Goal: Contribute content: Contribute content

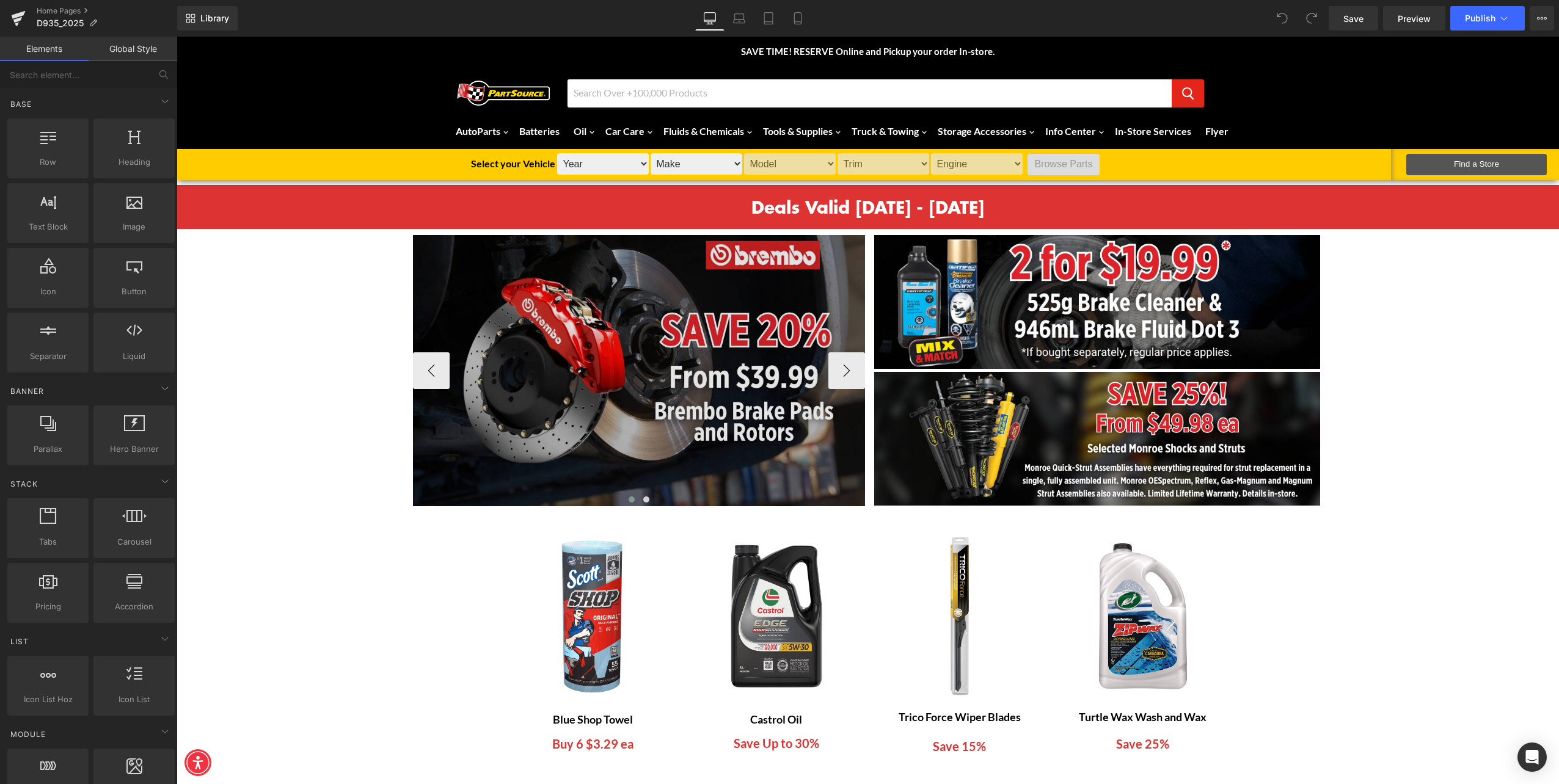
click at [599, 425] on img at bounding box center [639, 371] width 452 height 271
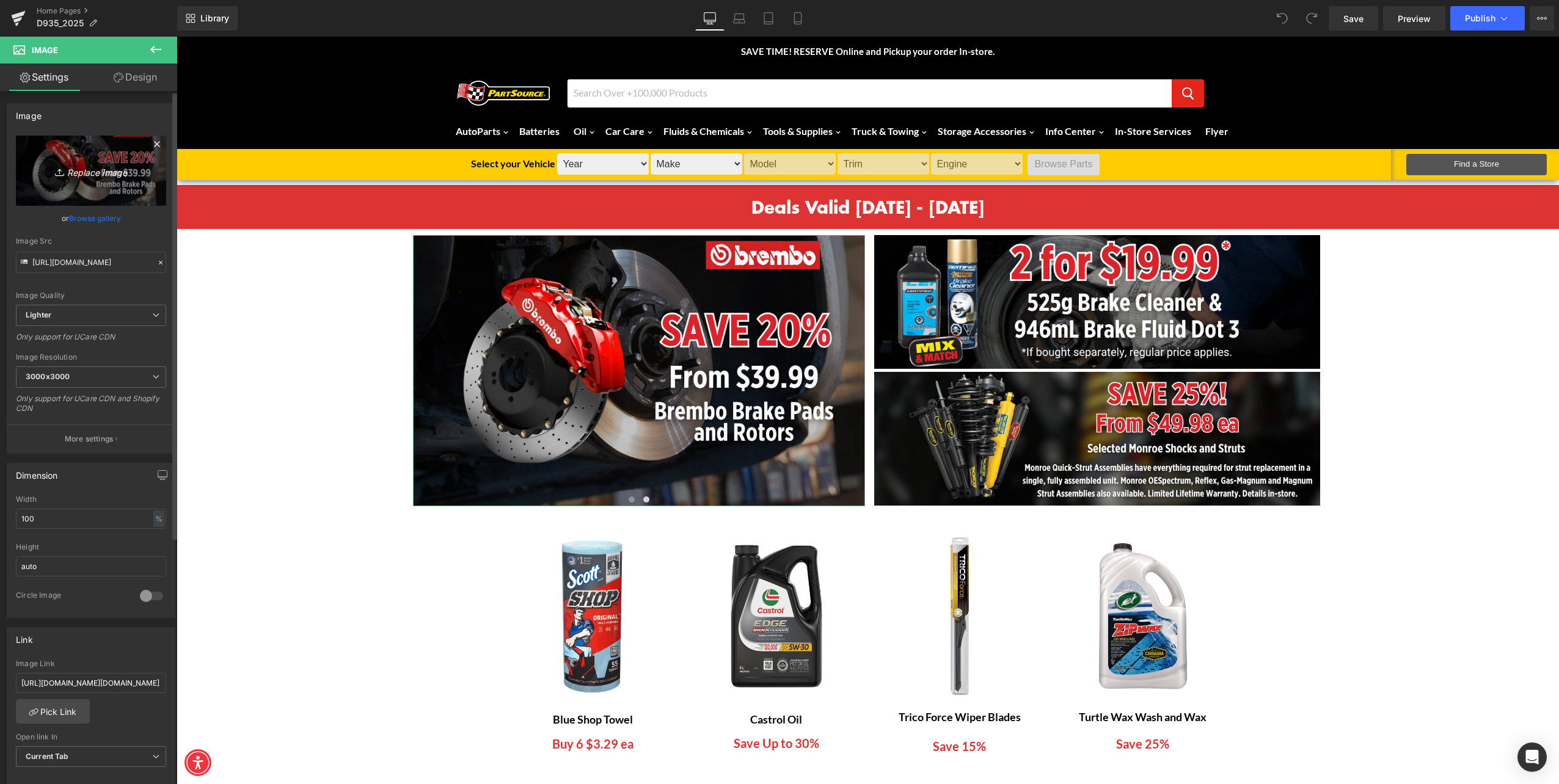
click at [97, 181] on link "Replace Image" at bounding box center [90, 171] width 150 height 70
click at [103, 225] on link "Browse gallery" at bounding box center [95, 218] width 52 height 21
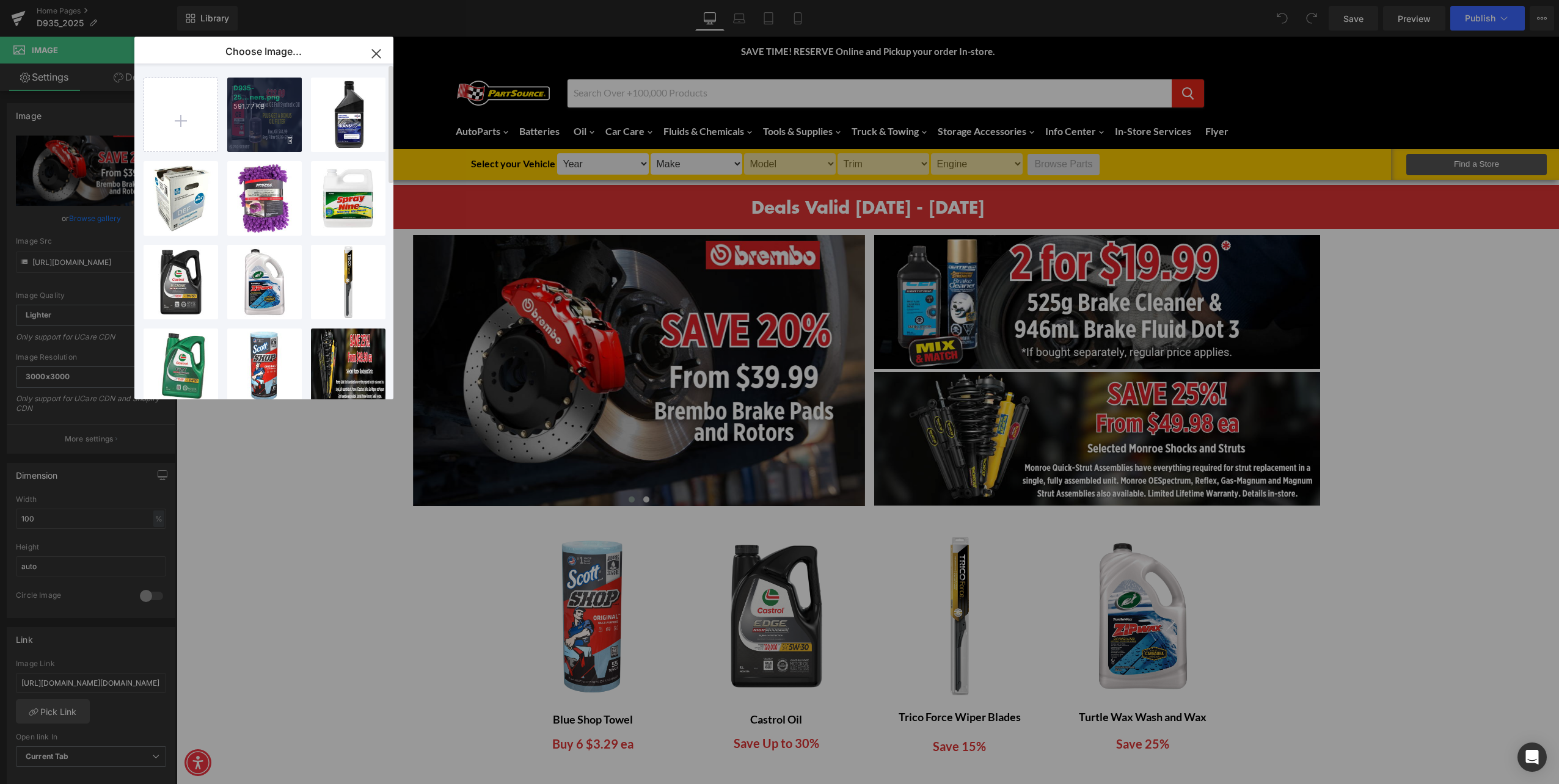
click at [244, 124] on div "D935-25...ners.png 591.77 KB" at bounding box center [264, 115] width 75 height 75
type input "[URL][DOMAIN_NAME]"
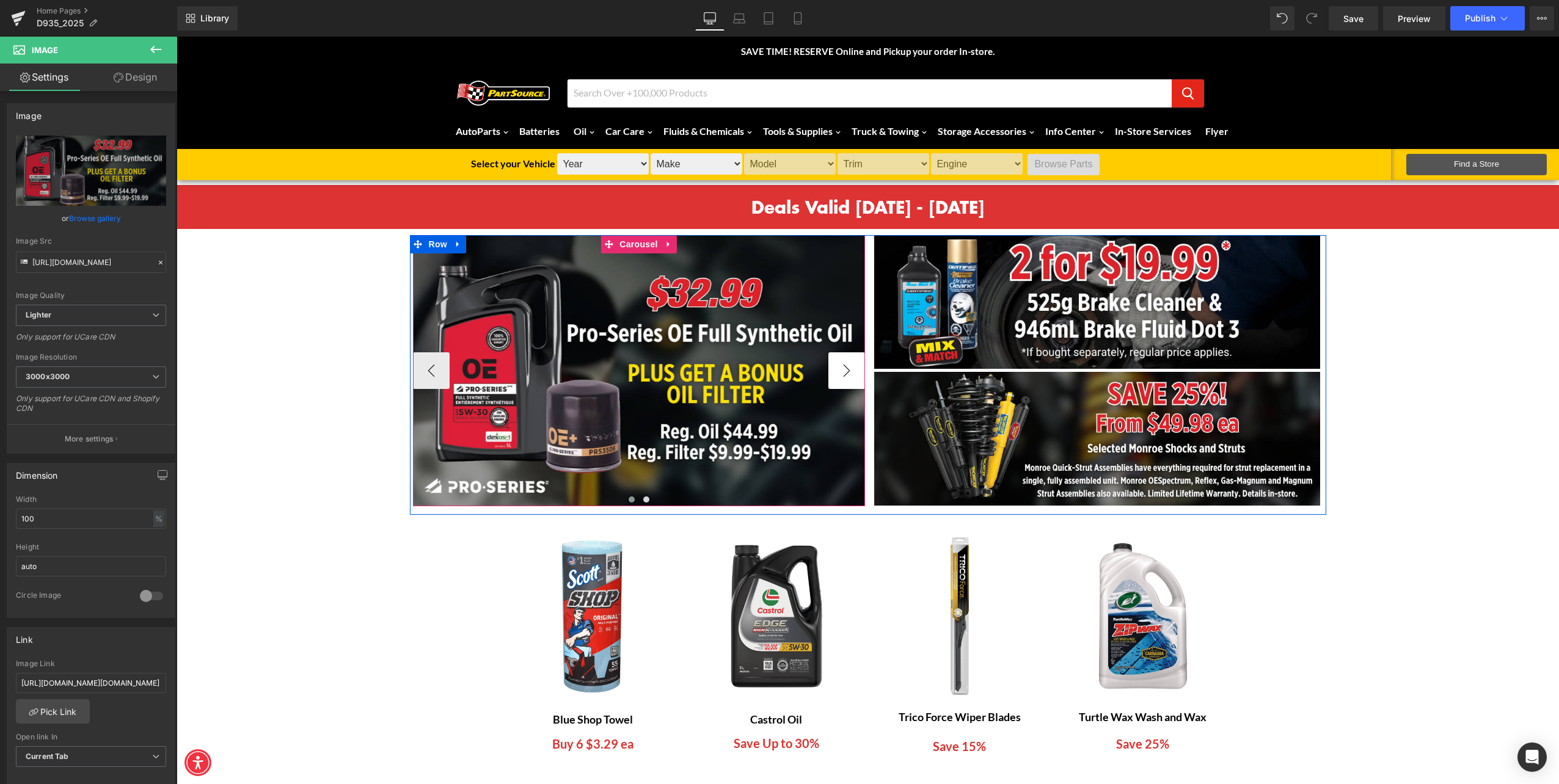
click at [834, 367] on button "›" at bounding box center [847, 371] width 36 height 36
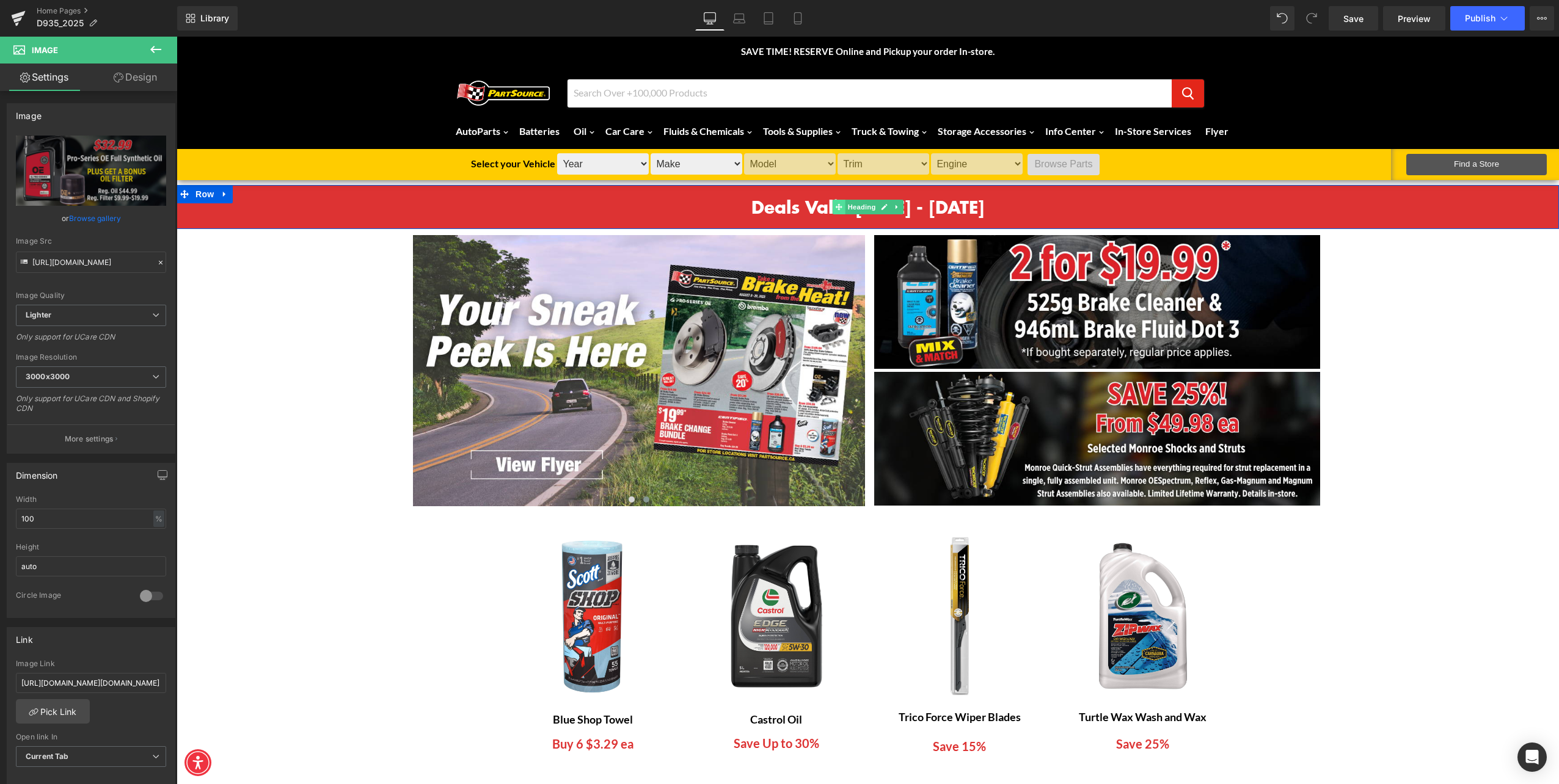
click at [840, 206] on span at bounding box center [840, 207] width 13 height 15
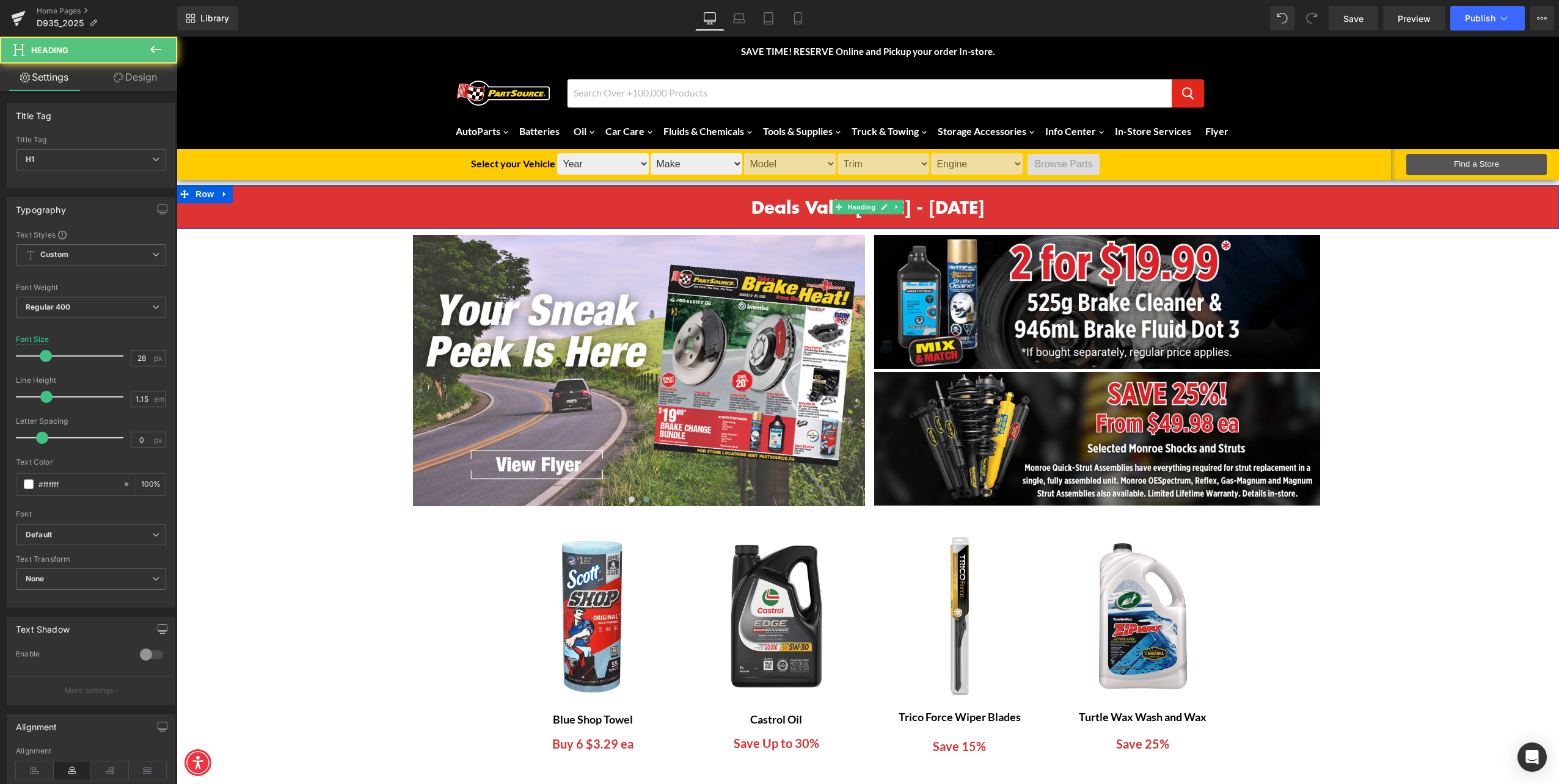
click at [764, 206] on h1 "Deals Valid [DATE] - [DATE]" at bounding box center [868, 207] width 1358 height 19
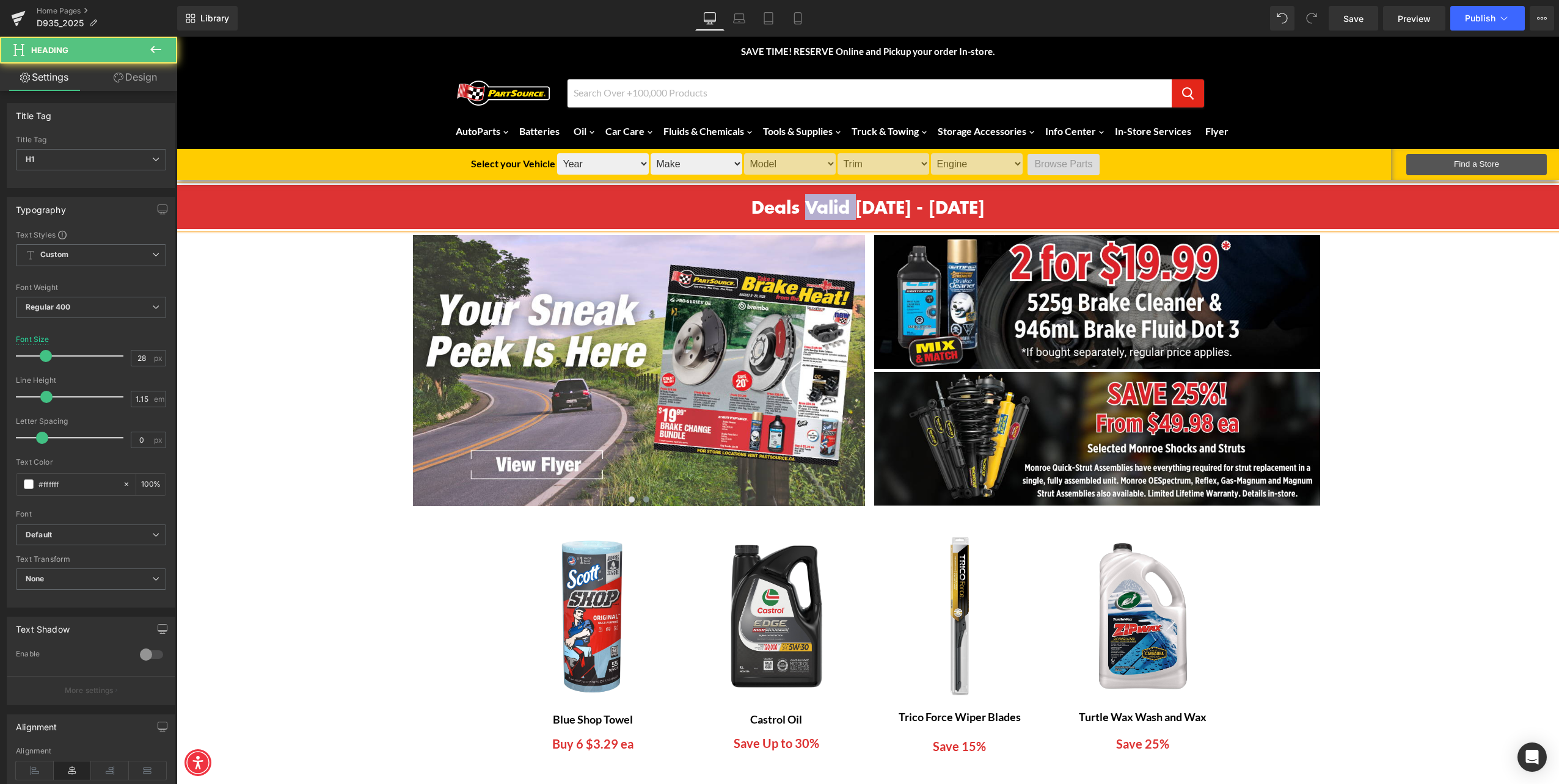
click at [764, 206] on h1 "Deals Valid [DATE] - [DATE]" at bounding box center [868, 207] width 1358 height 19
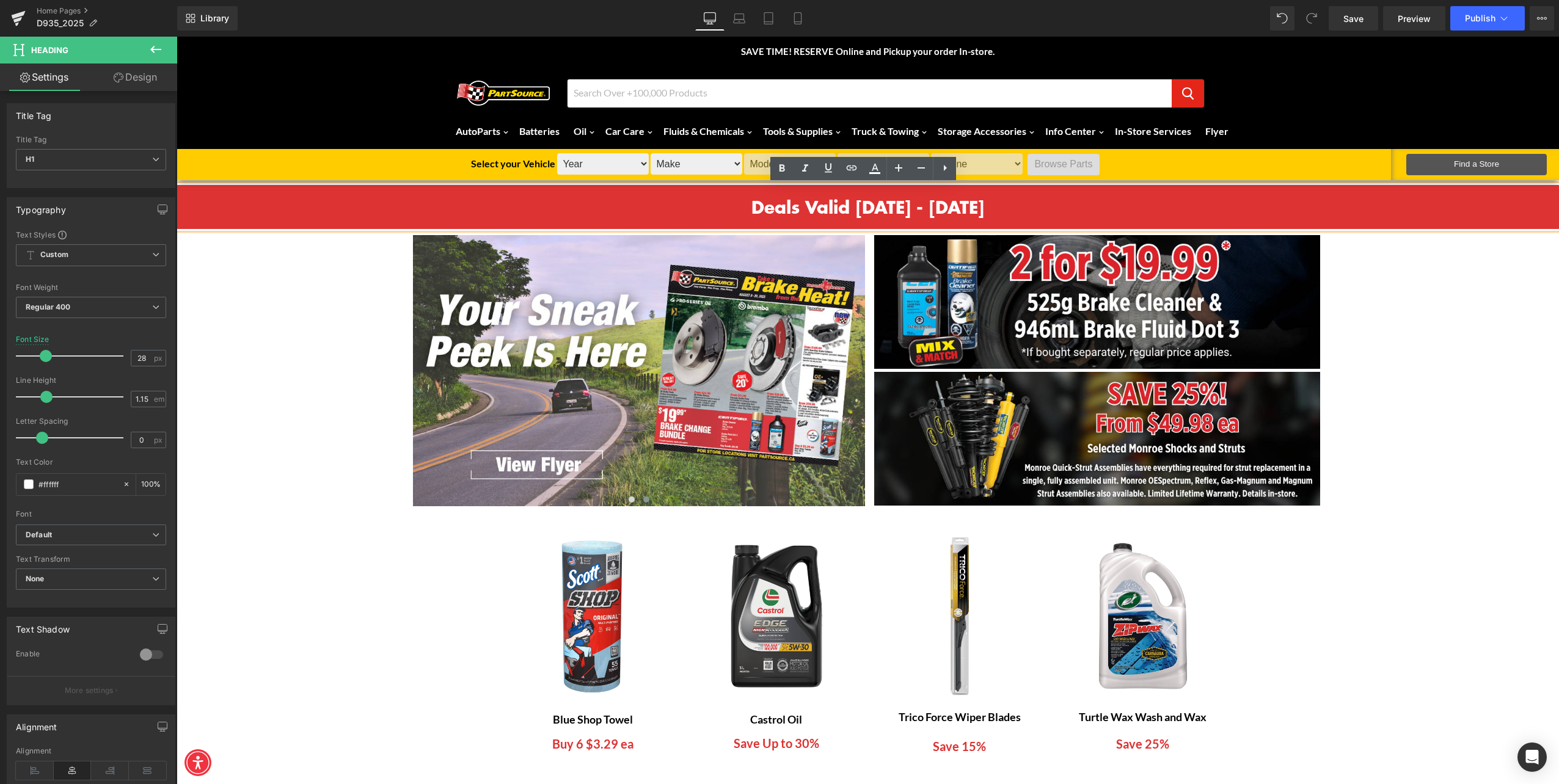
click at [844, 206] on h1 "Deals Valid [DATE] - [DATE]" at bounding box center [868, 207] width 1358 height 19
click at [873, 200] on h1 "Deals Valid [DATE] - [DATE]" at bounding box center [868, 207] width 1358 height 19
drag, startPoint x: 916, startPoint y: 202, endPoint x: 912, endPoint y: 197, distance: 6.4
click at [914, 201] on h1 "Deals Valid [DATE] - [DATE]" at bounding box center [868, 207] width 1358 height 19
click at [987, 198] on h1 "Deals Valid [DATE] - Agustu 20, 2025" at bounding box center [868, 207] width 1358 height 19
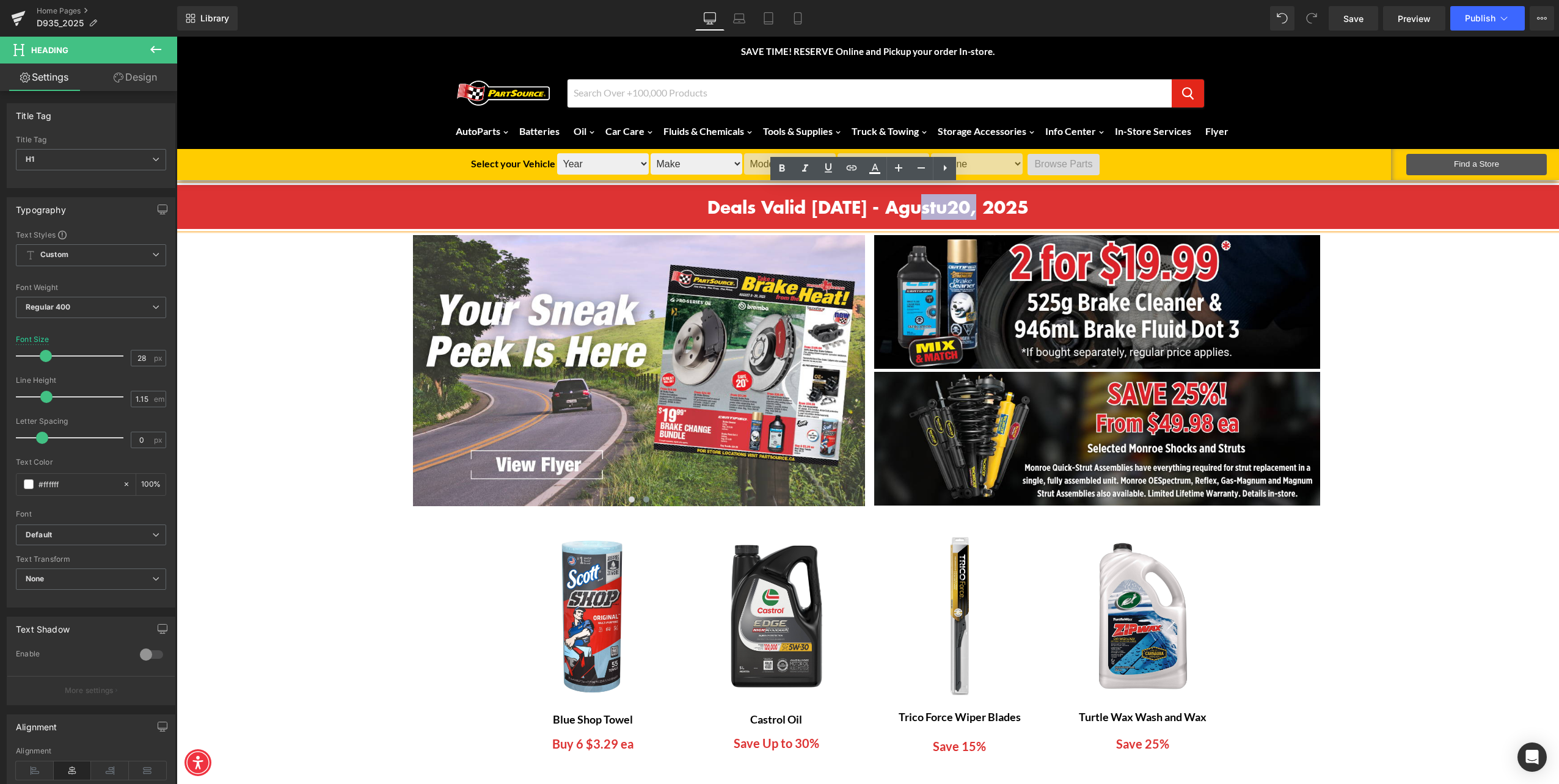
drag, startPoint x: 982, startPoint y: 201, endPoint x: 897, endPoint y: 216, distance: 86.3
click at [897, 216] on h1 "Deals Valid [DATE] - Agustu 20, 2025" at bounding box center [868, 207] width 1358 height 19
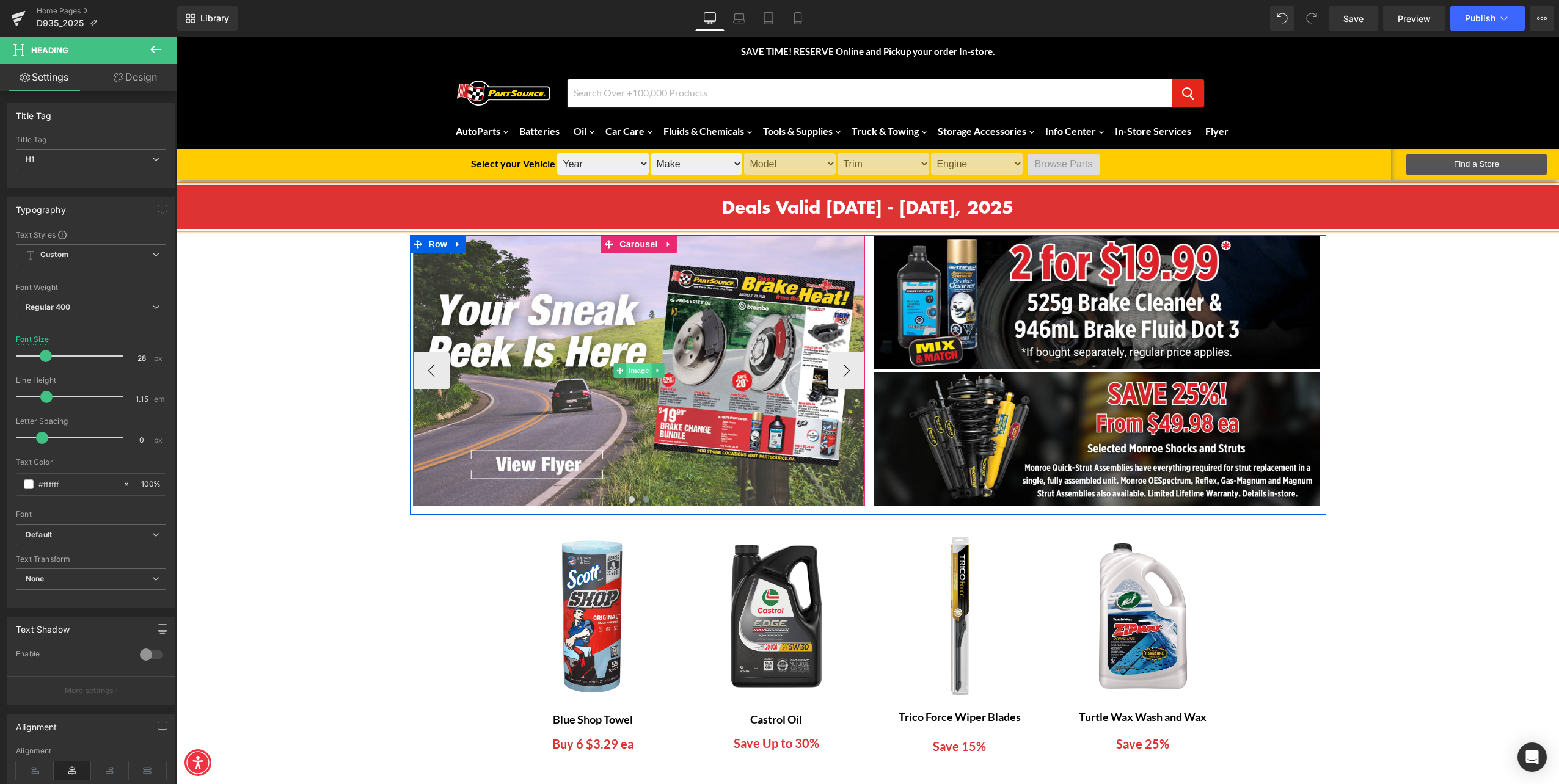
click at [630, 367] on span "Image" at bounding box center [640, 371] width 26 height 15
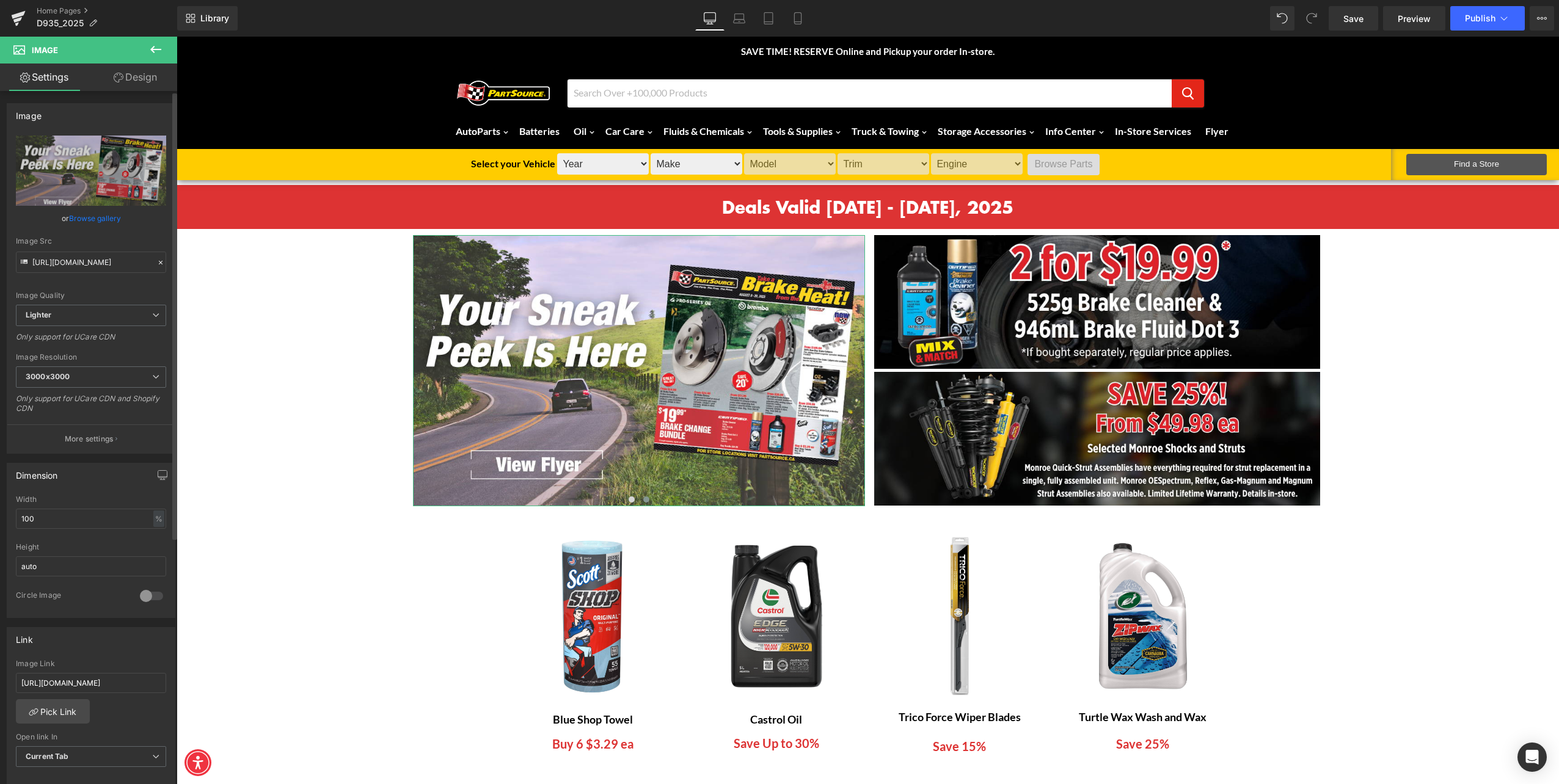
click at [88, 218] on link "Browse gallery" at bounding box center [95, 218] width 52 height 21
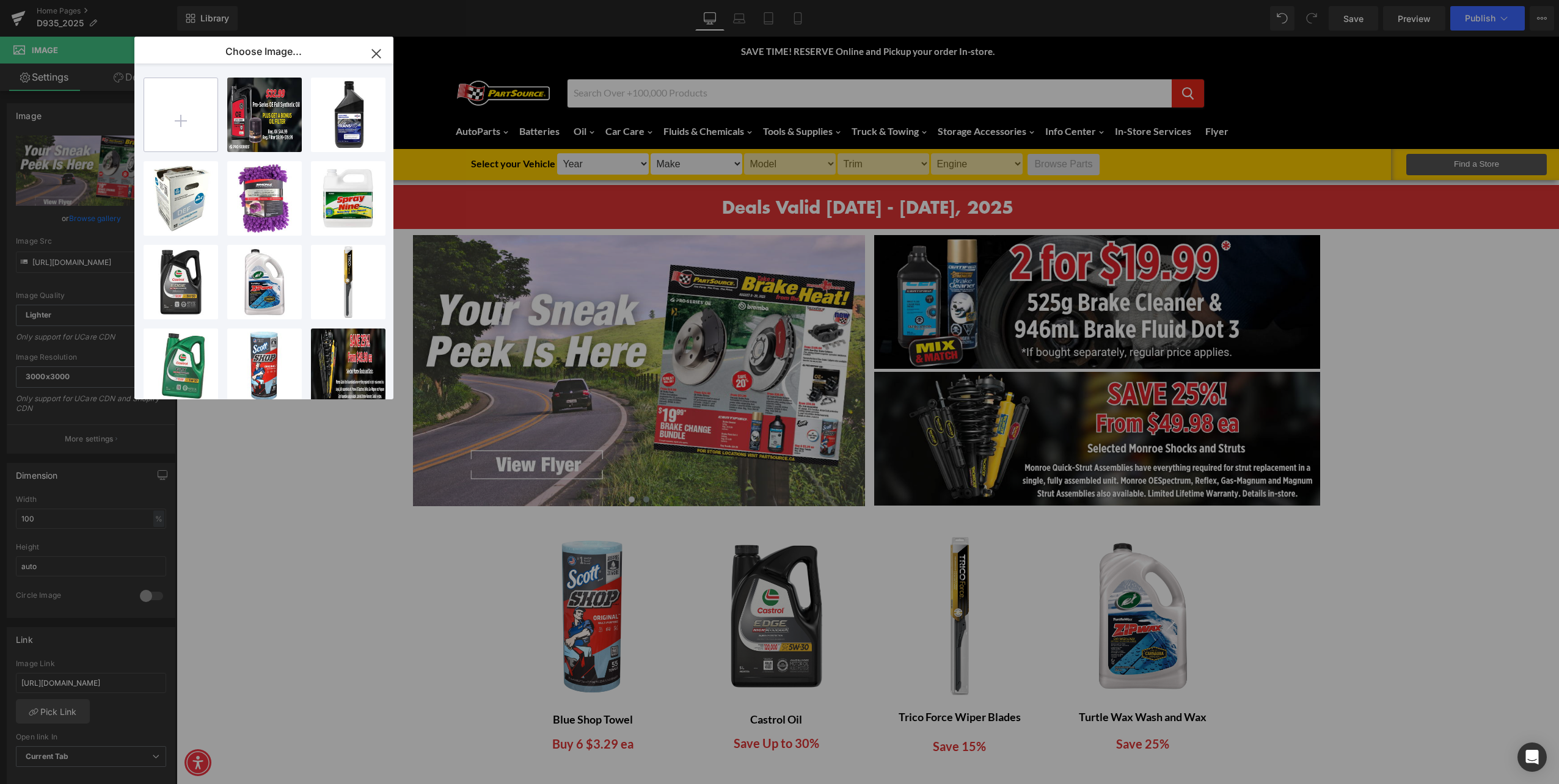
click at [188, 95] on input "file" at bounding box center [181, 114] width 73 height 73
type input "C:\fakepath\D935-25 Weekly flyer.png"
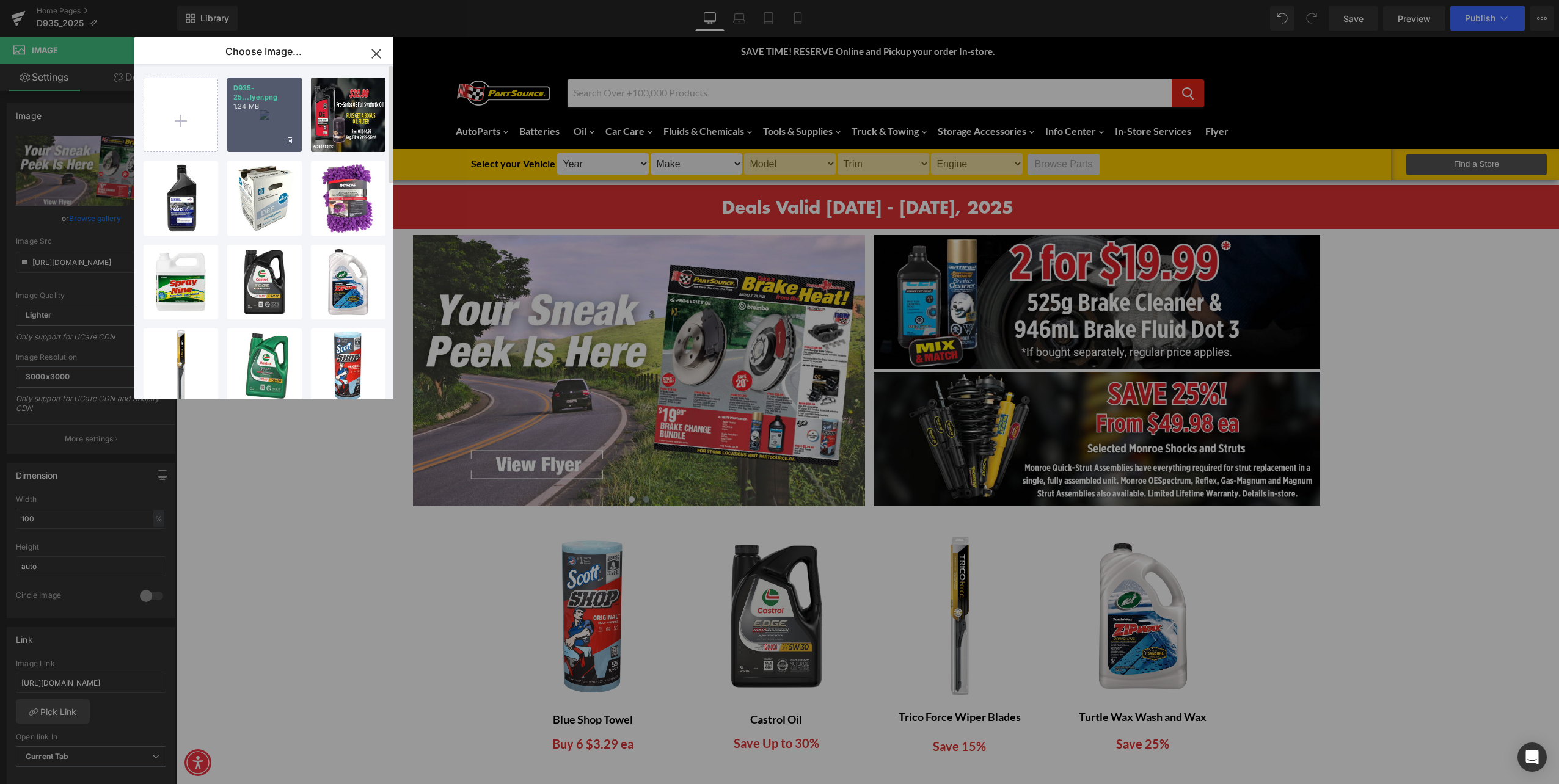
click at [250, 111] on div "D935-25...lyer.png 1.24 MB" at bounding box center [264, 115] width 75 height 75
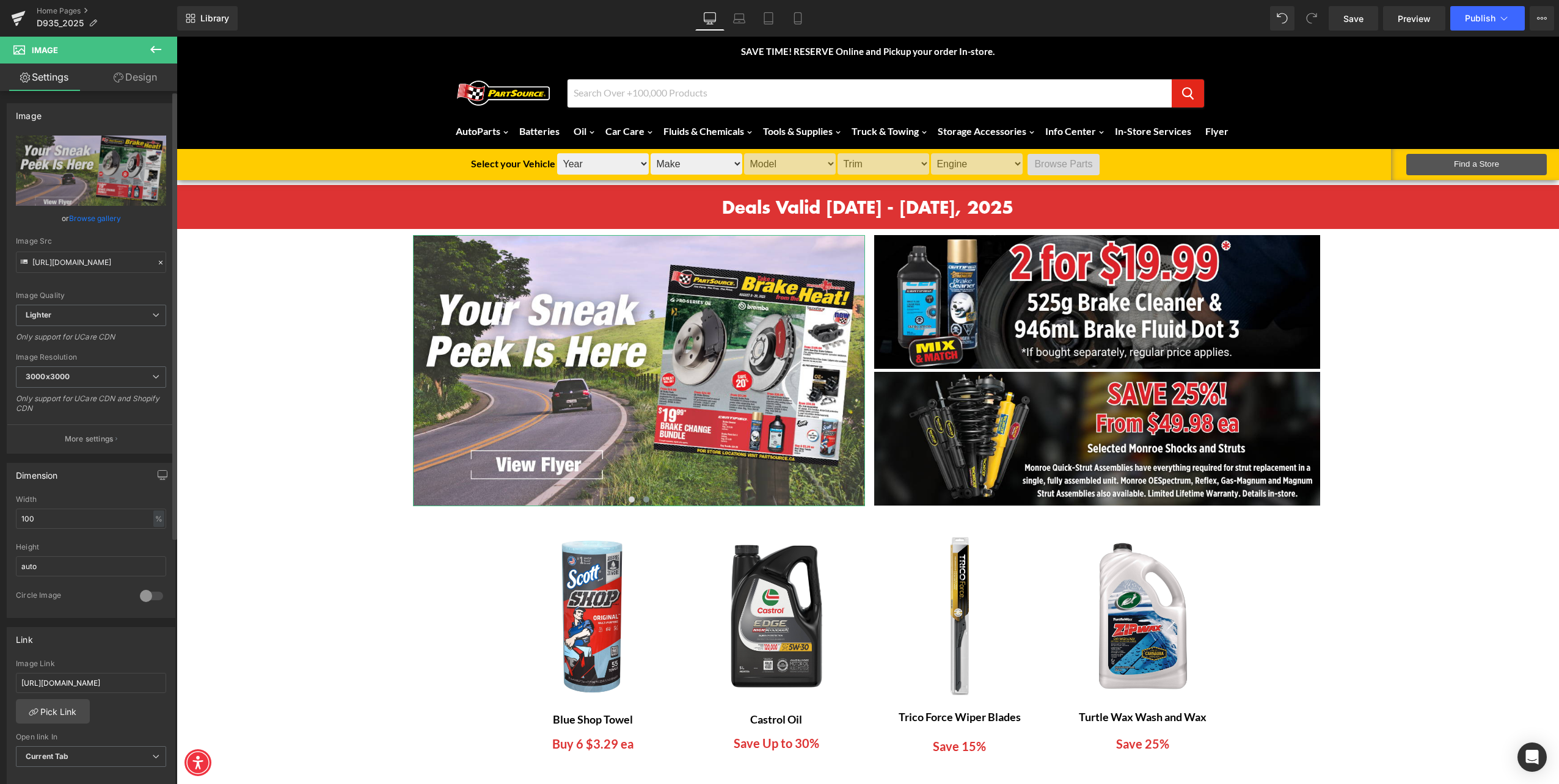
click at [100, 223] on link "Browse gallery" at bounding box center [95, 218] width 52 height 21
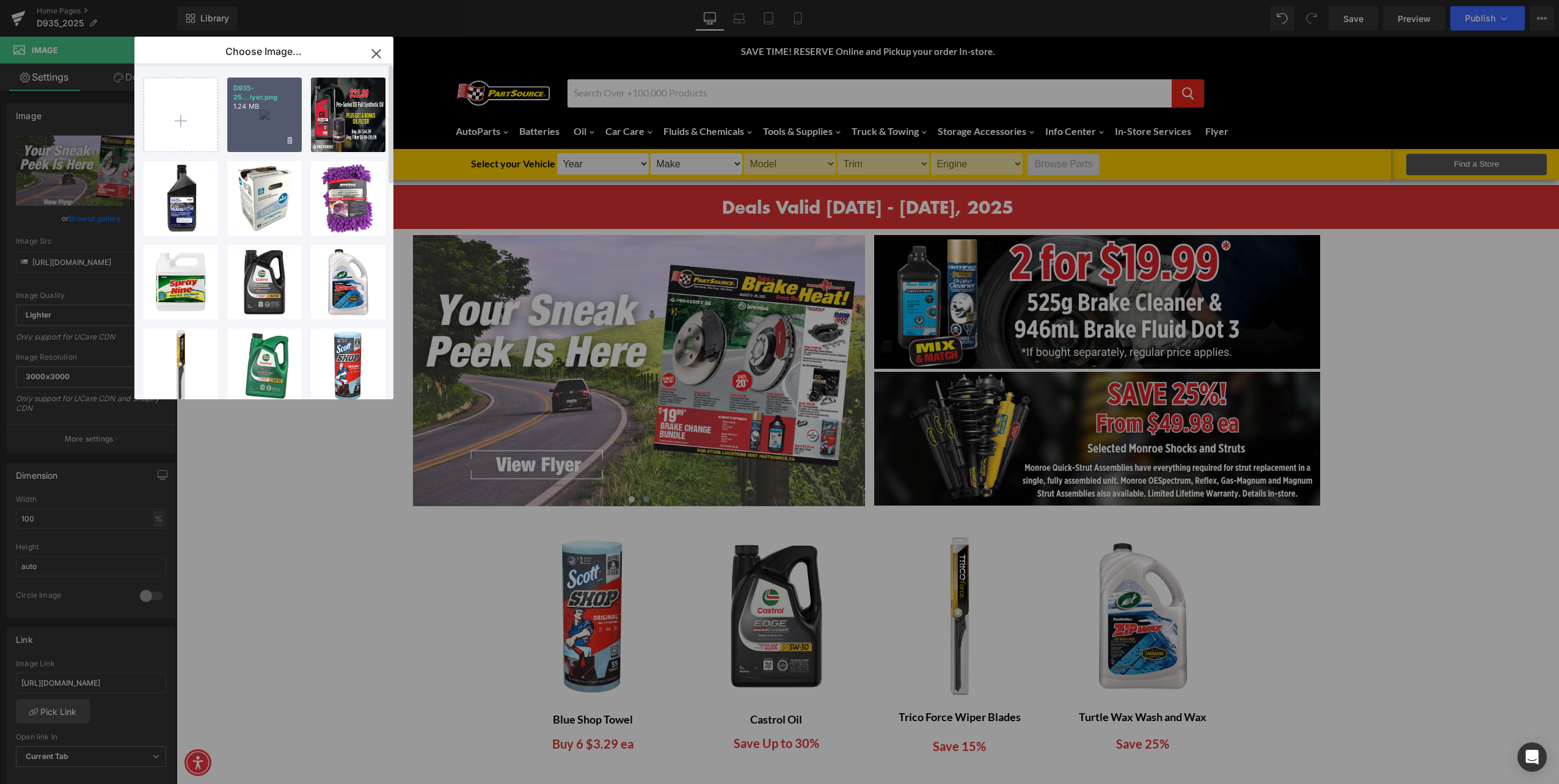
drag, startPoint x: 281, startPoint y: 129, endPoint x: 105, endPoint y: 95, distance: 179.3
click at [281, 129] on div "D935-25...lyer.png 1.24 MB" at bounding box center [264, 115] width 75 height 75
type input "[URL][DOMAIN_NAME]"
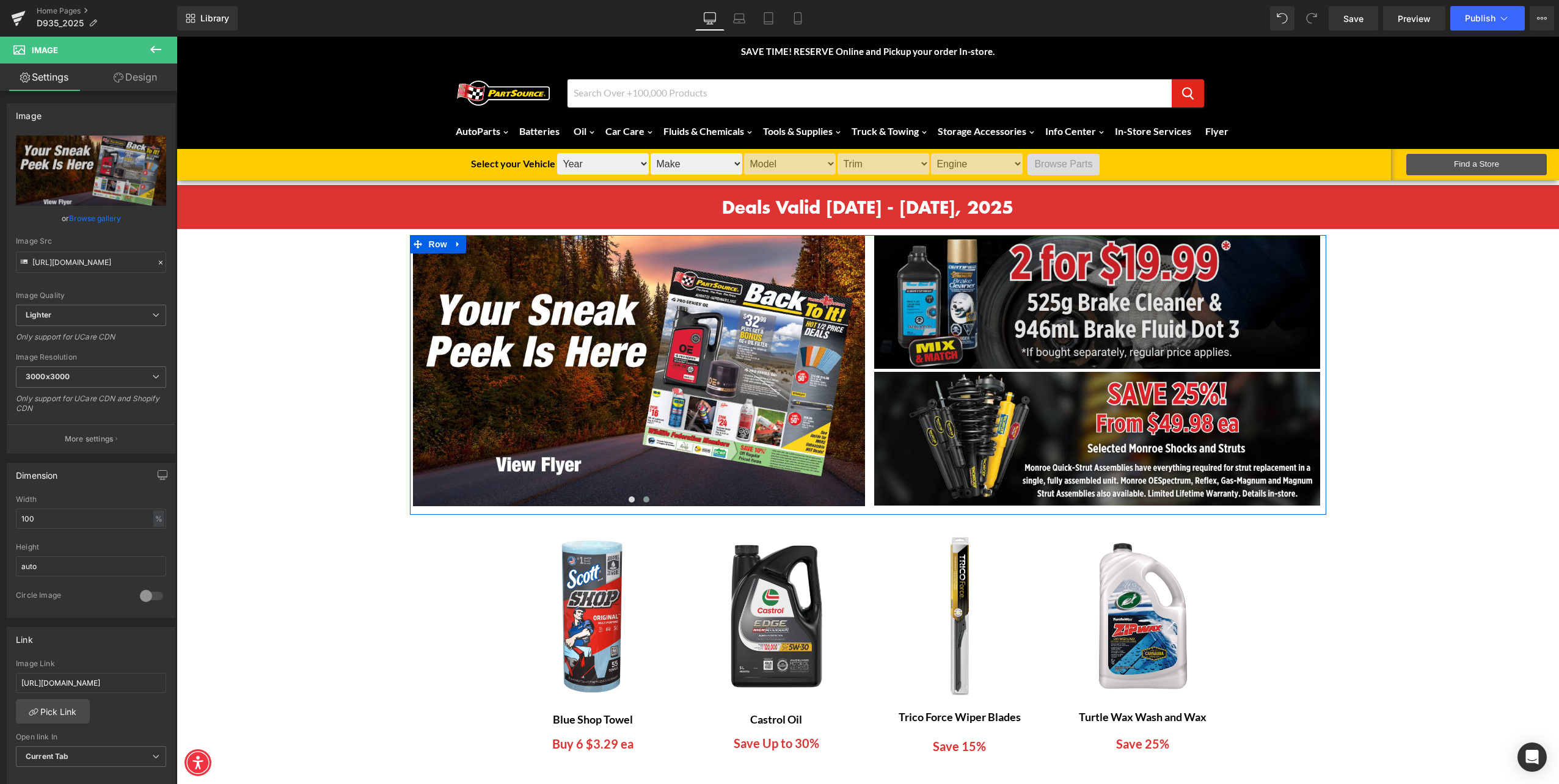
click at [1073, 284] on img at bounding box center [1097, 303] width 452 height 137
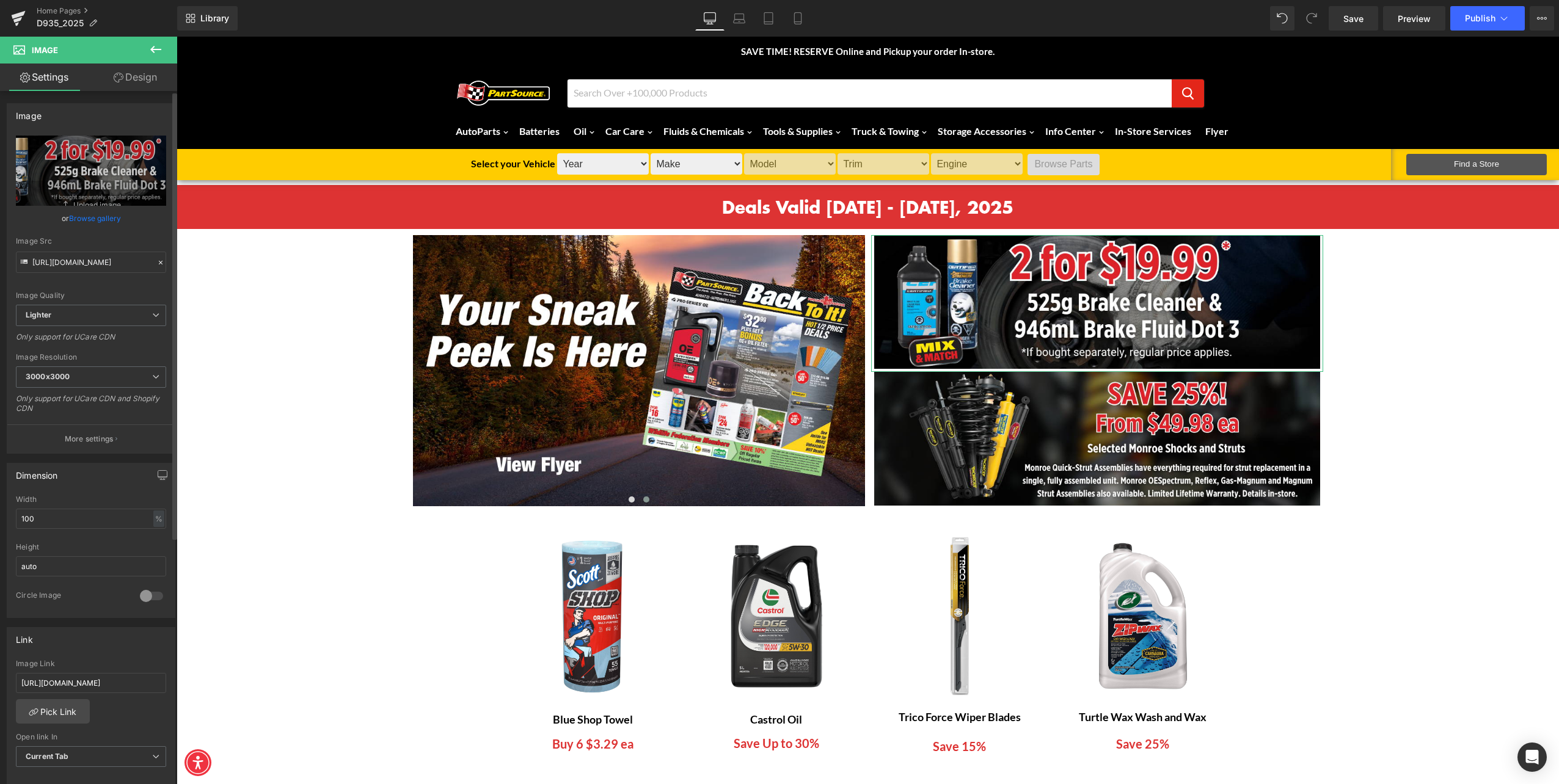
click at [79, 217] on link "Browse gallery" at bounding box center [95, 218] width 52 height 21
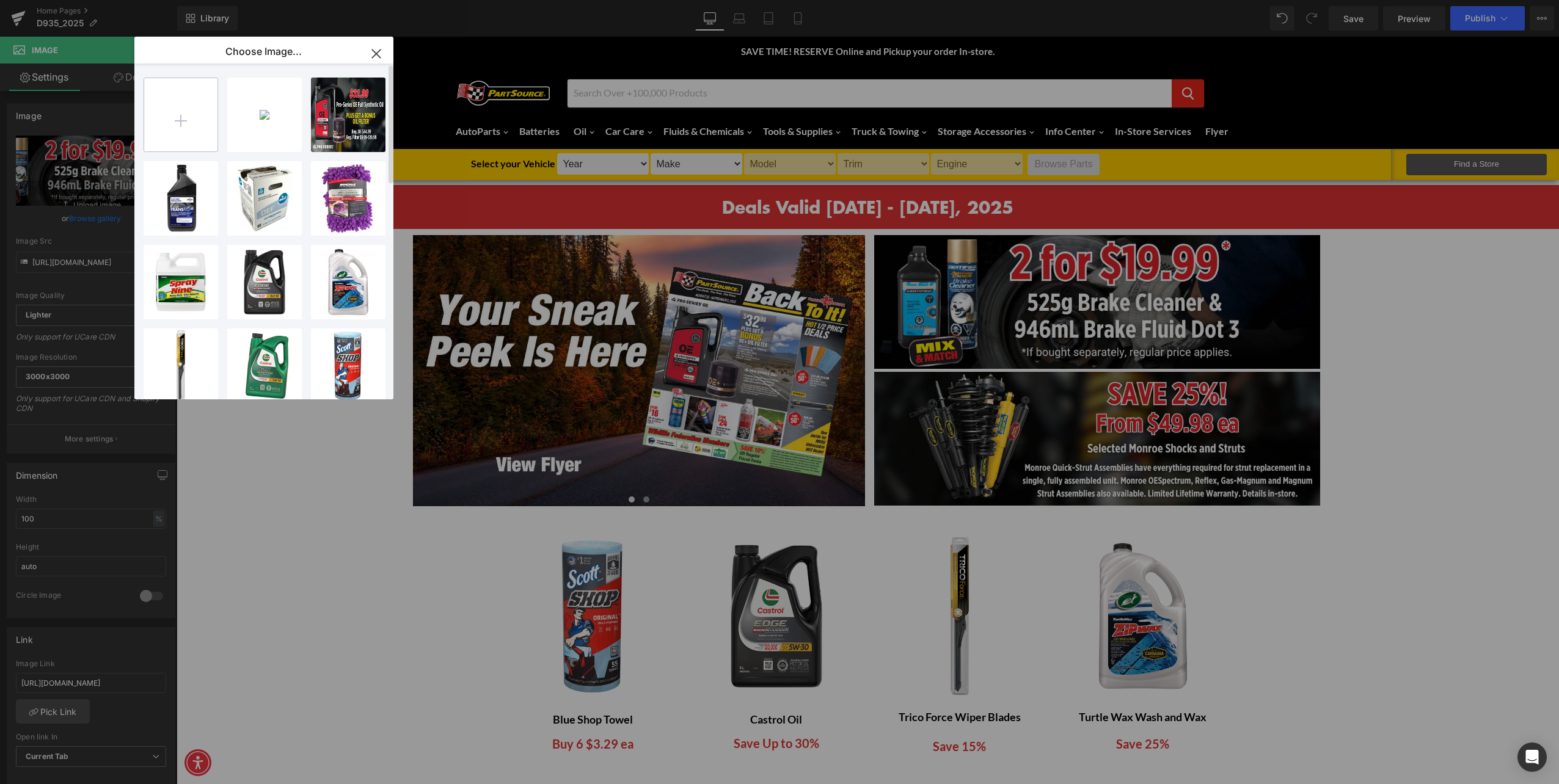
click at [190, 117] on input "file" at bounding box center [181, 114] width 73 height 73
type input "C:\fakepath\D935-25 Autofluids Banners.png"
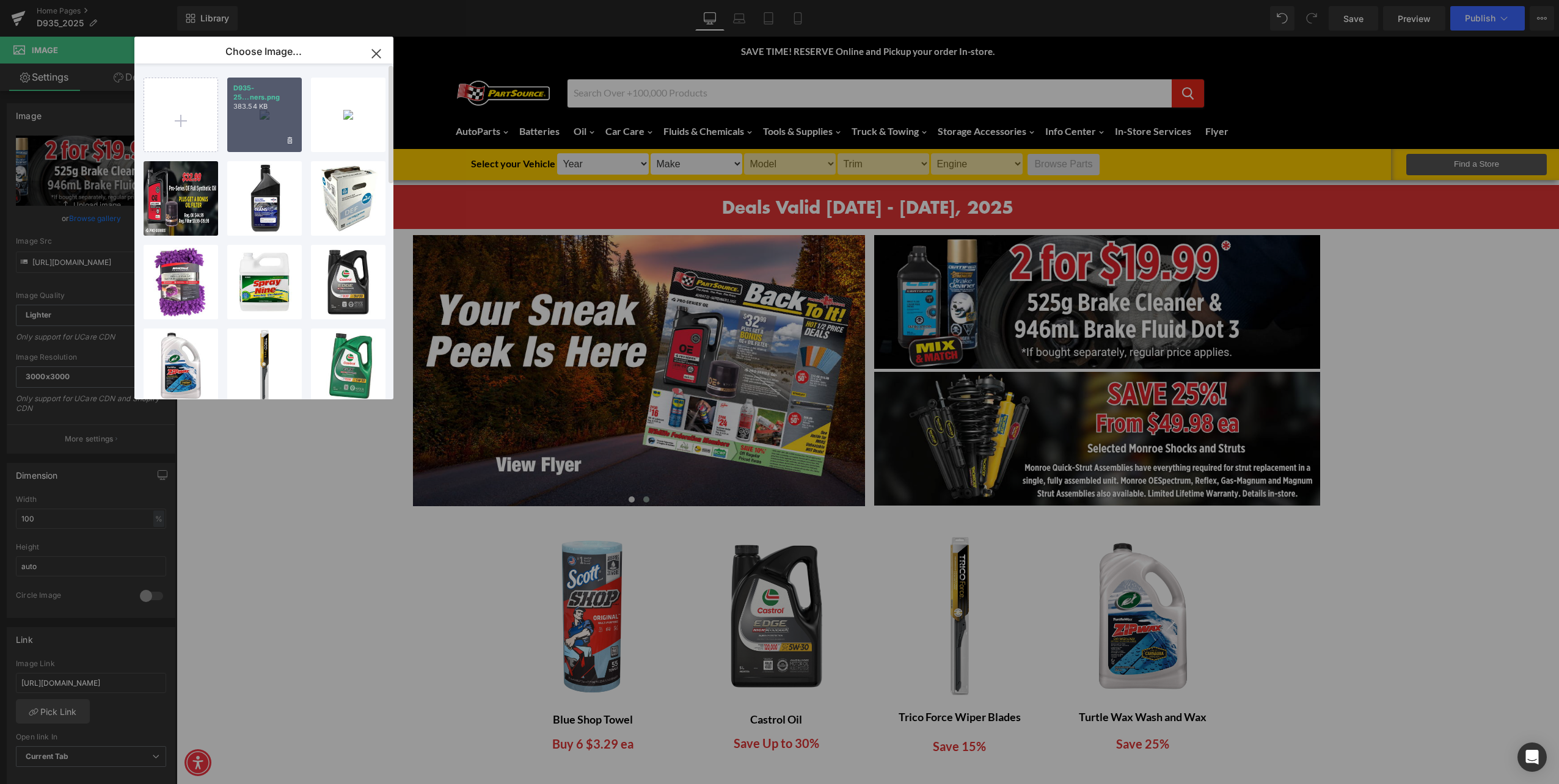
click at [271, 116] on div "D935-25...ners.png 383.54 KB" at bounding box center [264, 115] width 75 height 75
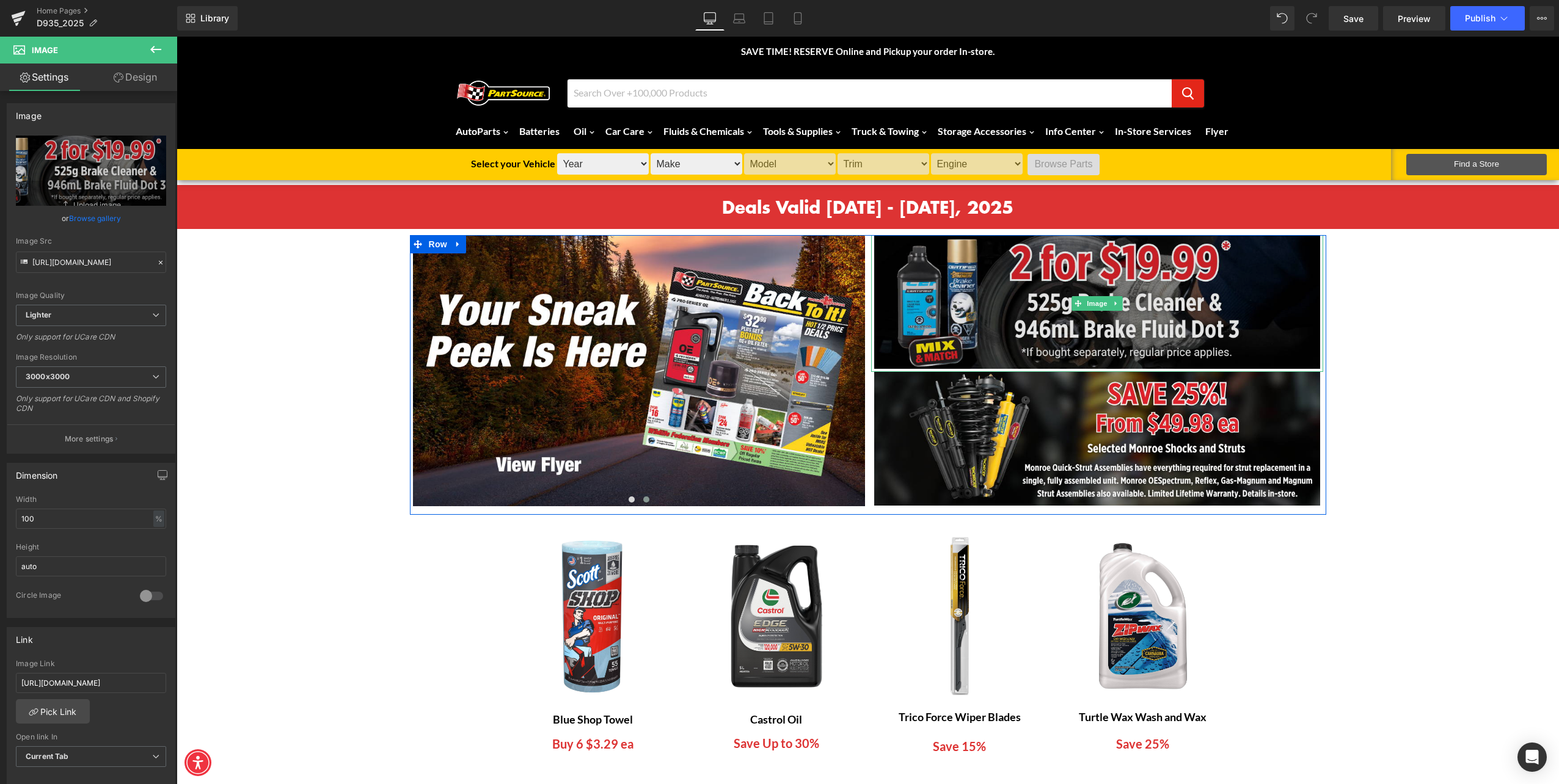
click at [1057, 300] on img at bounding box center [1097, 303] width 452 height 137
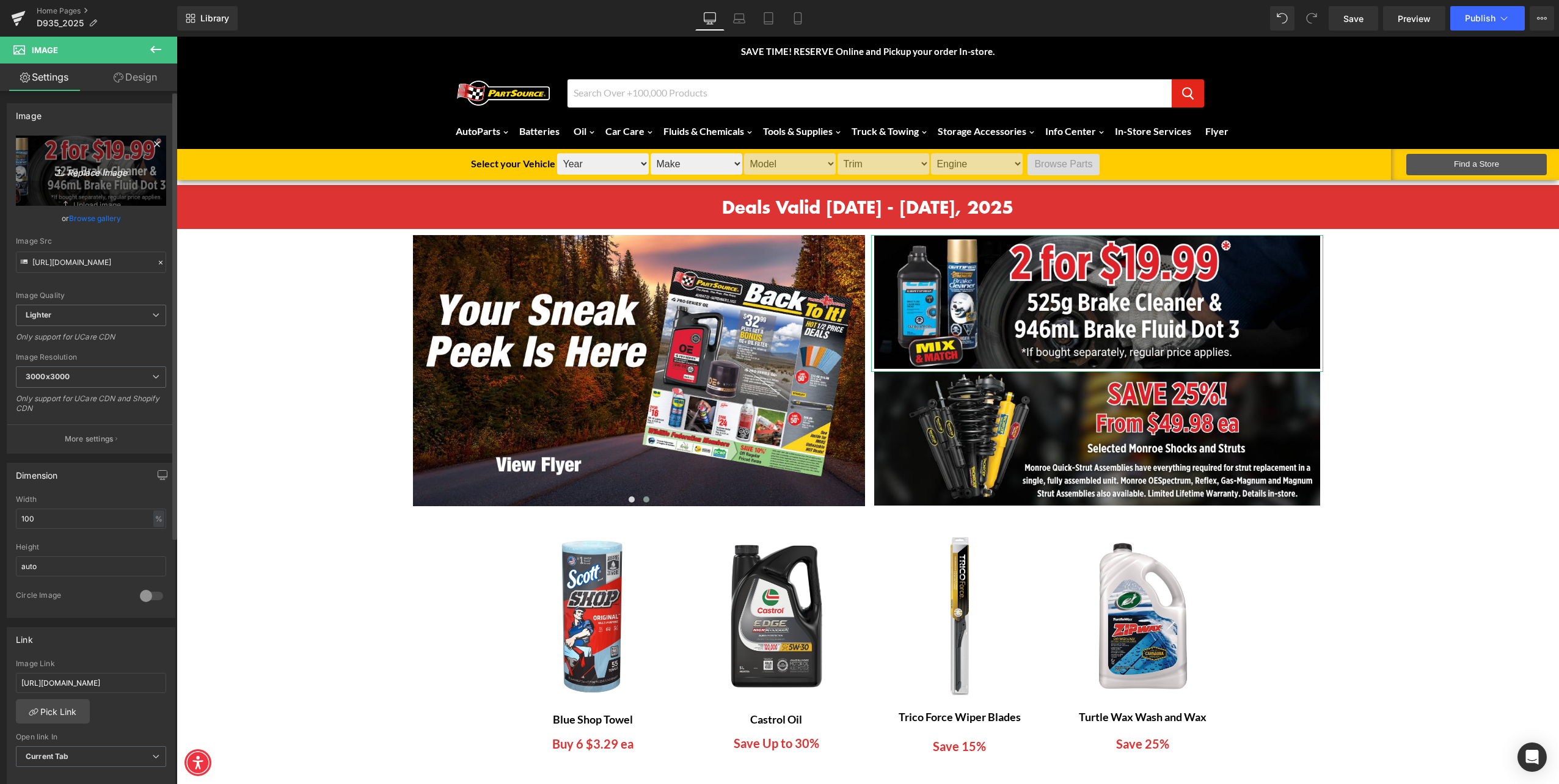
click at [97, 175] on icon "Replace Image" at bounding box center [91, 171] width 98 height 16
click at [97, 223] on link "Browse gallery" at bounding box center [95, 218] width 52 height 21
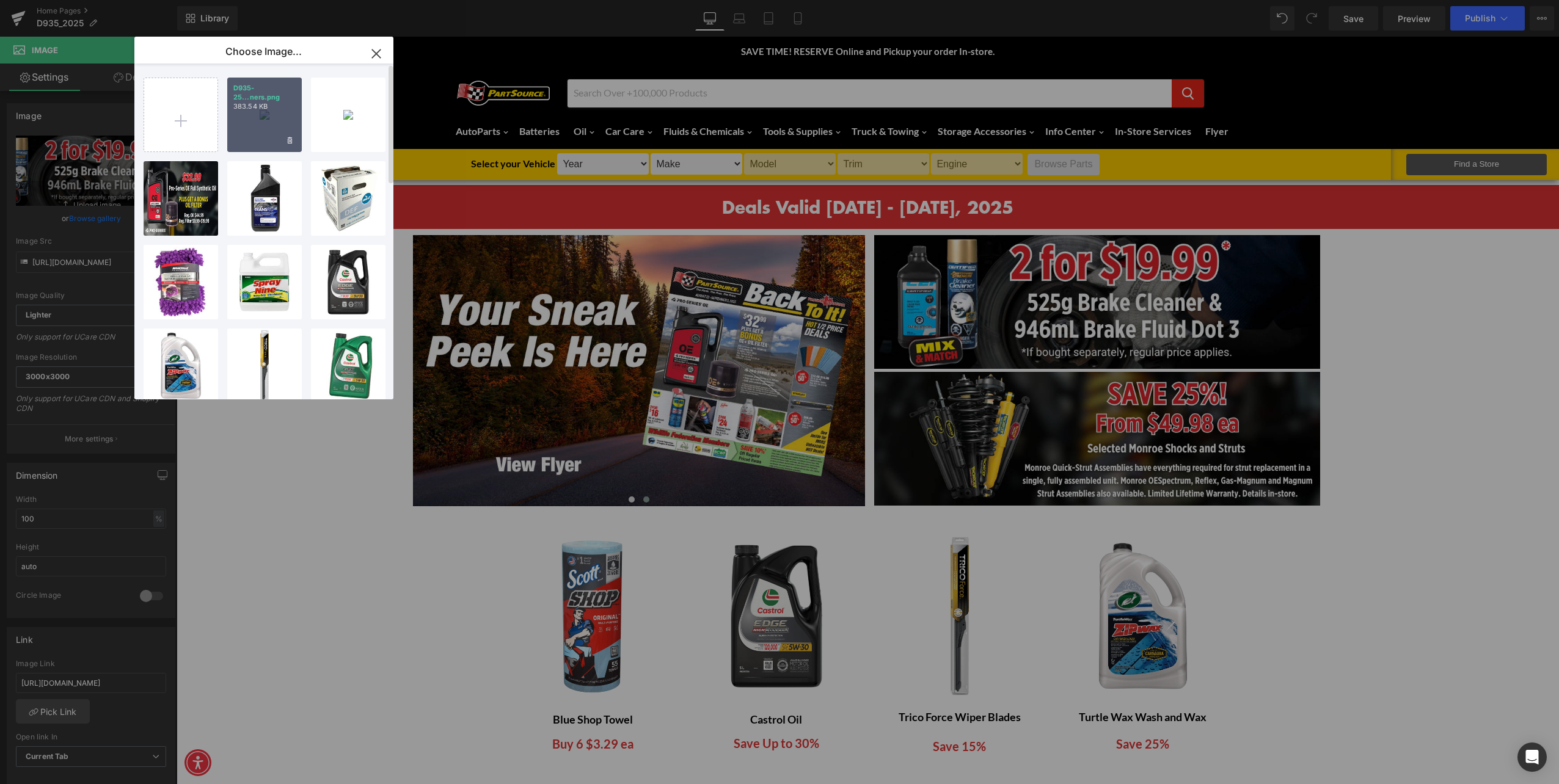
click at [279, 111] on div "D935-25...ners.png 383.54 KB" at bounding box center [264, 115] width 75 height 75
type input "[URL][DOMAIN_NAME]"
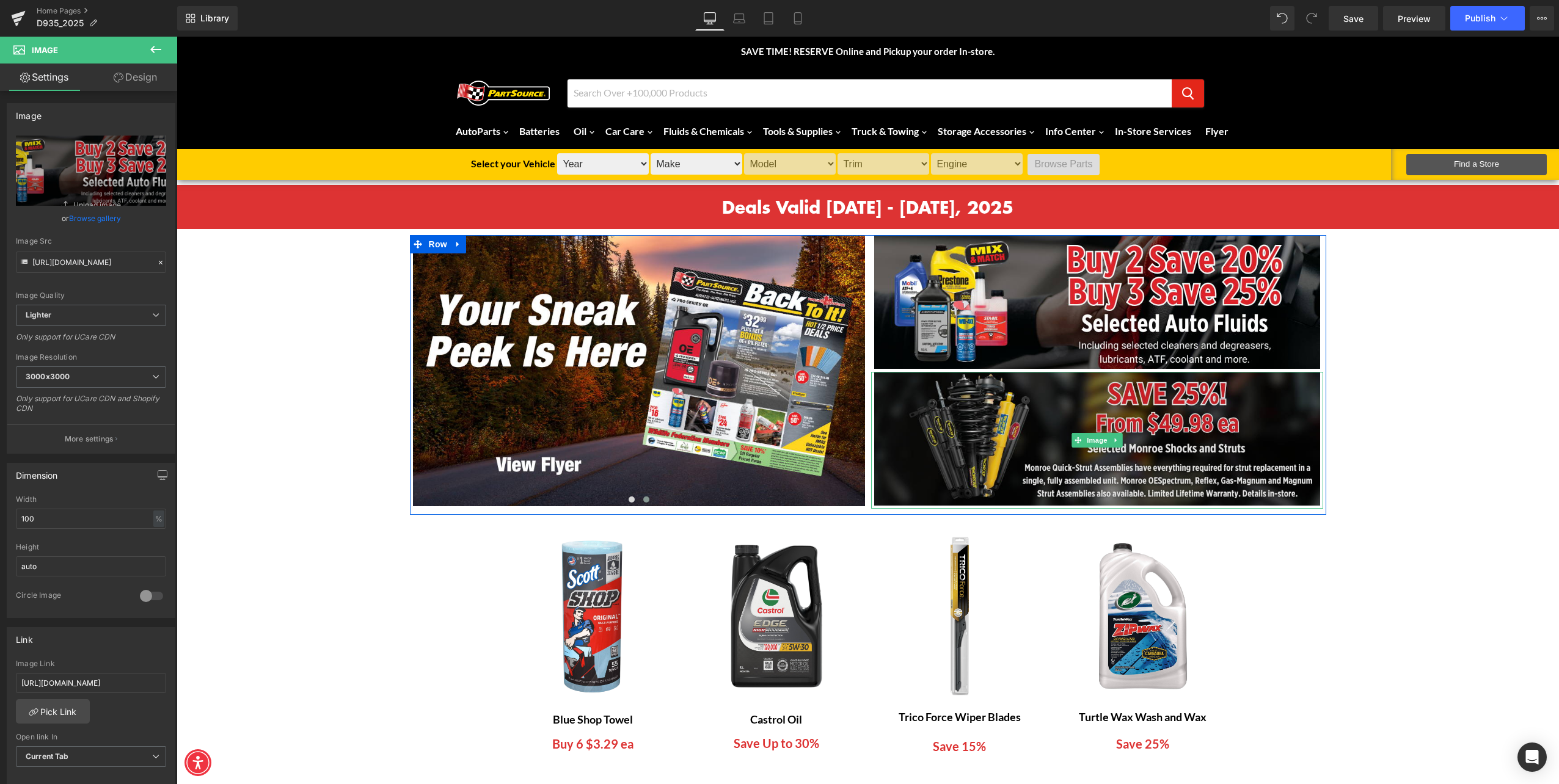
click at [1051, 452] on img at bounding box center [1097, 440] width 452 height 137
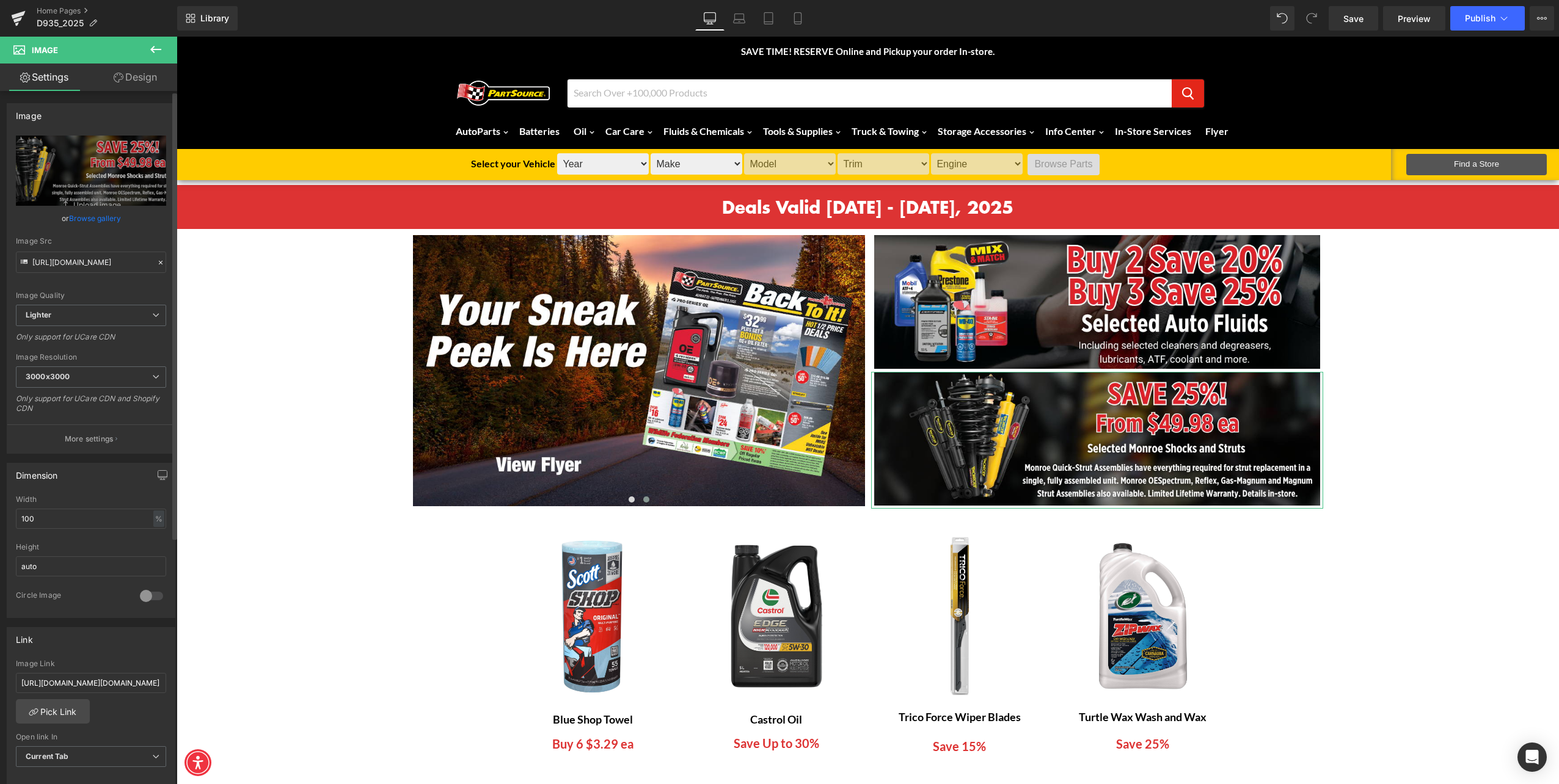
click at [90, 217] on link "Browse gallery" at bounding box center [95, 218] width 52 height 21
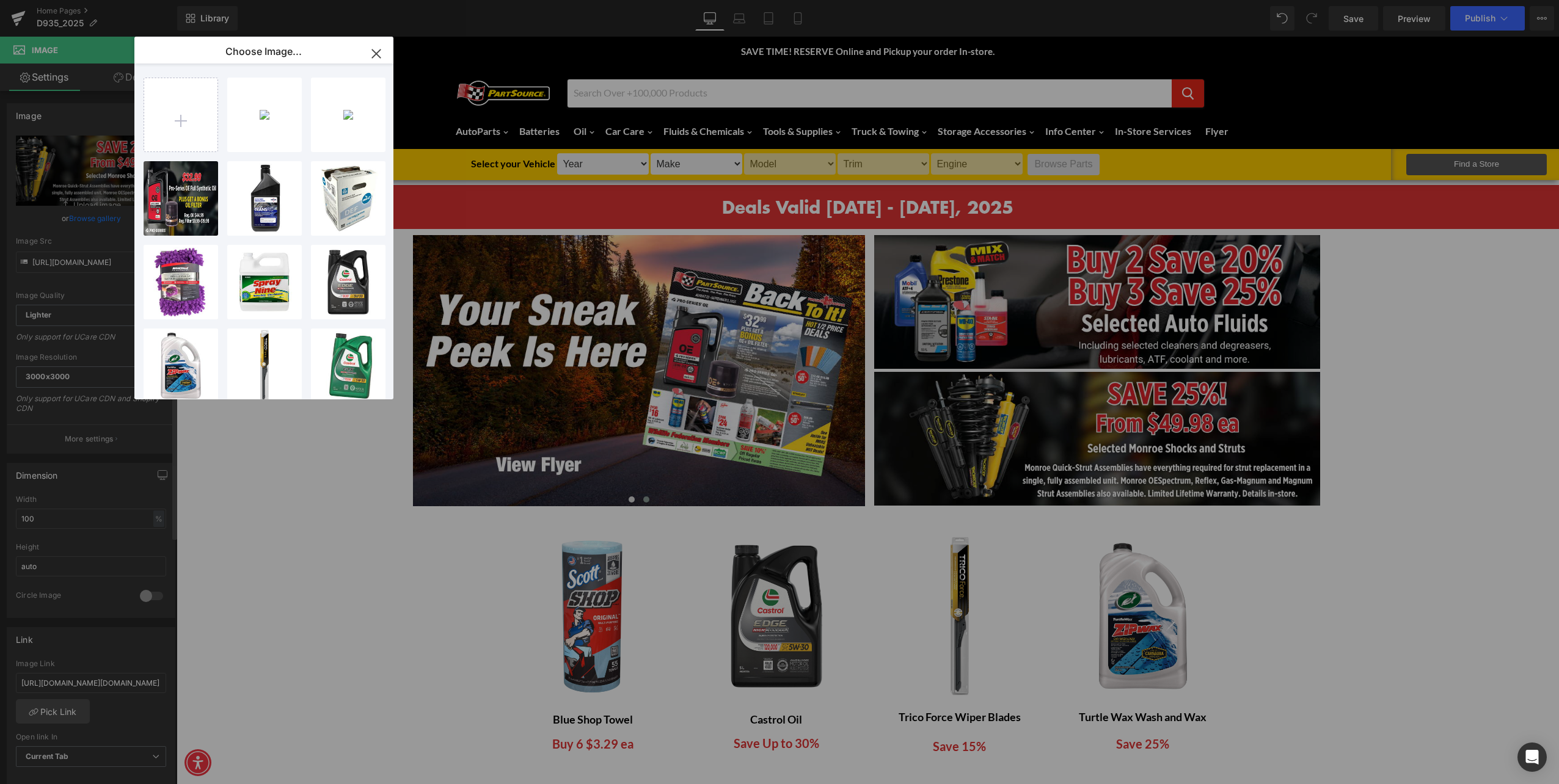
click at [90, 0] on div "Image You are previewing how the will restyle your page. You can not edit Eleme…" at bounding box center [779, 0] width 1559 height 0
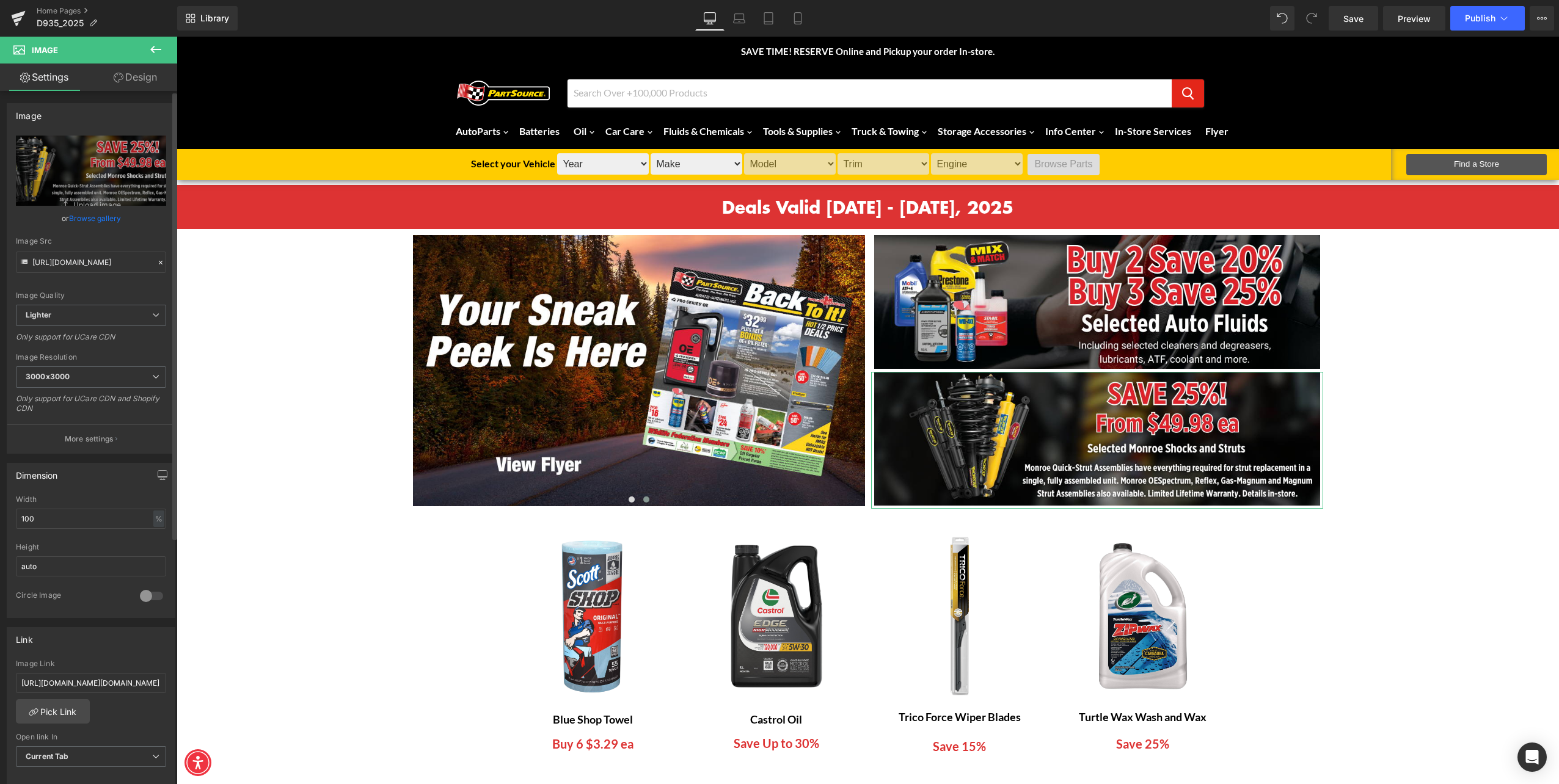
click at [90, 217] on link "Browse gallery" at bounding box center [95, 218] width 52 height 21
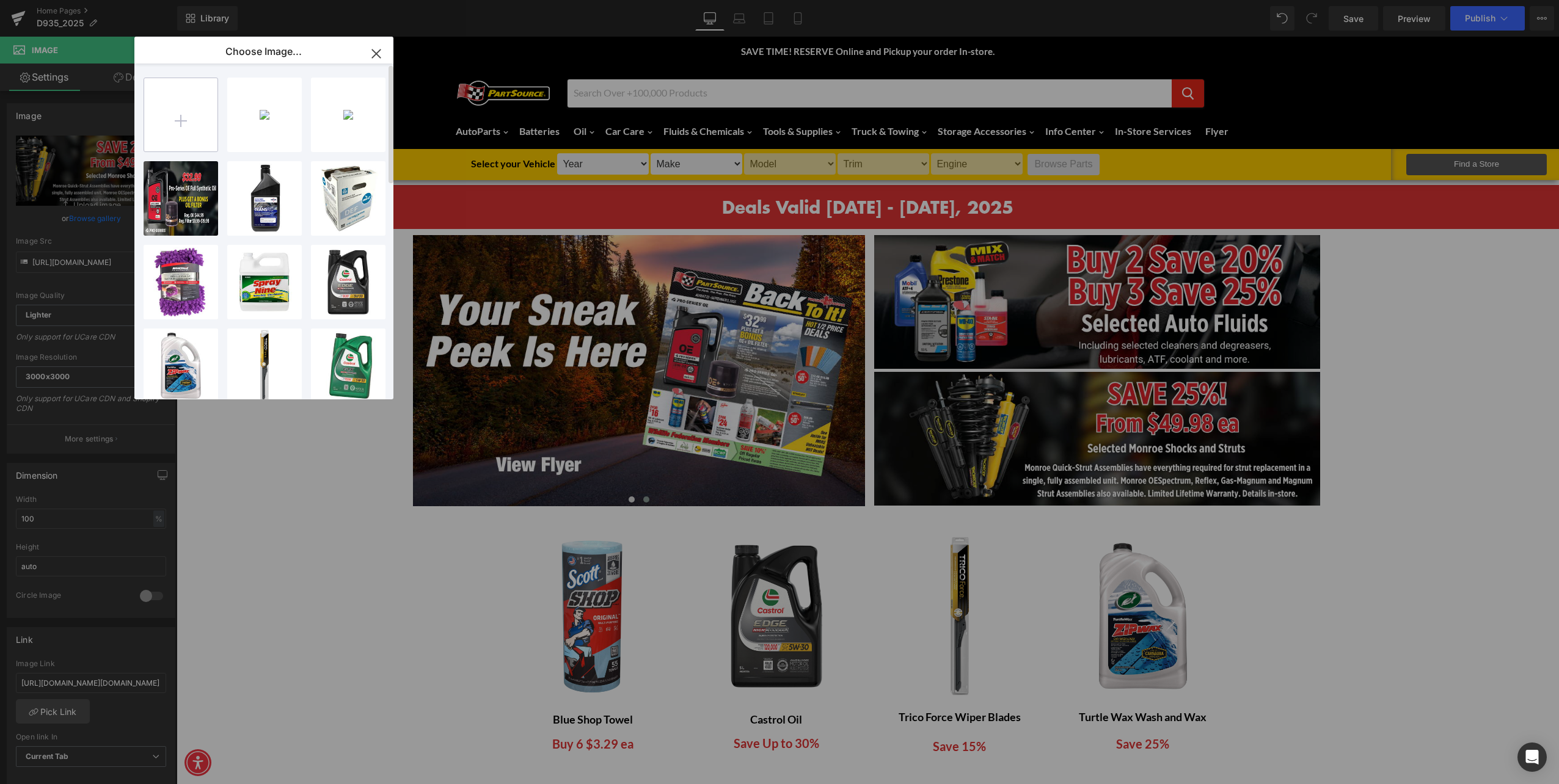
click at [190, 112] on input "file" at bounding box center [181, 114] width 73 height 73
type input "C:\fakepath\D935-25 Monroe Shocks and Struts Banners.png"
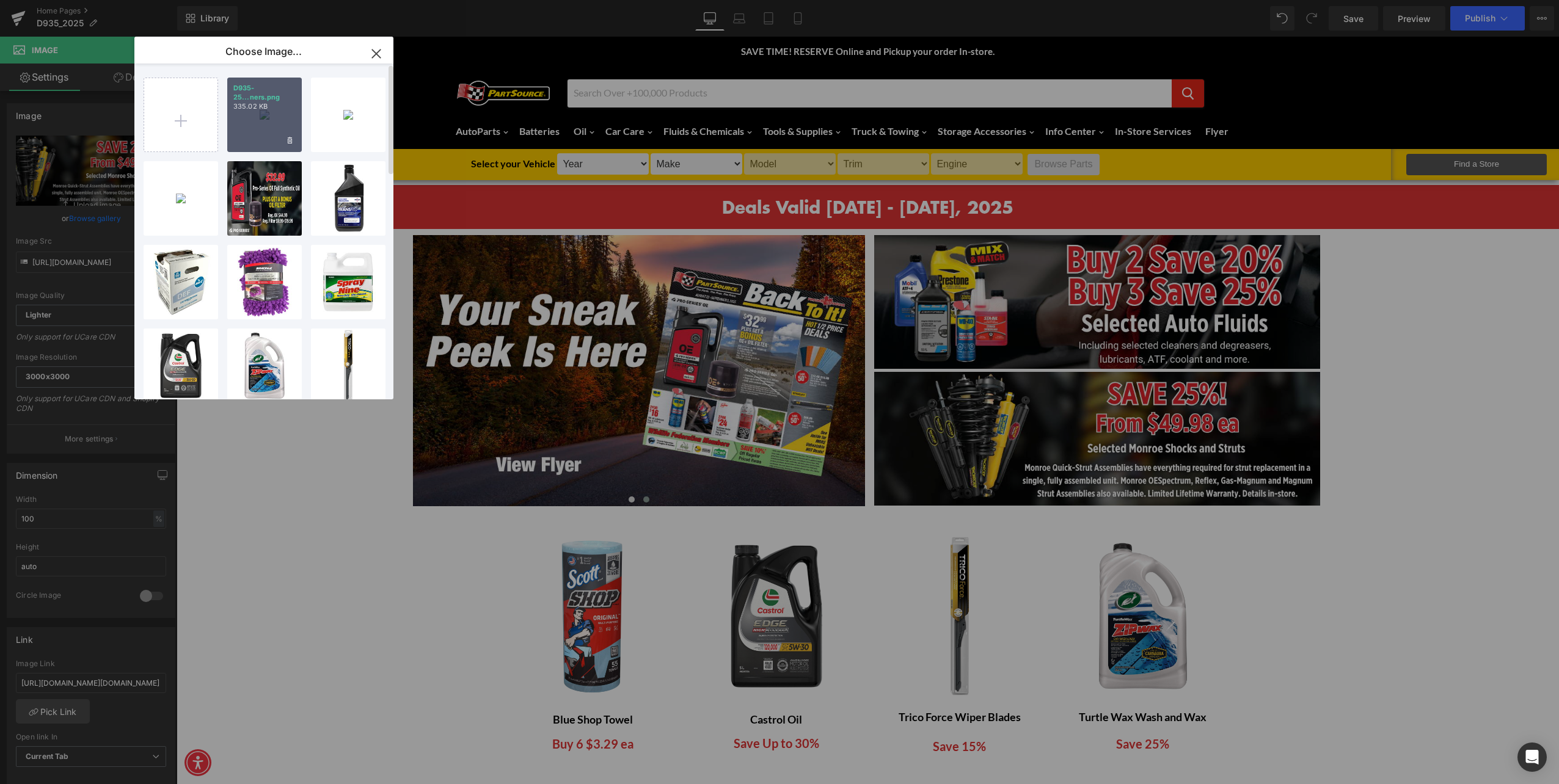
click at [254, 117] on div "D935-25...ners.png 335.02 KB" at bounding box center [264, 115] width 75 height 75
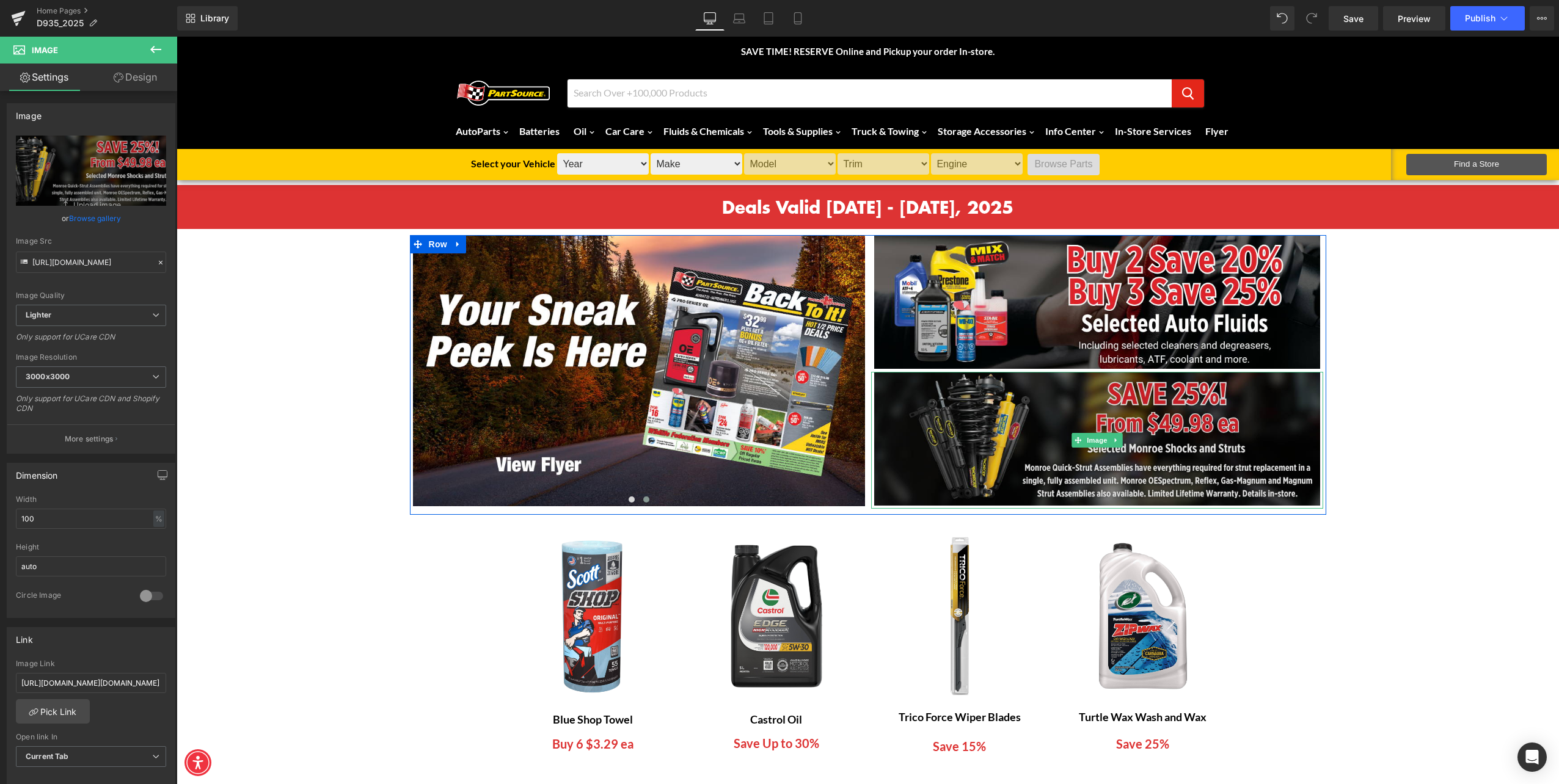
click at [991, 419] on img at bounding box center [1097, 440] width 452 height 137
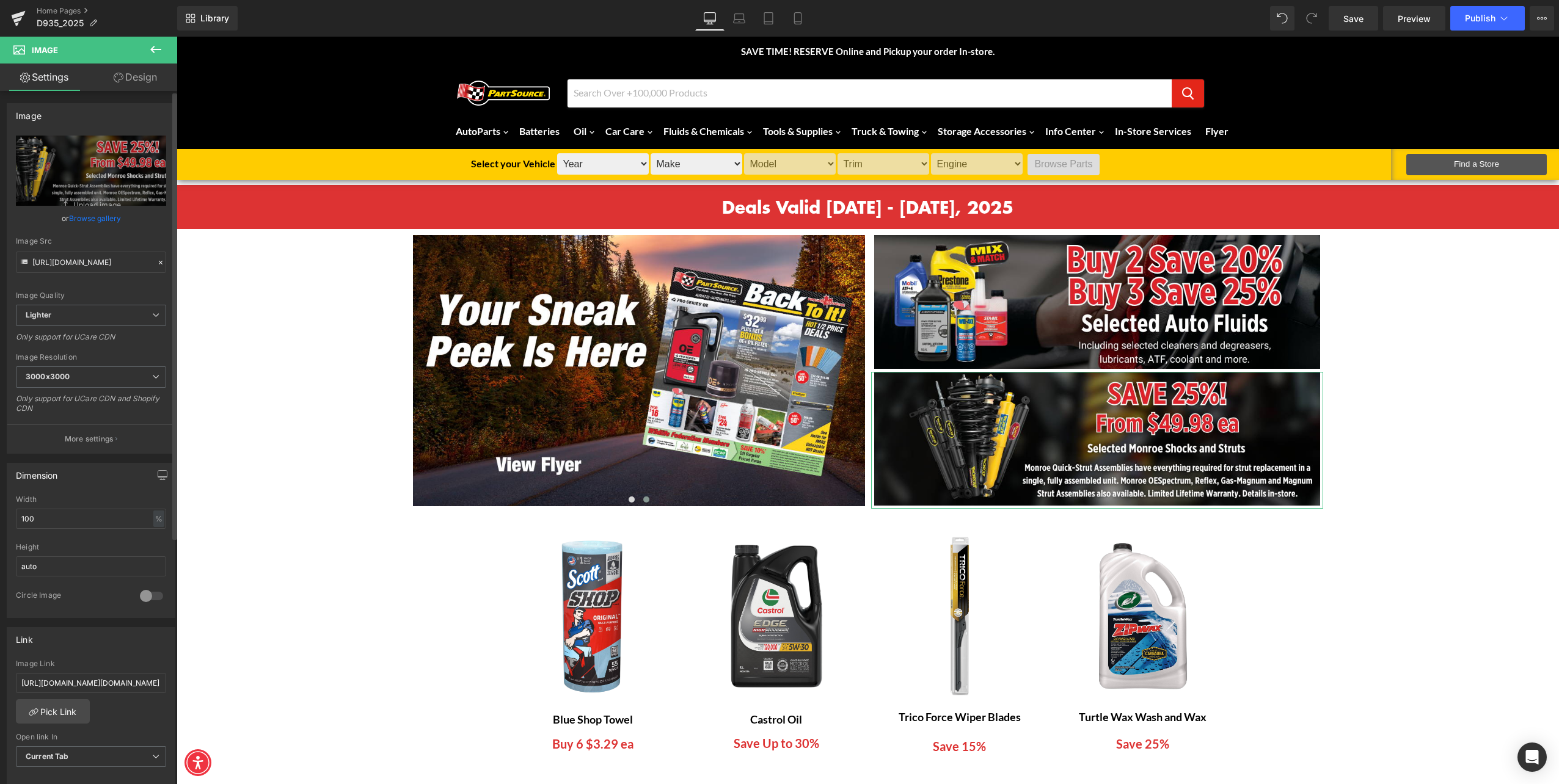
click at [90, 222] on link "Browse gallery" at bounding box center [95, 218] width 52 height 21
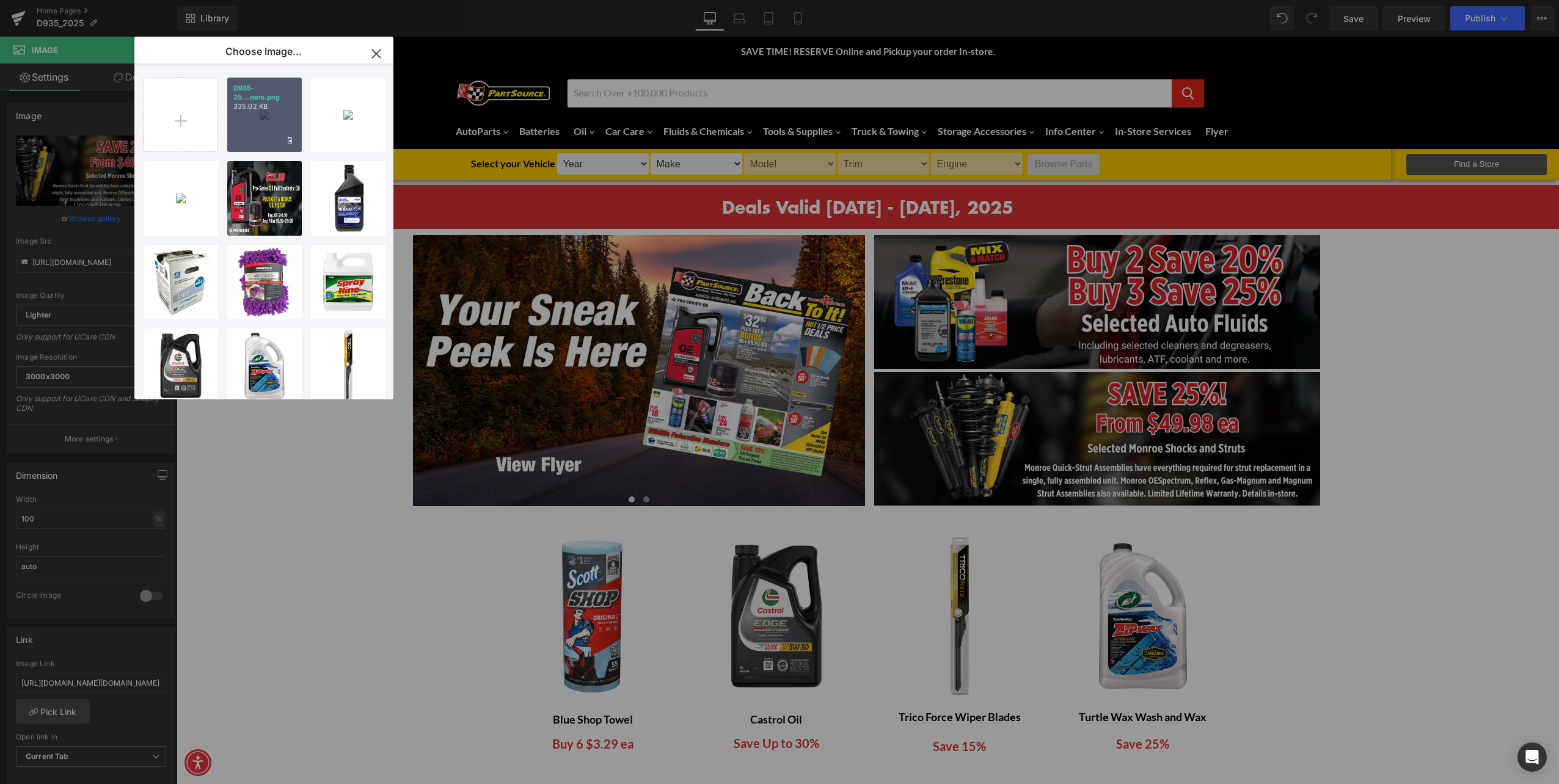
drag, startPoint x: 255, startPoint y: 132, endPoint x: 78, endPoint y: 107, distance: 178.8
click at [255, 132] on div "D935-25...ners.png 335.02 KB" at bounding box center [264, 115] width 75 height 75
type input "[URL][DOMAIN_NAME]"
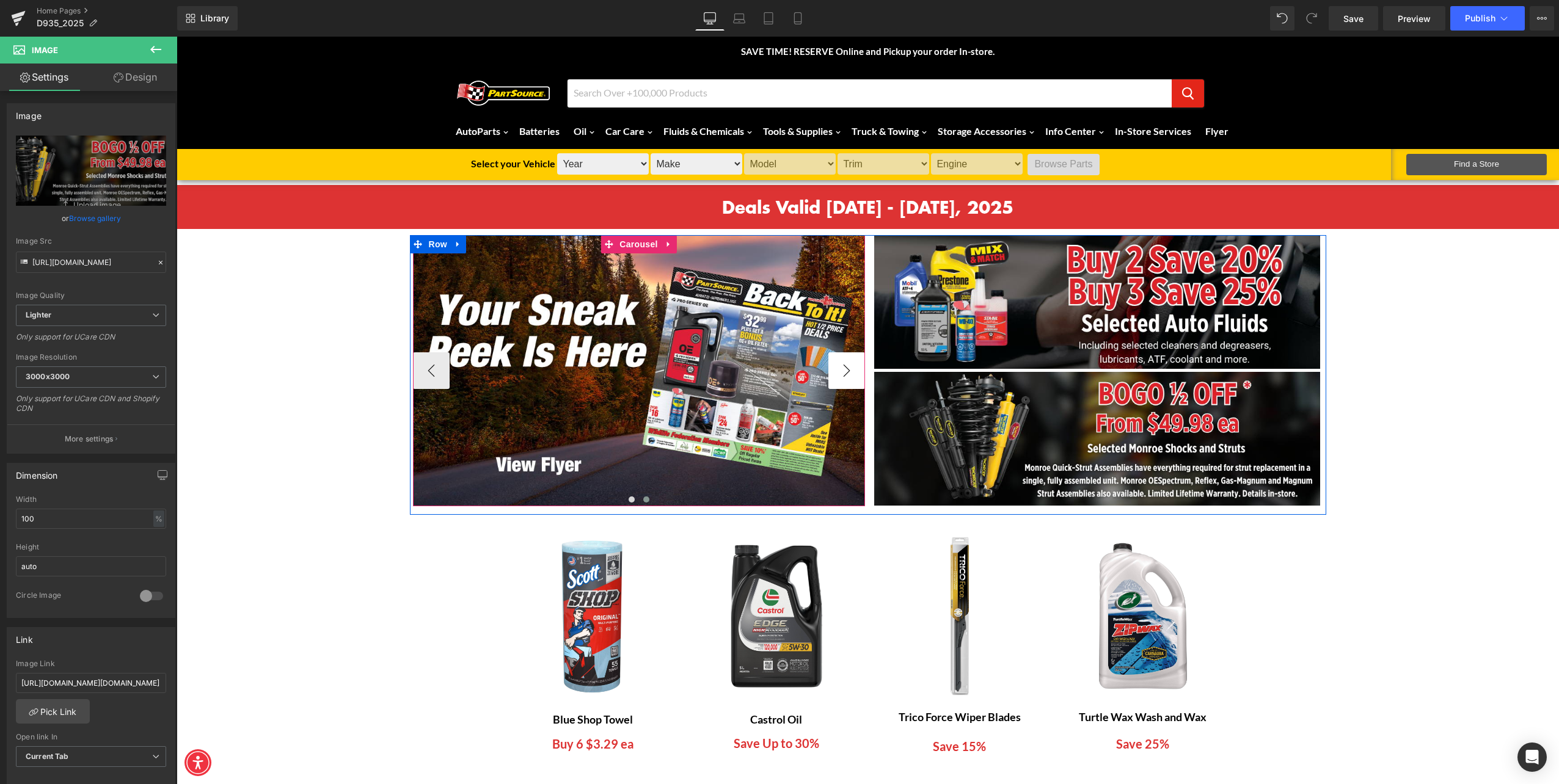
click at [845, 364] on button "›" at bounding box center [847, 371] width 36 height 36
click at [847, 365] on button "›" at bounding box center [847, 371] width 36 height 36
click at [440, 367] on button "‹" at bounding box center [431, 371] width 36 height 36
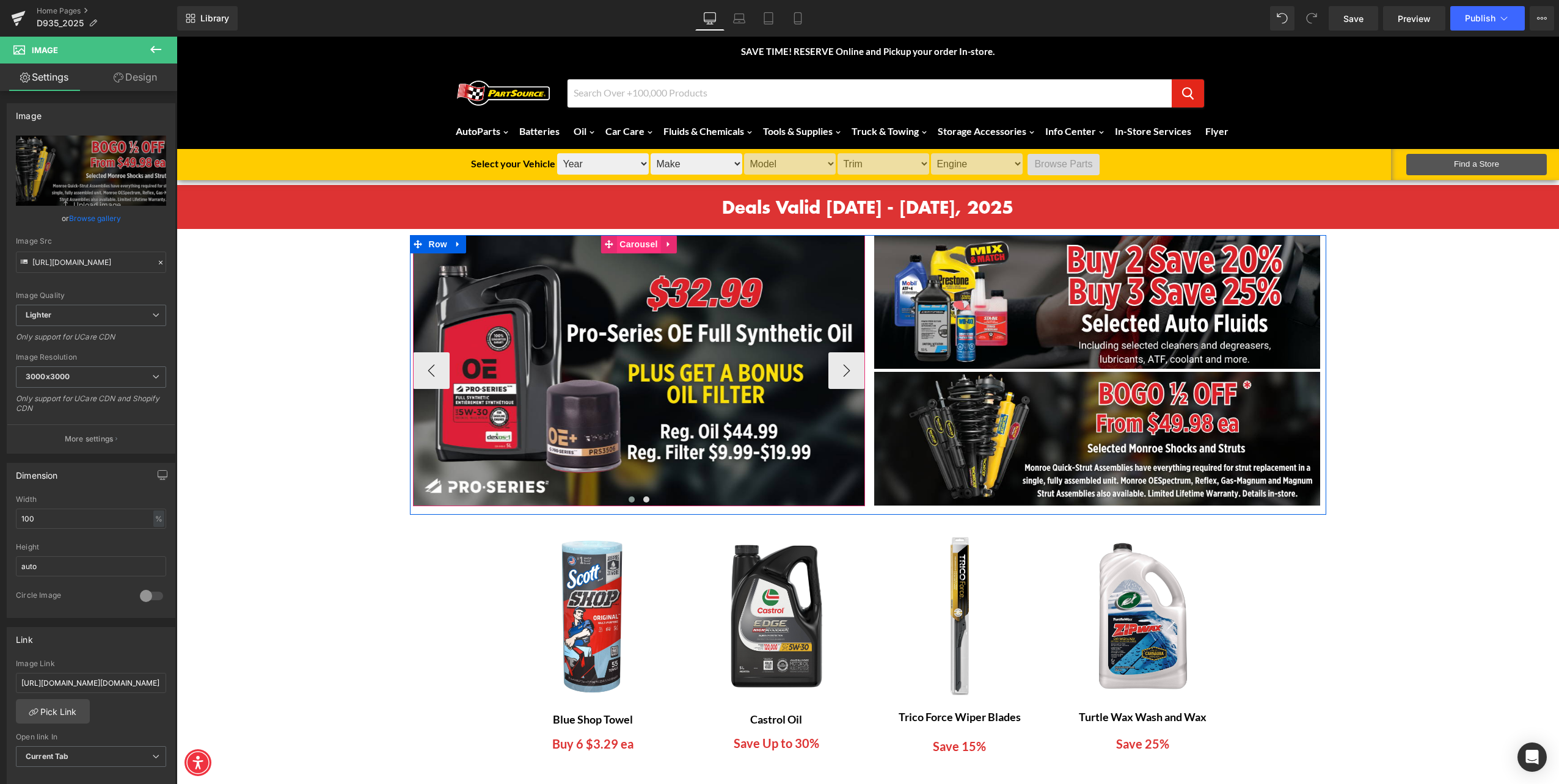
click at [643, 243] on span "Carousel" at bounding box center [638, 244] width 44 height 18
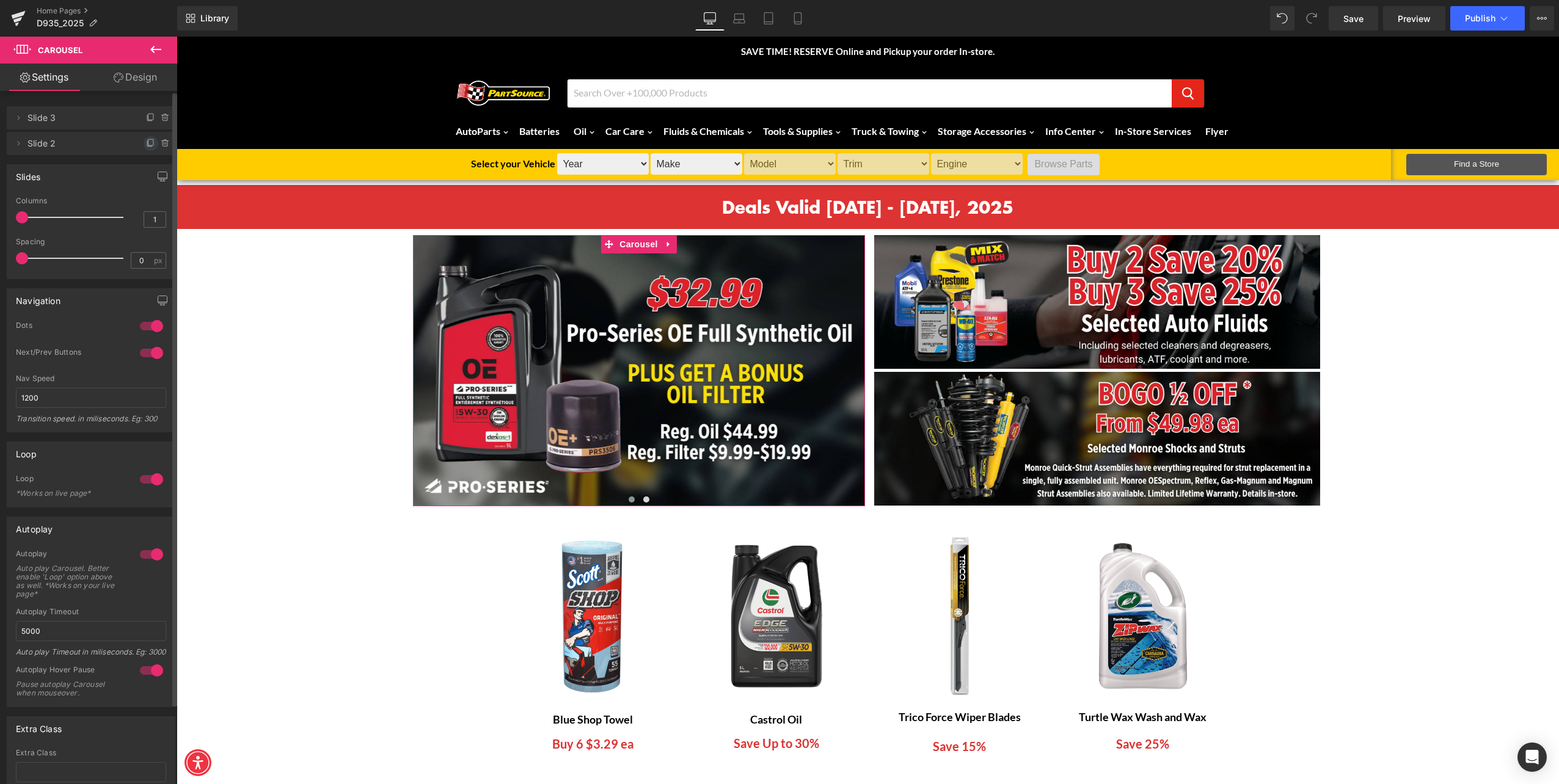
click at [146, 141] on icon at bounding box center [151, 143] width 10 height 10
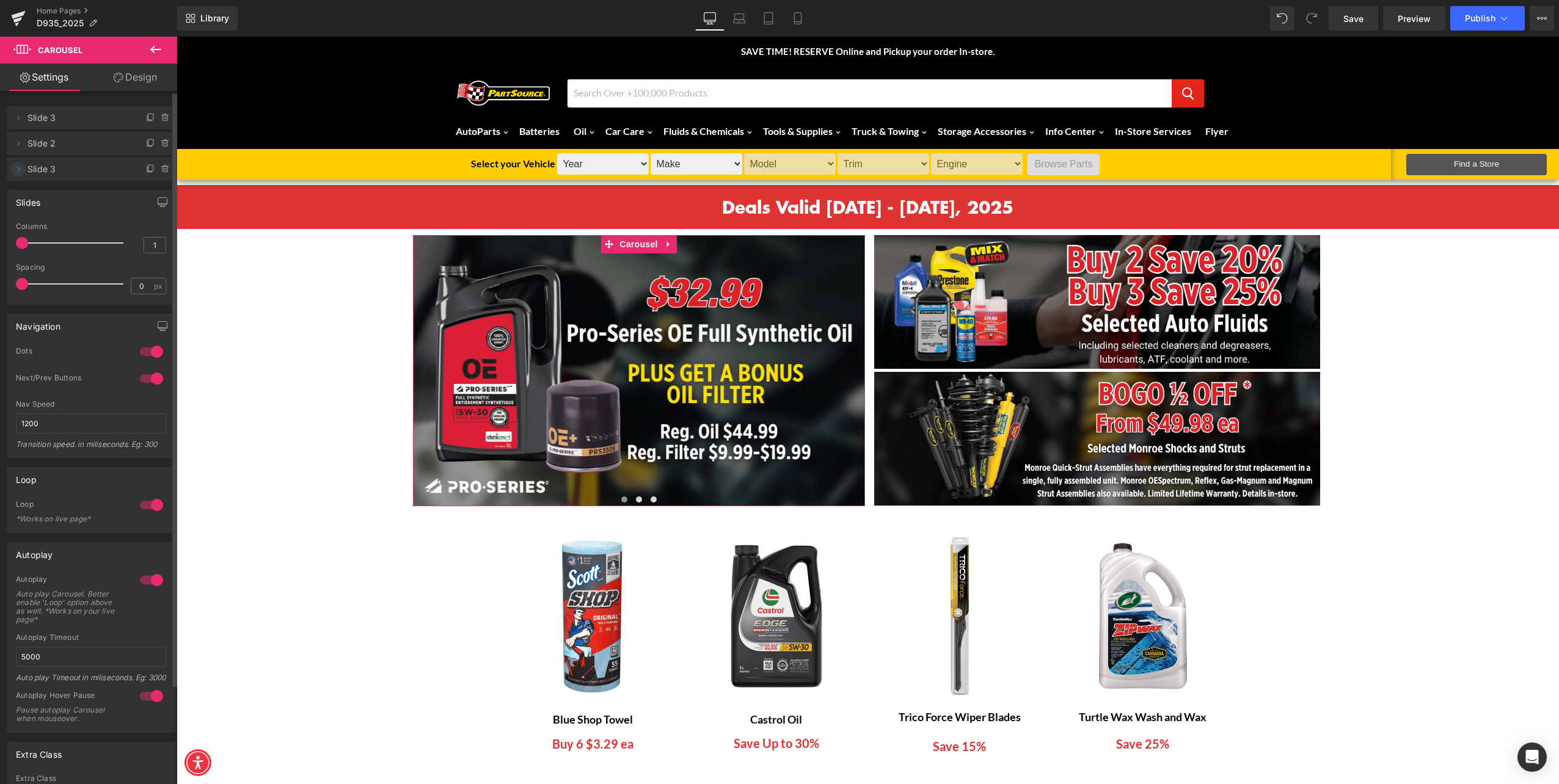
click at [20, 173] on icon at bounding box center [18, 169] width 10 height 10
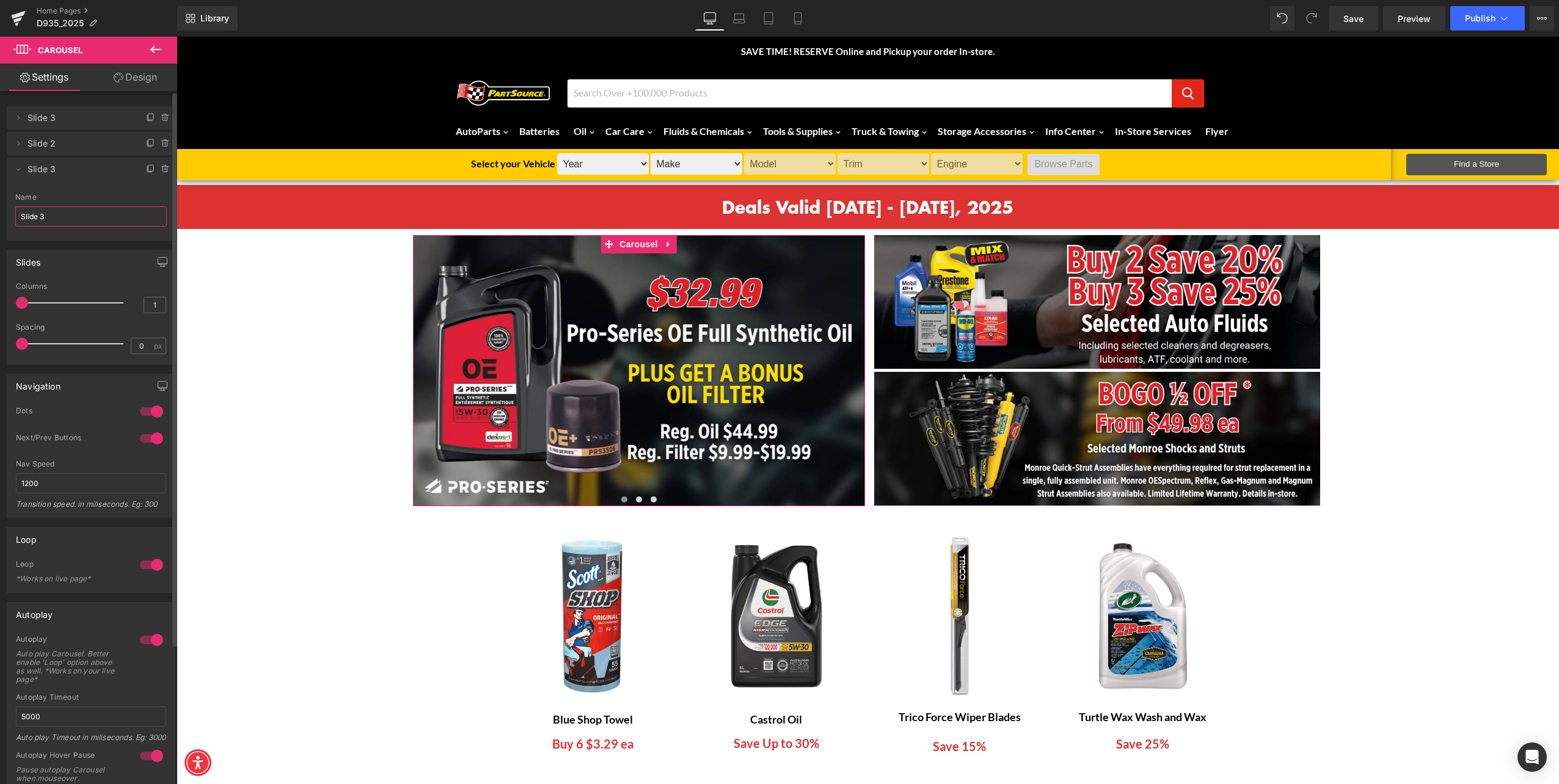
click at [66, 212] on input "Slide 3" at bounding box center [91, 216] width 151 height 20
type input "Slide 4"
click at [1338, 13] on link "Save" at bounding box center [1354, 18] width 49 height 25
click at [45, 159] on span "Slide 4" at bounding box center [79, 169] width 103 height 23
click at [45, 165] on span "Slide 4" at bounding box center [79, 169] width 103 height 23
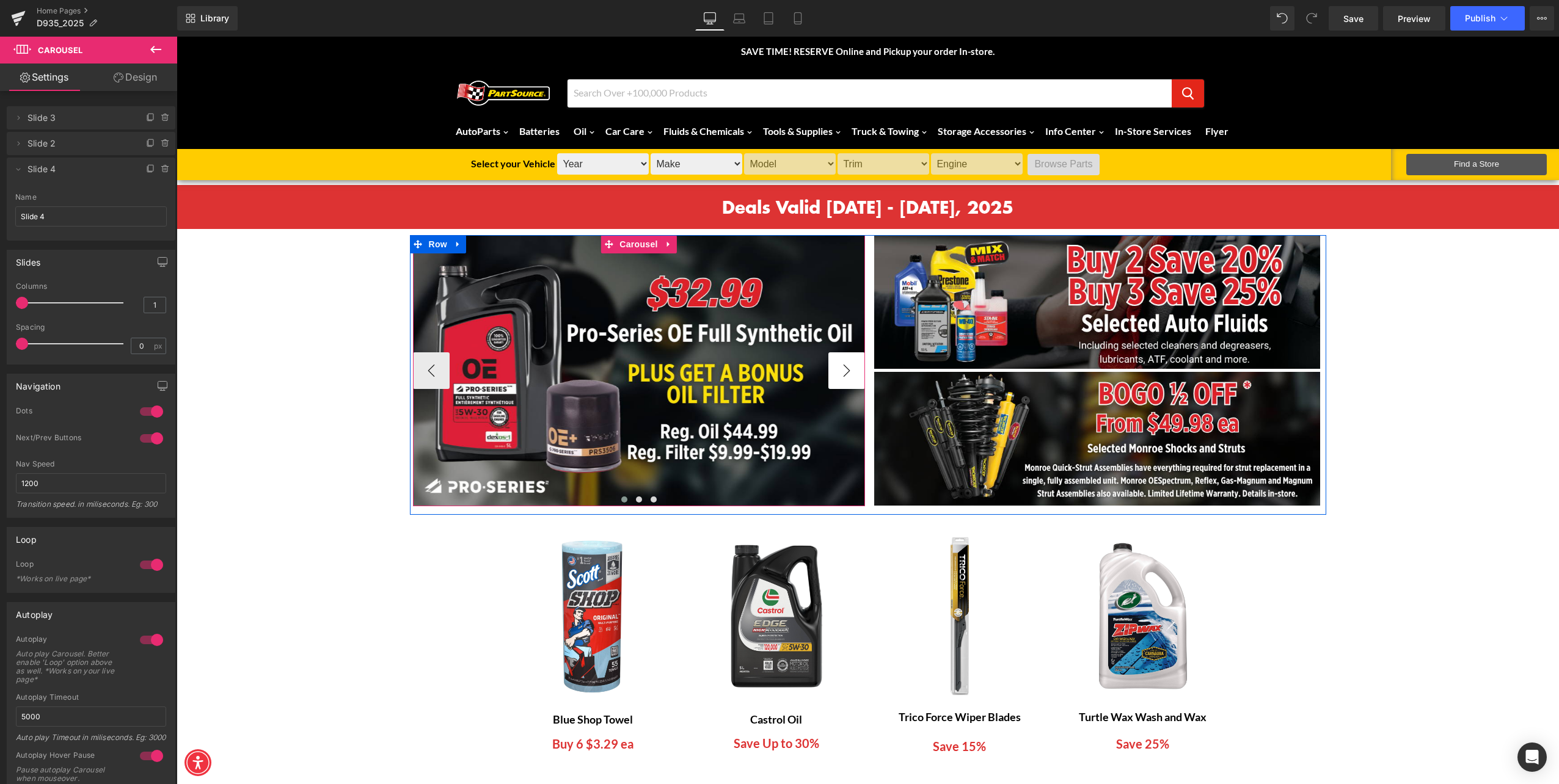
click at [847, 362] on button "›" at bounding box center [847, 371] width 36 height 36
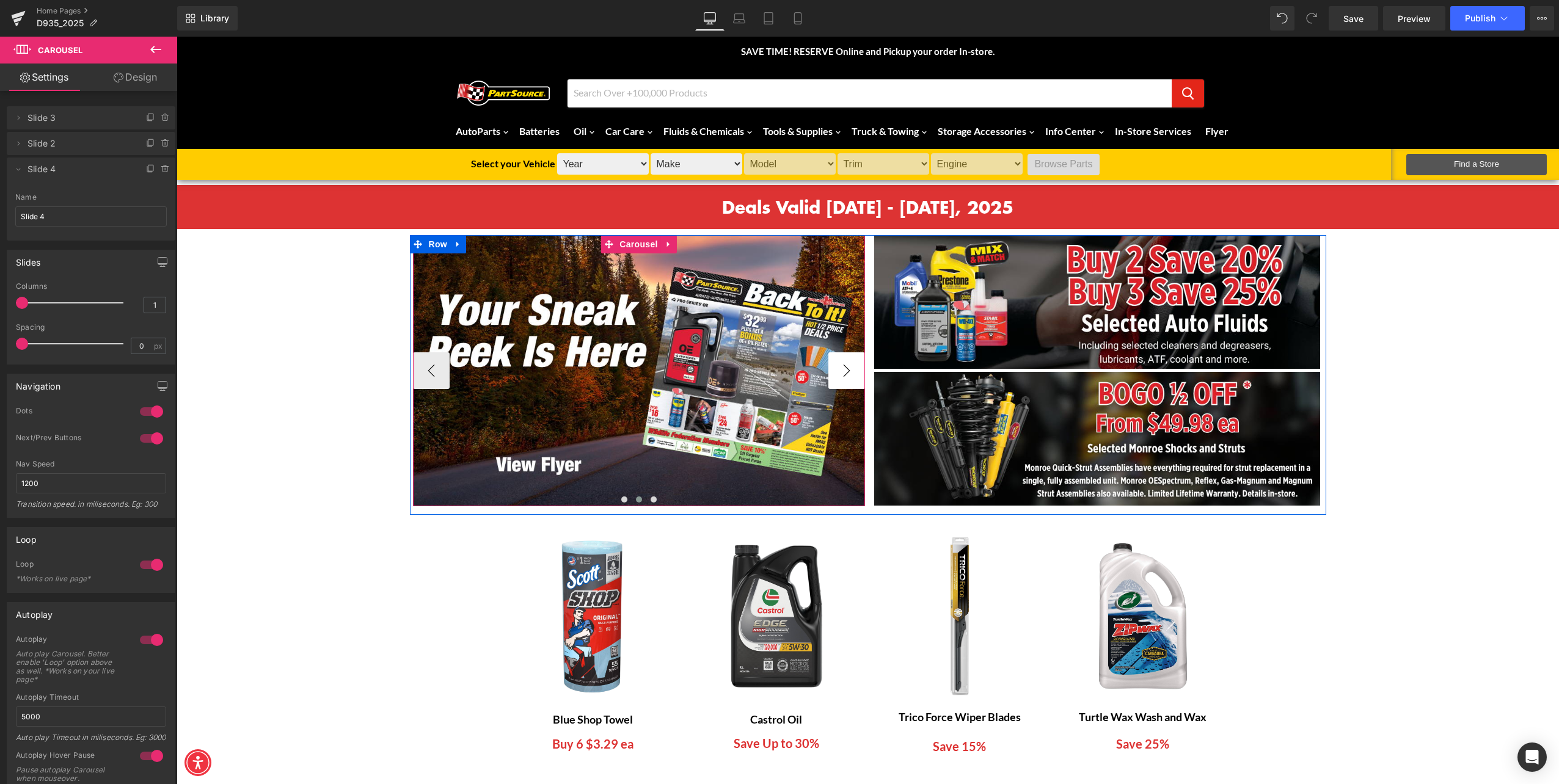
click at [845, 367] on button "›" at bounding box center [847, 371] width 36 height 36
click at [844, 367] on button "›" at bounding box center [847, 371] width 36 height 36
click at [642, 371] on span "Image" at bounding box center [640, 371] width 26 height 15
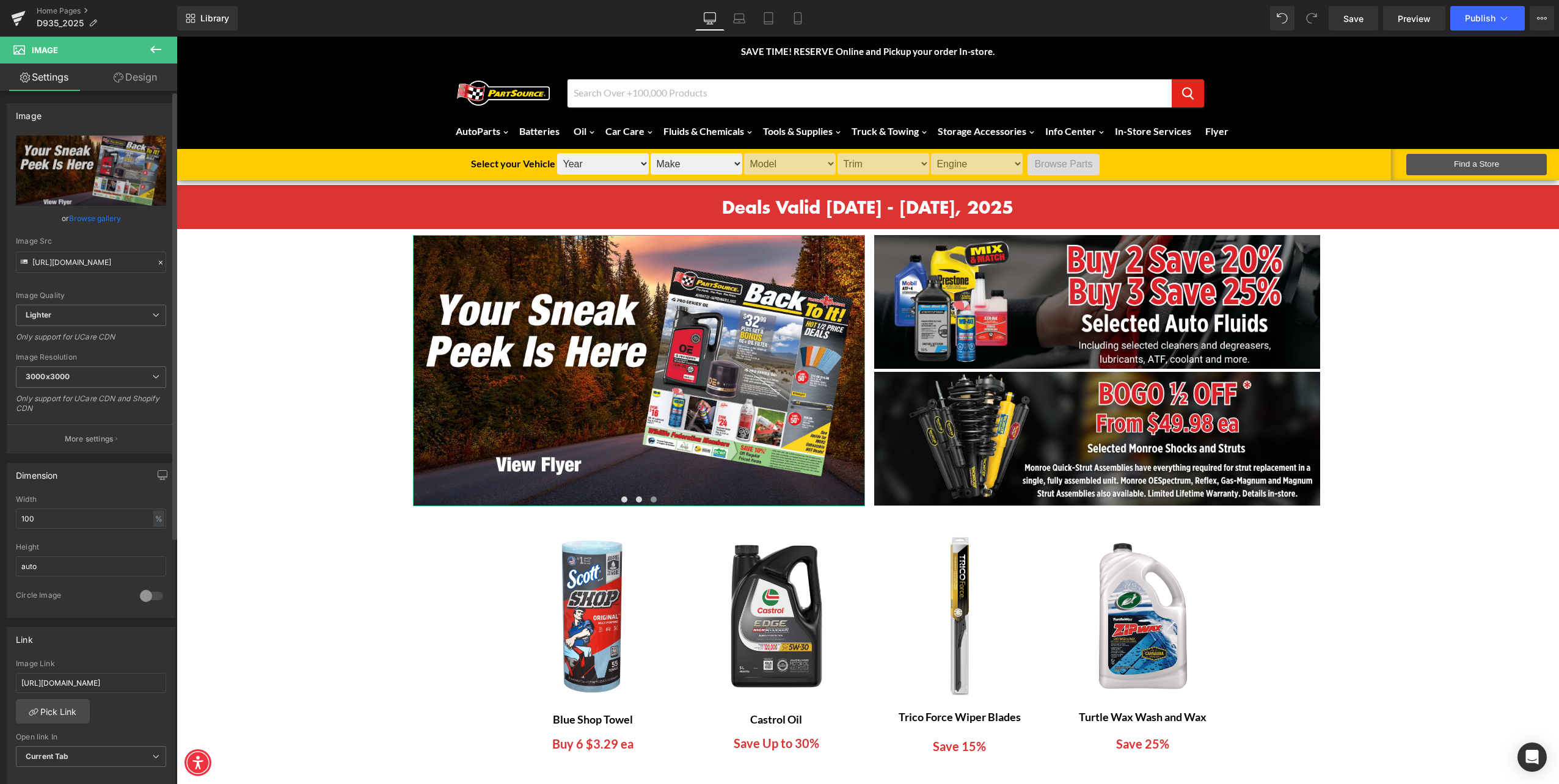
click at [89, 215] on link "Browse gallery" at bounding box center [95, 218] width 52 height 21
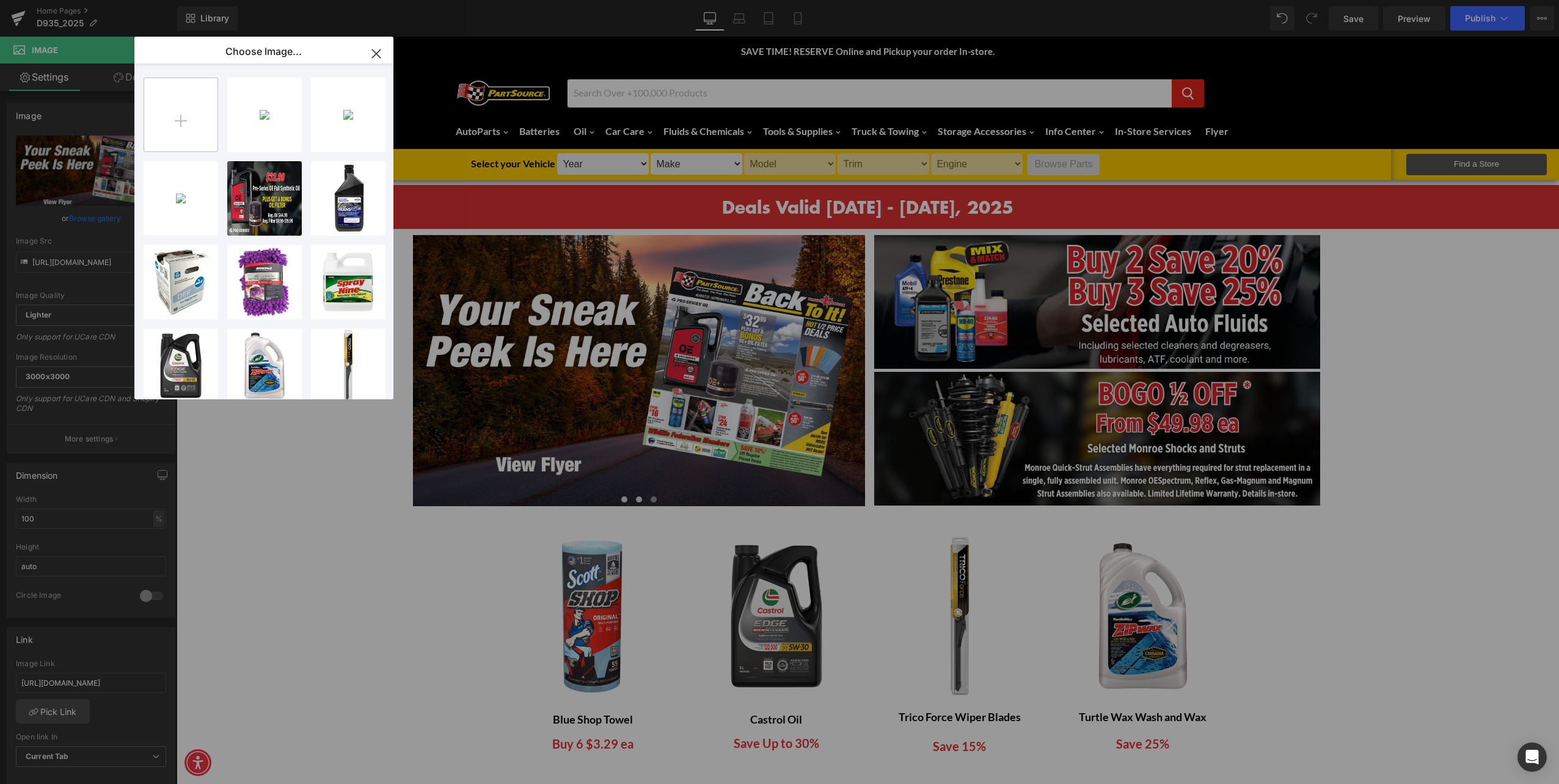
click at [181, 111] on input "file" at bounding box center [181, 114] width 73 height 73
type input "C:\fakepath\D935-25 EOS Banners.png"
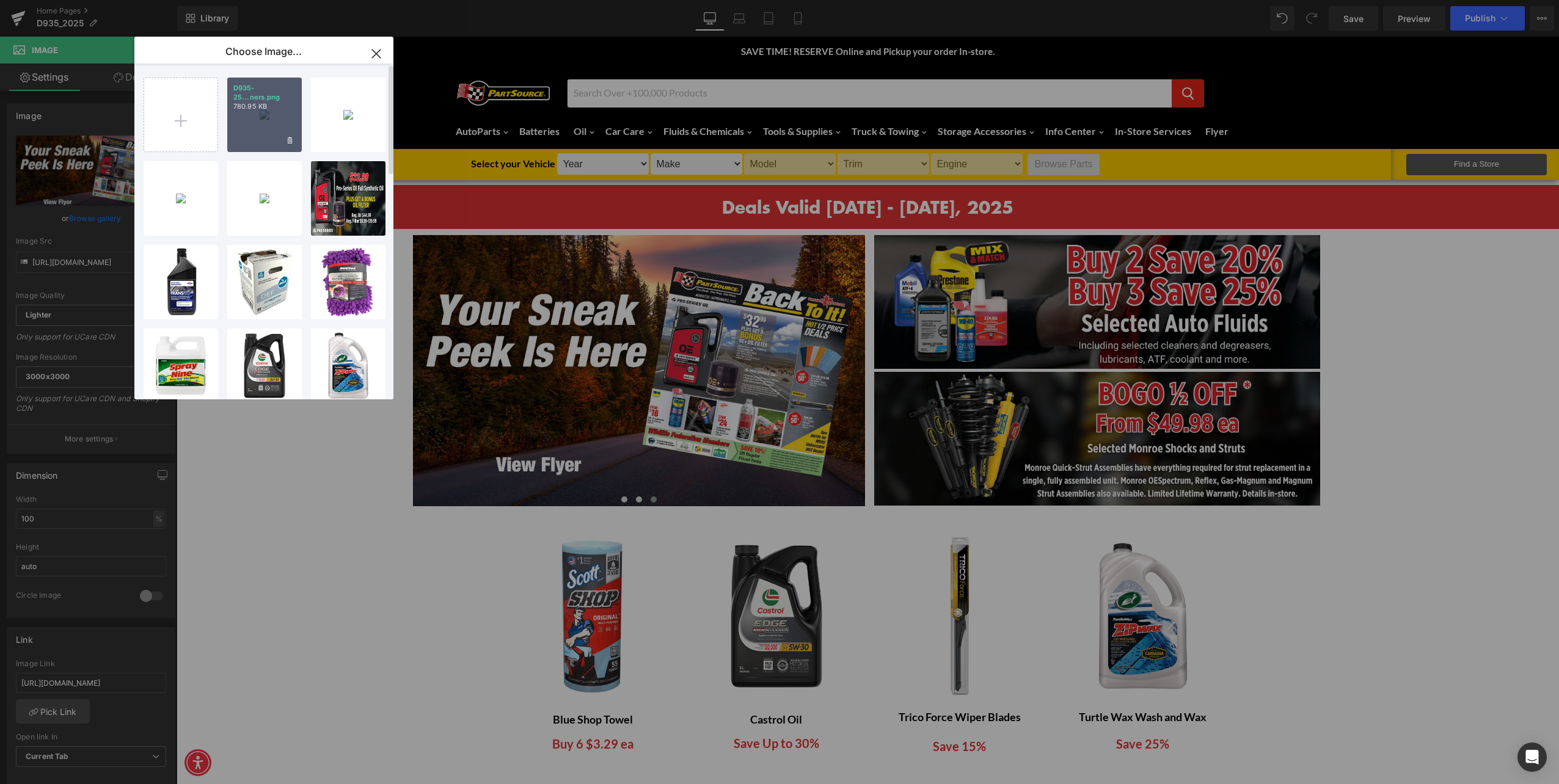
click at [243, 116] on div "D935-25...ners.png 780.95 KB" at bounding box center [264, 115] width 75 height 75
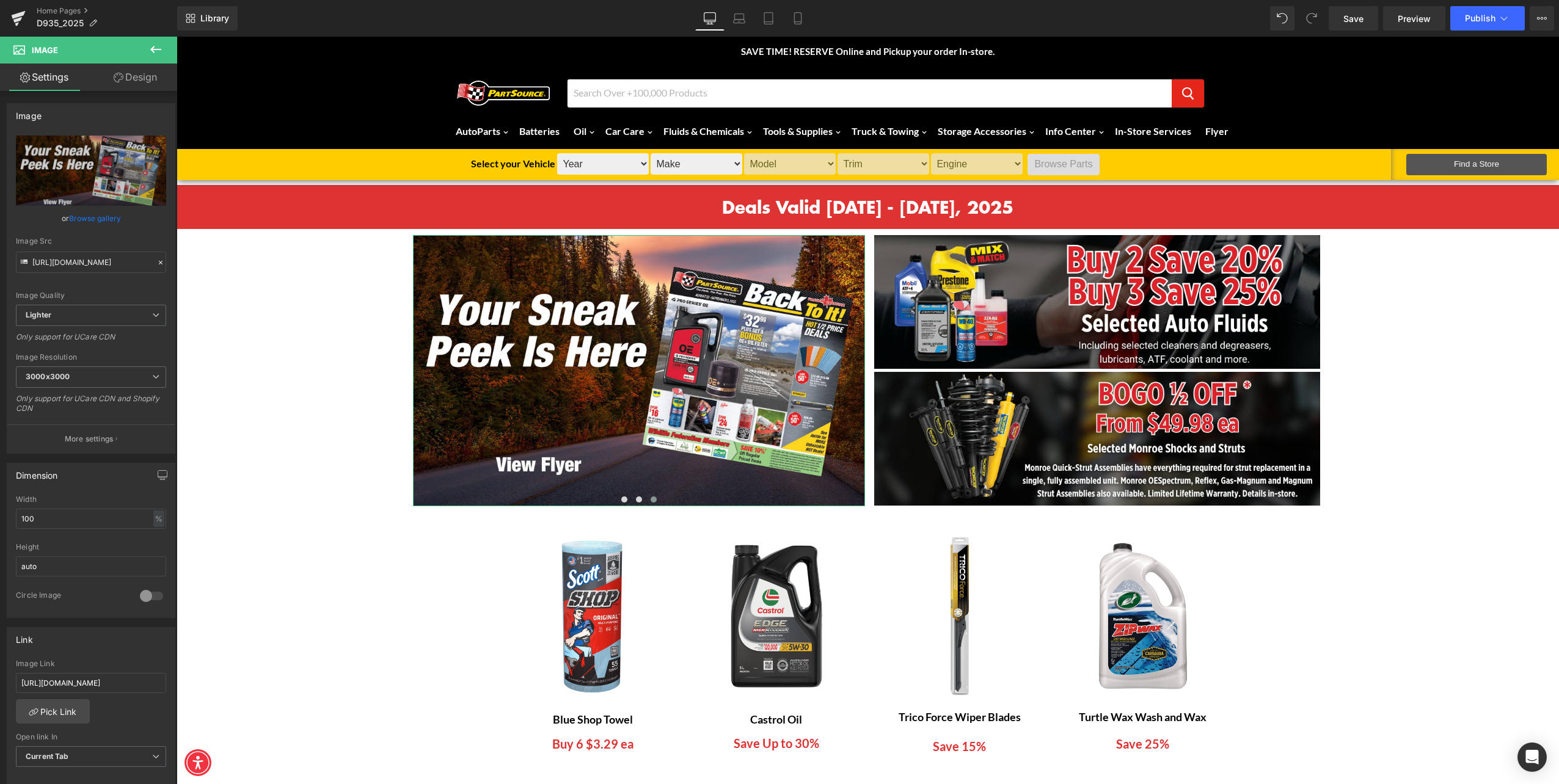
click at [112, 219] on link "Browse gallery" at bounding box center [95, 218] width 52 height 21
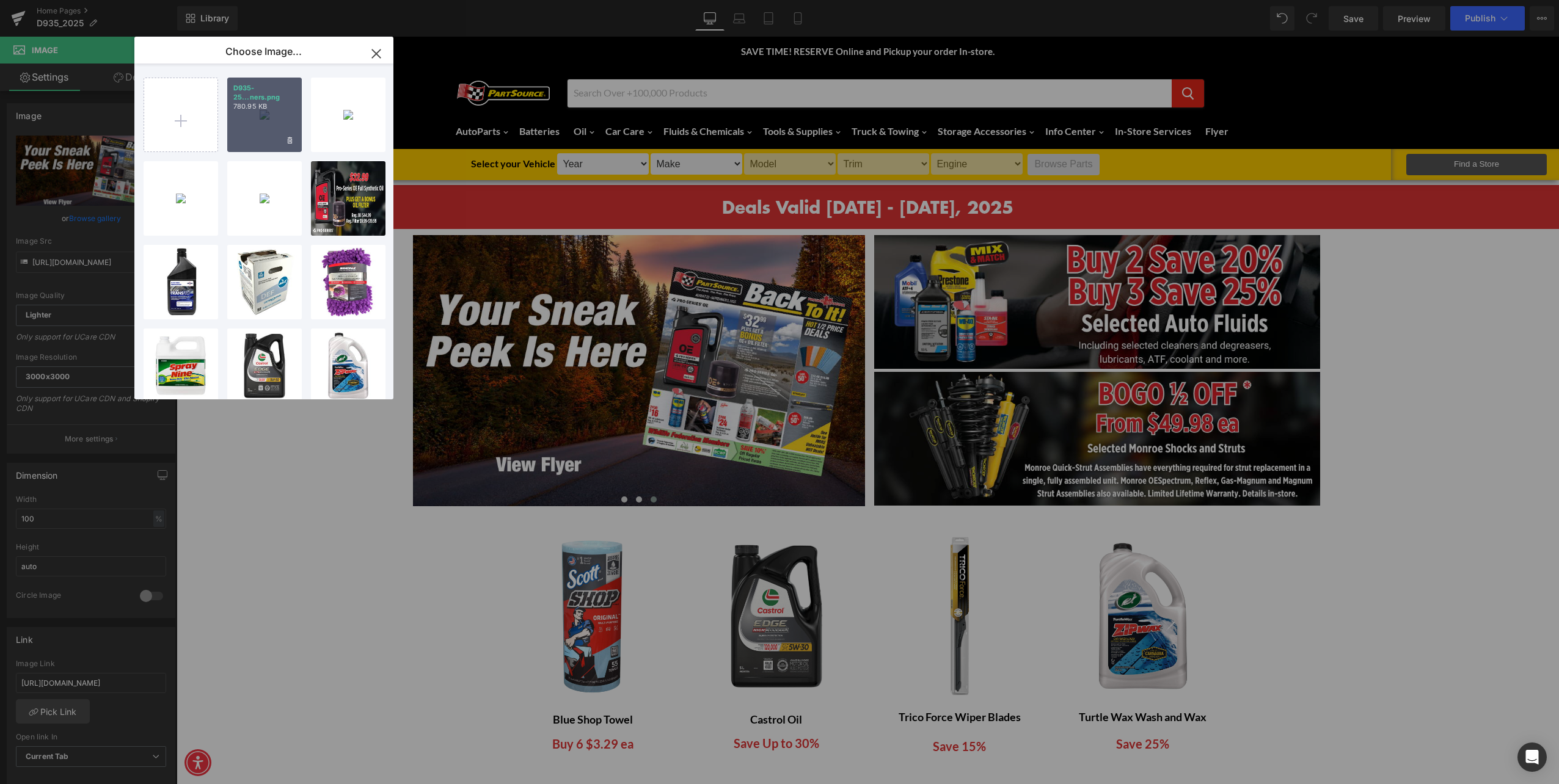
click at [254, 104] on p "780.95 KB" at bounding box center [264, 106] width 62 height 9
type input "[URL][DOMAIN_NAME]"
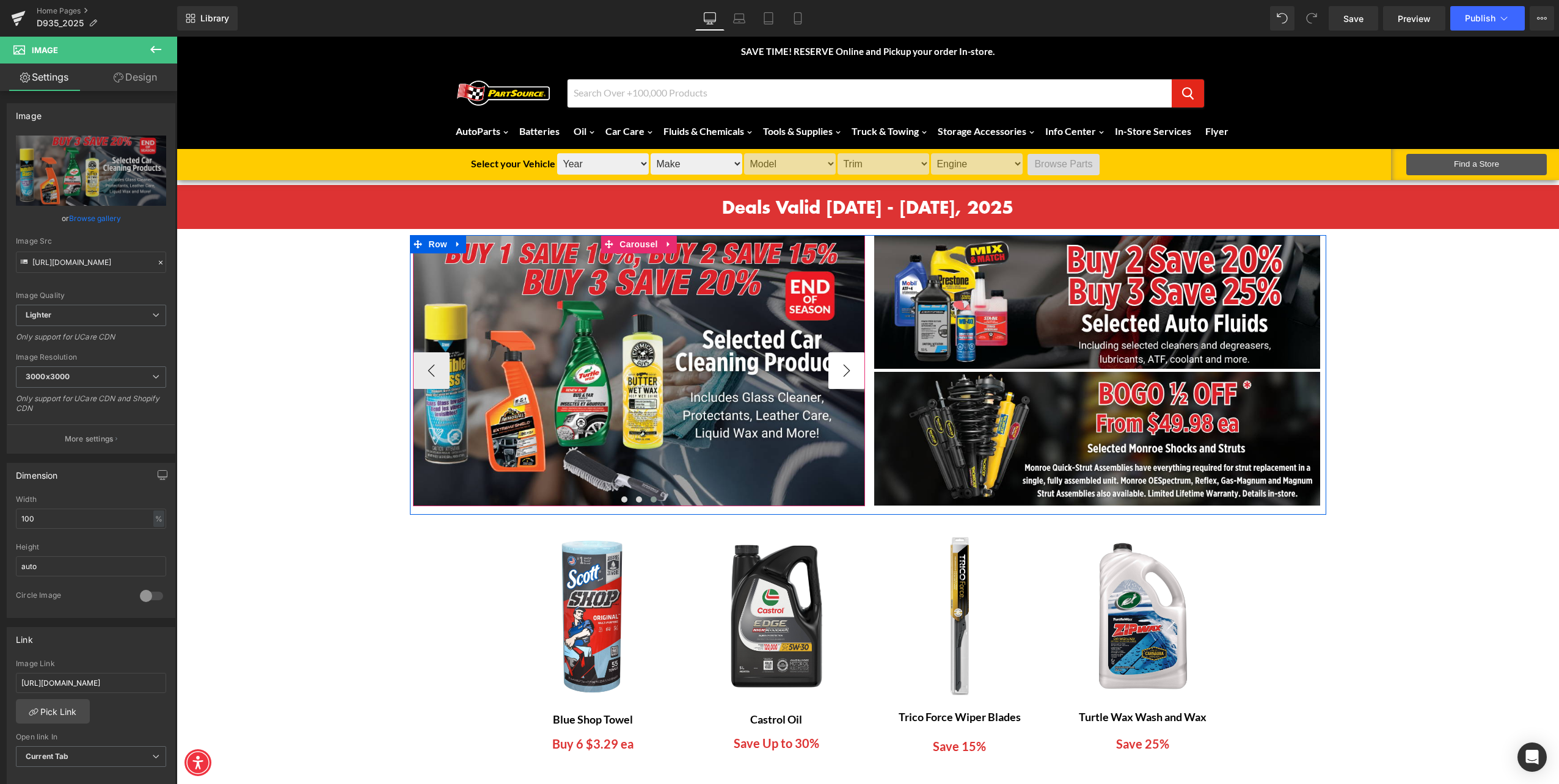
click at [842, 373] on button "›" at bounding box center [847, 371] width 36 height 36
click at [841, 373] on button "›" at bounding box center [847, 371] width 36 height 36
click at [841, 367] on button "›" at bounding box center [847, 371] width 36 height 36
click at [413, 367] on div at bounding box center [414, 371] width 3 height 271
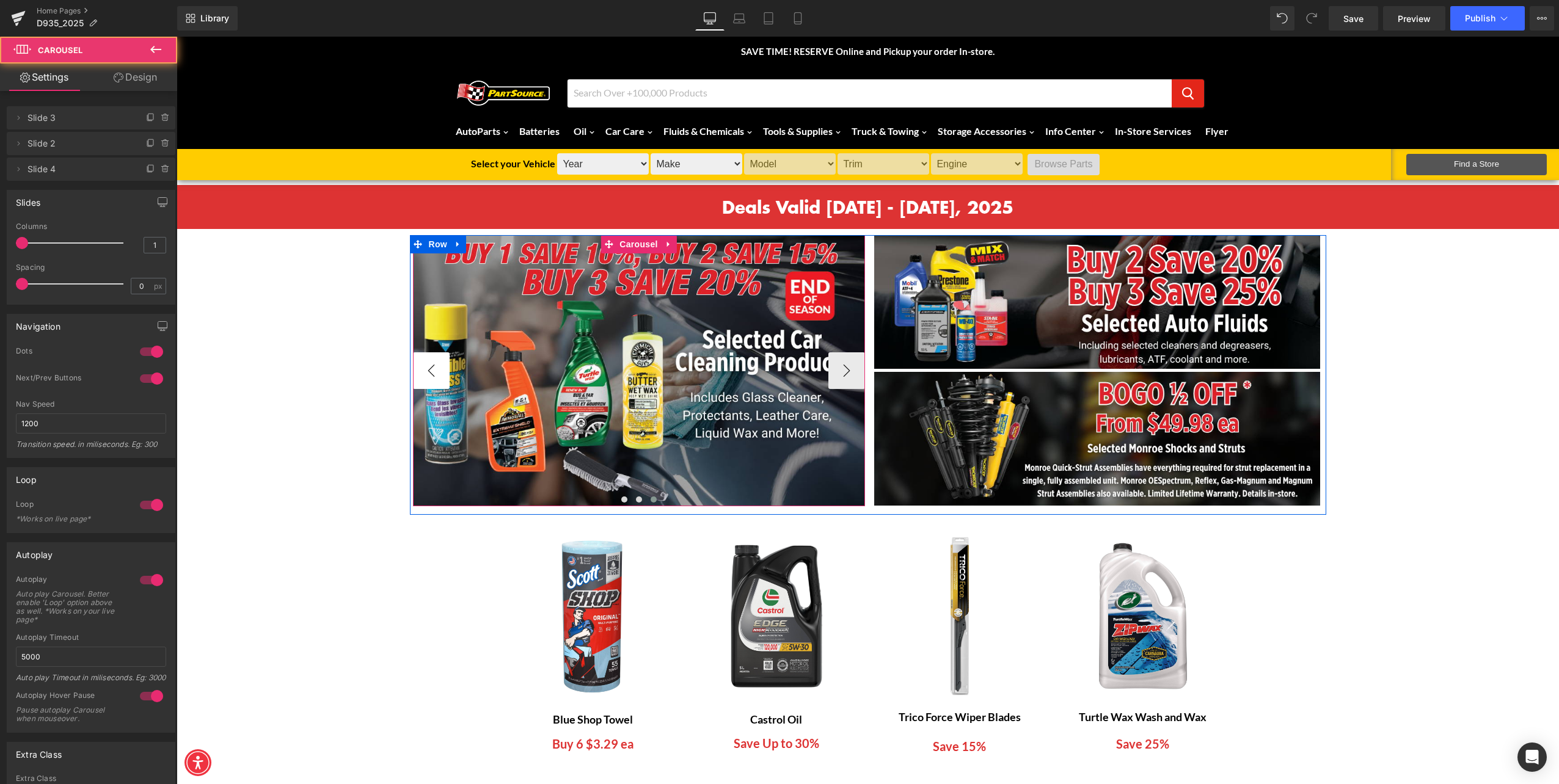
click at [419, 367] on button "‹" at bounding box center [431, 371] width 36 height 36
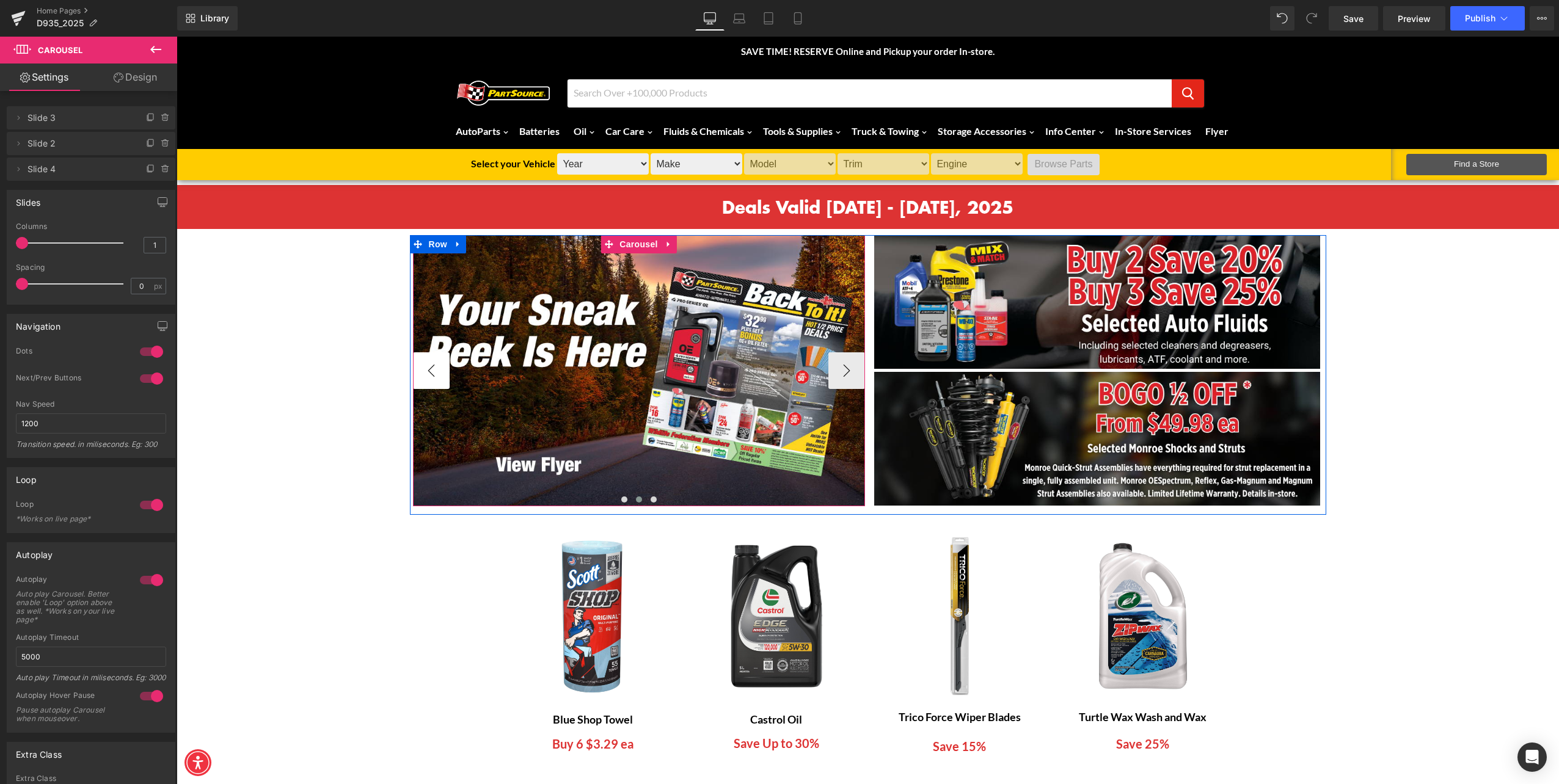
click at [419, 367] on button "‹" at bounding box center [431, 371] width 36 height 36
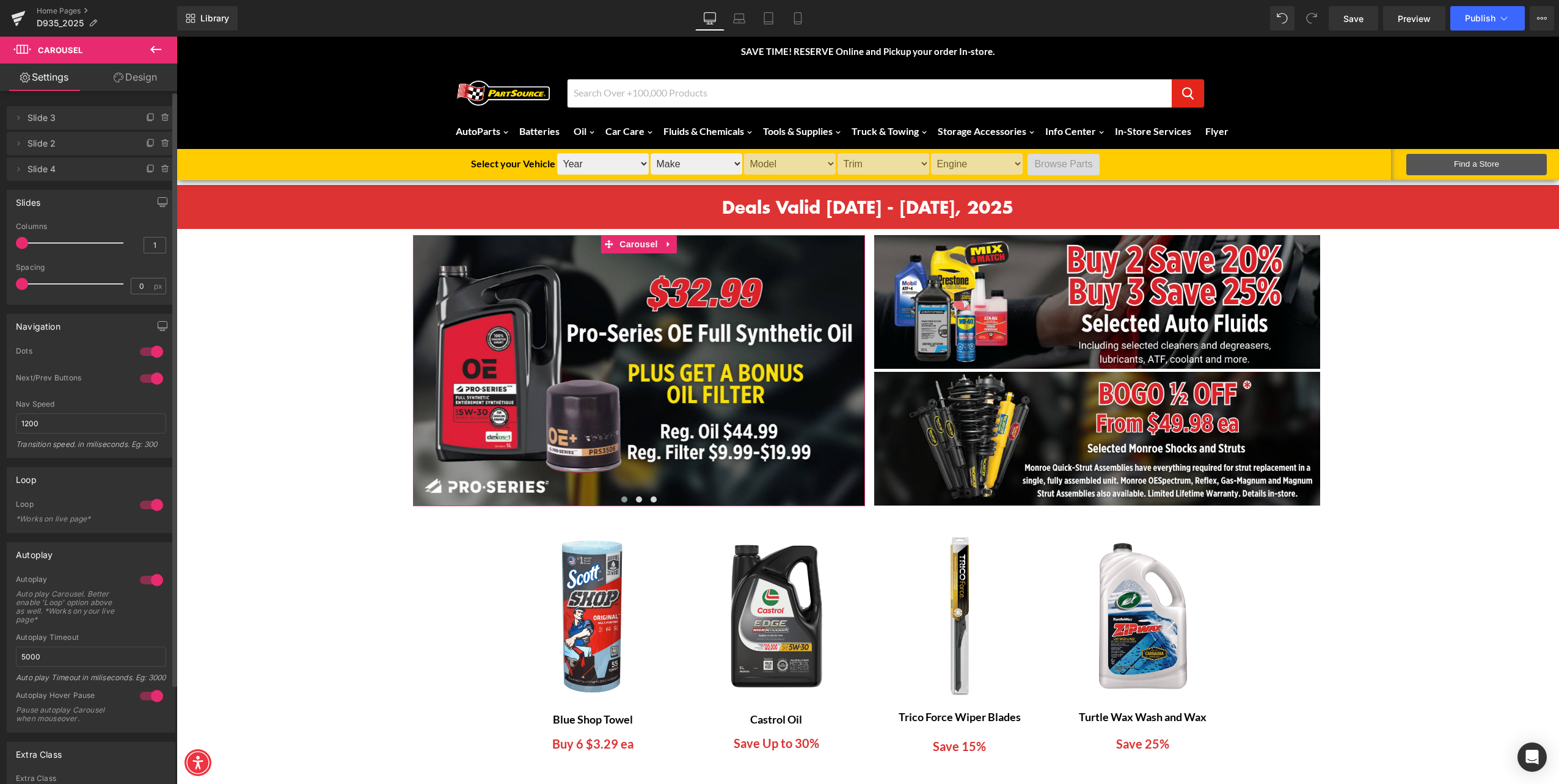
drag, startPoint x: 145, startPoint y: 164, endPoint x: 110, endPoint y: 139, distance: 43.0
click at [124, 104] on ul "Delete Cancel Slide 3 Slide 3 Name Slide 3 Delete Cancel Slide 2 Slide 2 Name S…" at bounding box center [91, 104] width 169 height 0
drag, startPoint x: 16, startPoint y: 144, endPoint x: 17, endPoint y: 156, distance: 12.0
click at [5, 163] on div "Delete Cancel Slide 3 Slide 3 Name Slide 3 Delete Cancel Slide 2 Slide 2 Name S…" at bounding box center [91, 138] width 182 height 87
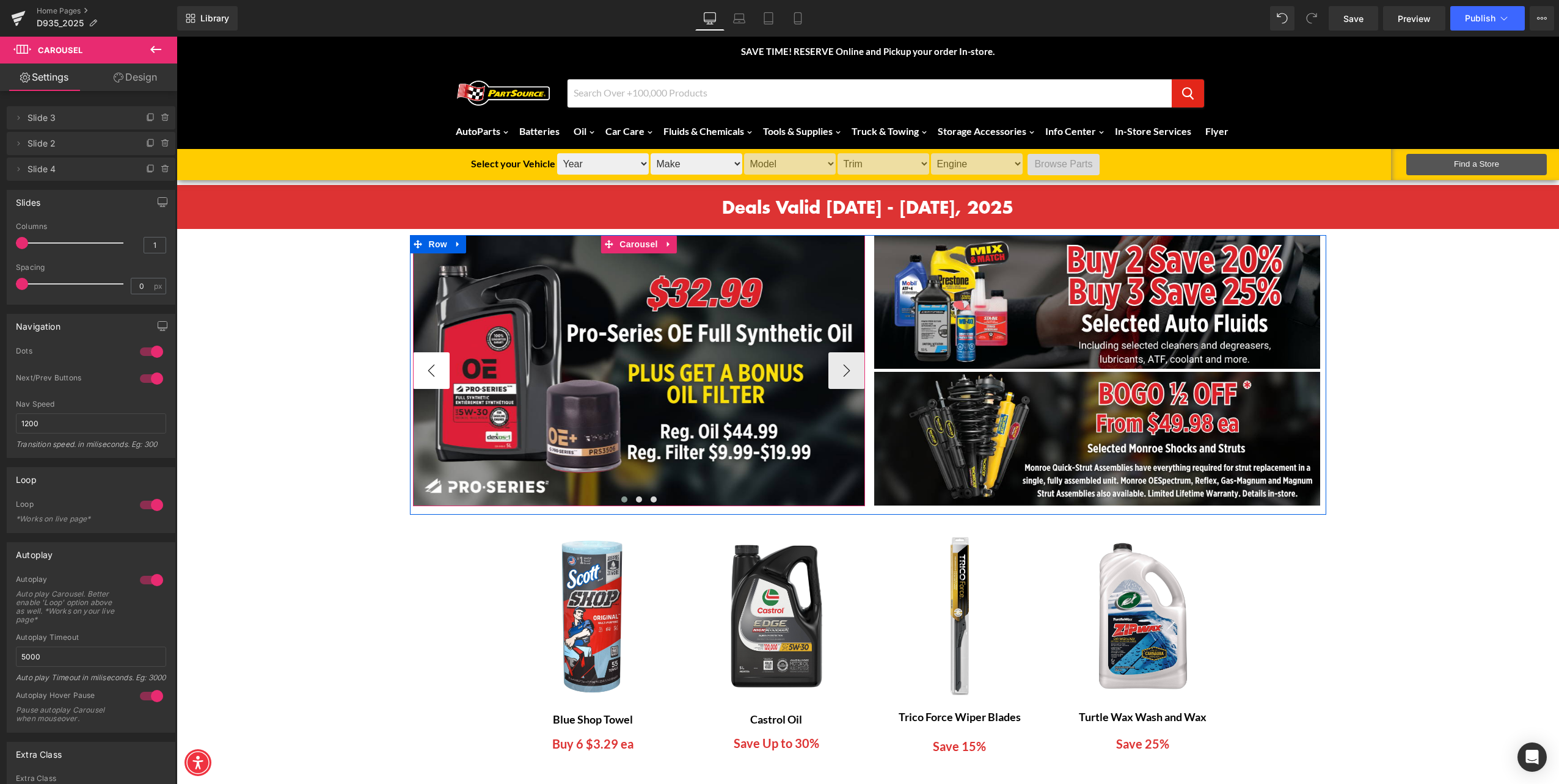
click at [413, 375] on button "‹" at bounding box center [431, 371] width 36 height 36
click at [419, 374] on button "‹" at bounding box center [431, 371] width 36 height 36
click at [423, 373] on button "‹" at bounding box center [431, 371] width 36 height 36
click at [430, 369] on button "‹" at bounding box center [431, 371] width 36 height 36
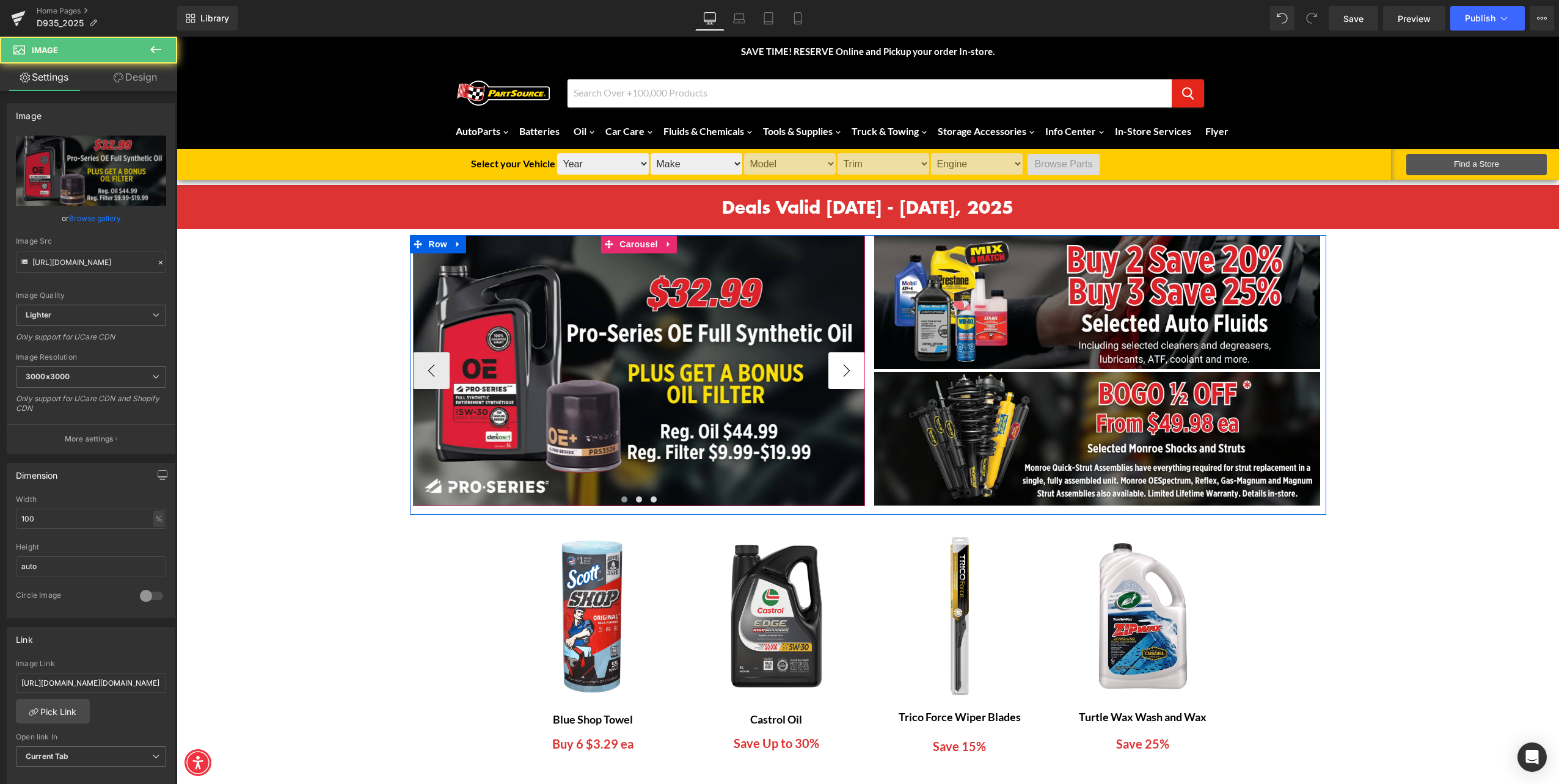
click at [837, 362] on button "›" at bounding box center [847, 371] width 36 height 36
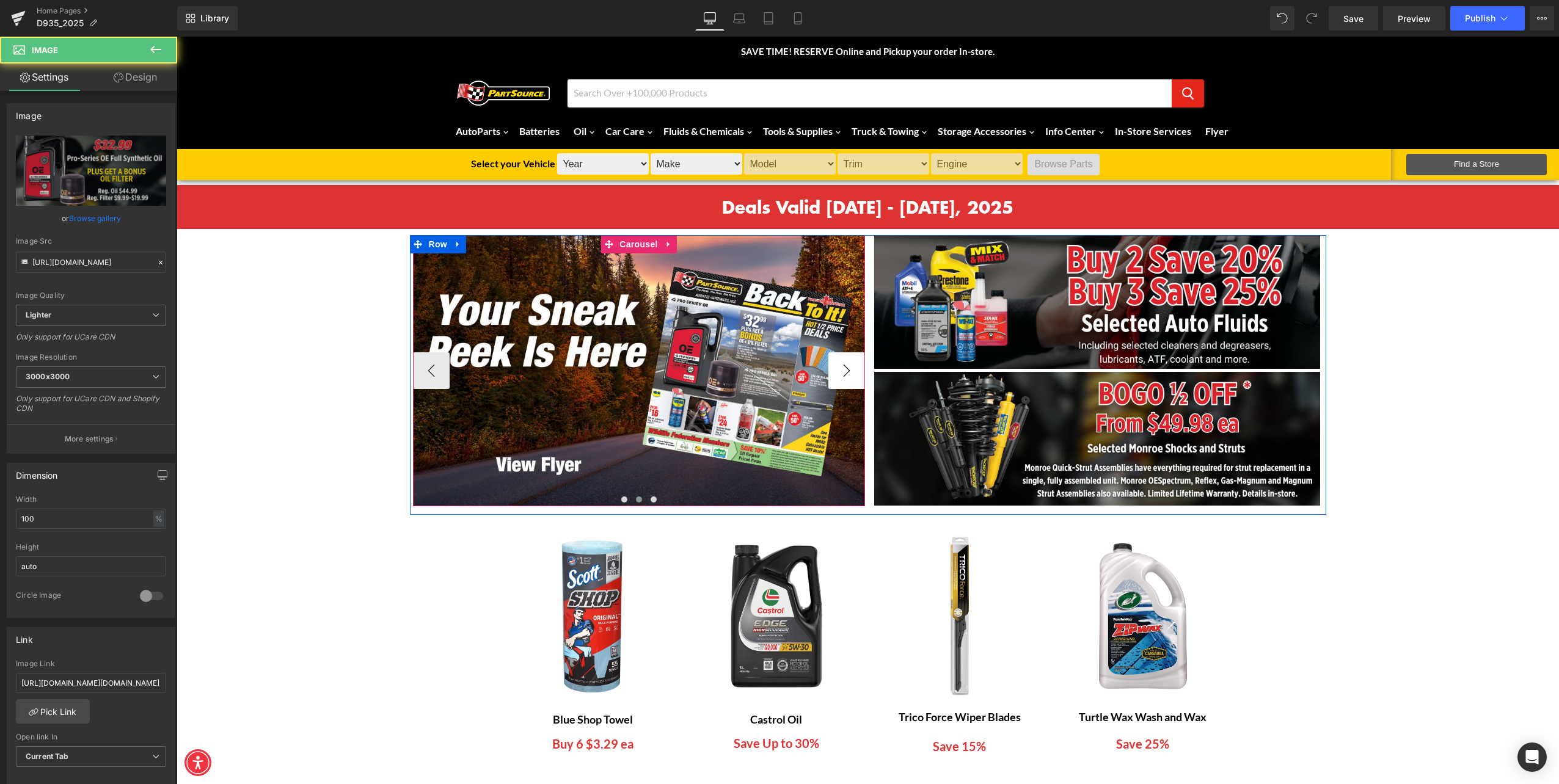
click at [837, 362] on button "›" at bounding box center [847, 371] width 36 height 36
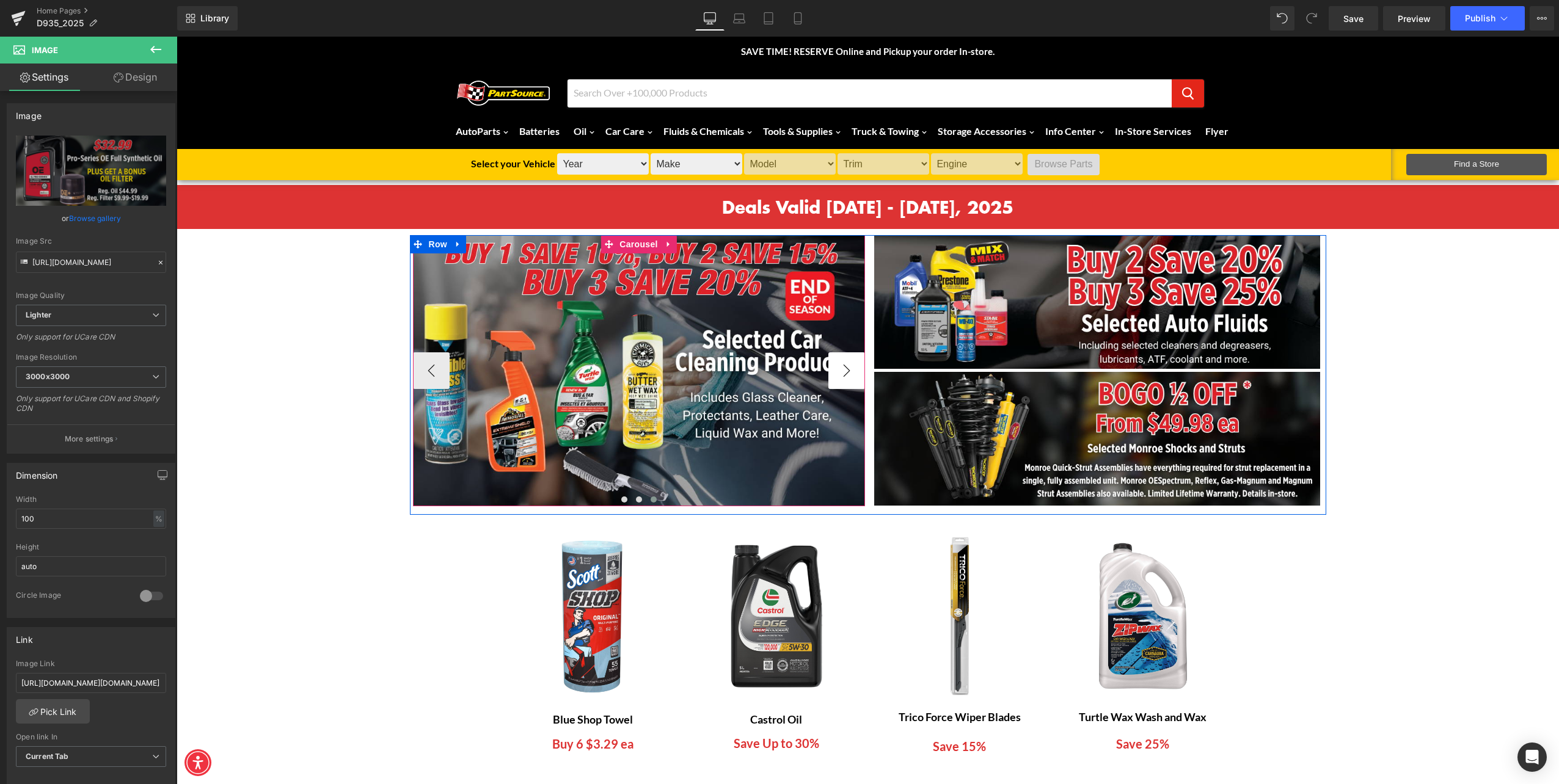
click at [836, 362] on button "›" at bounding box center [847, 371] width 36 height 36
click at [829, 354] on button "›" at bounding box center [847, 371] width 36 height 36
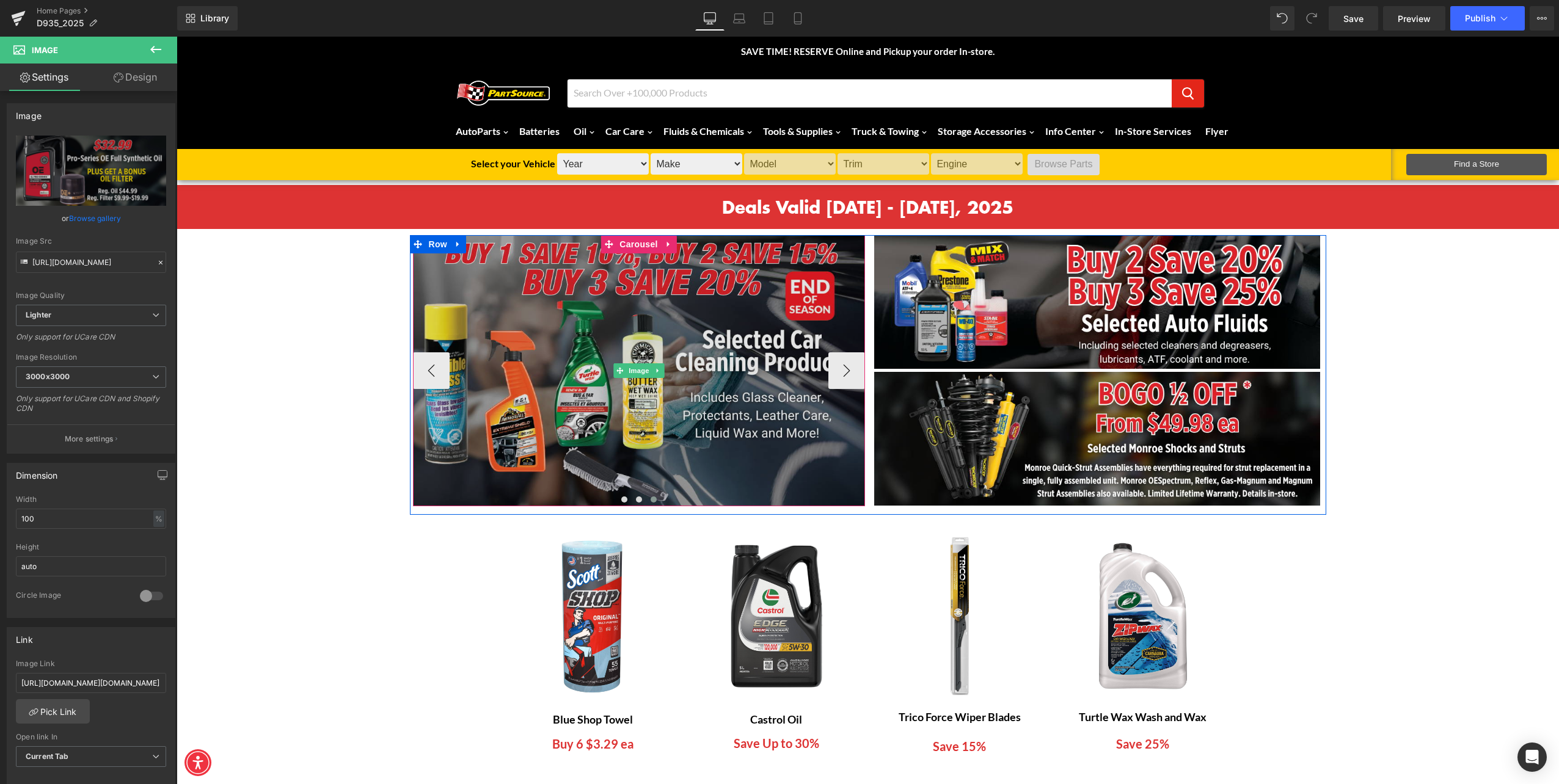
click at [610, 382] on img at bounding box center [639, 371] width 452 height 271
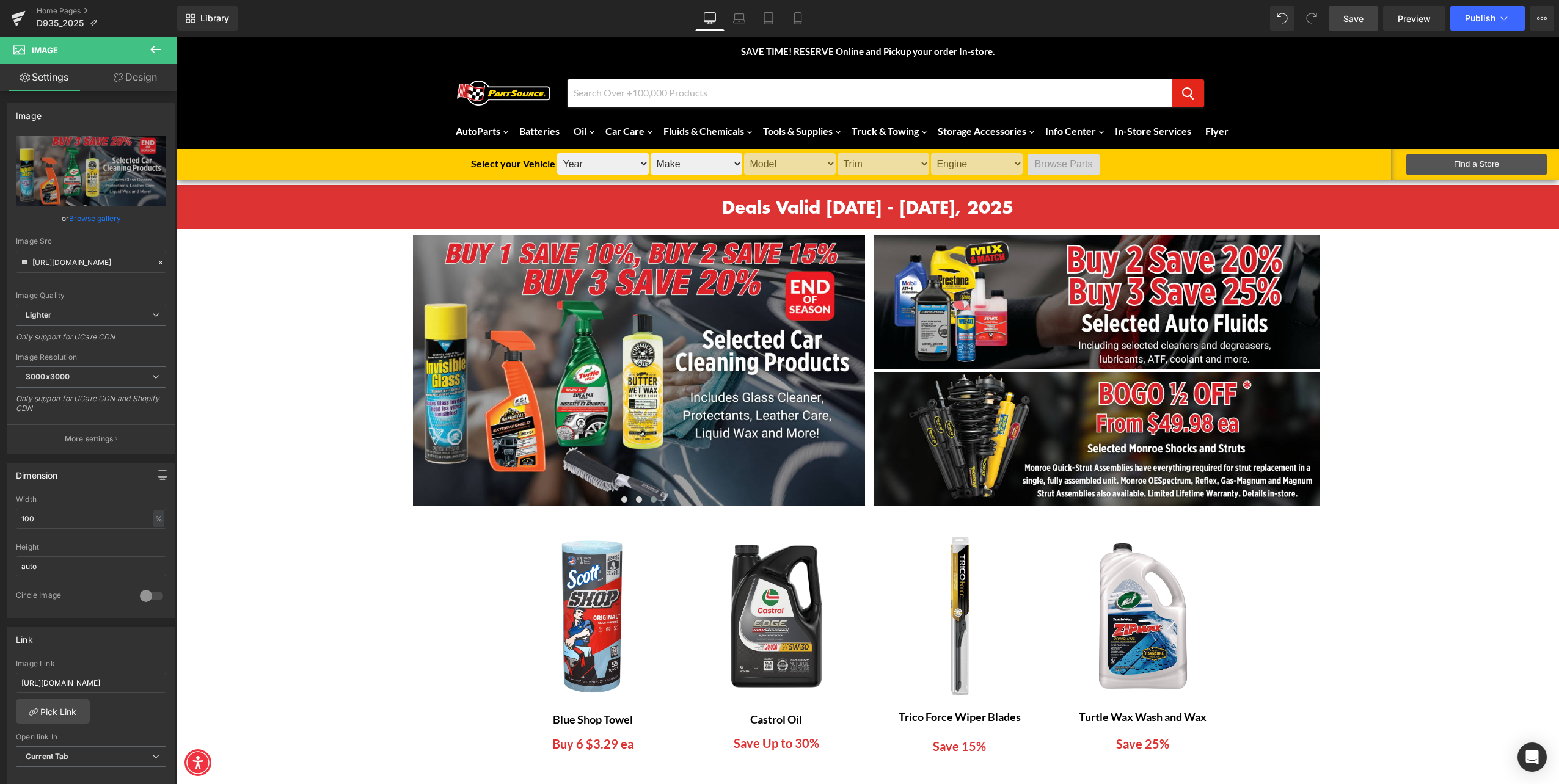
drag, startPoint x: 1356, startPoint y: 18, endPoint x: 1330, endPoint y: 9, distance: 27.5
click at [1355, 16] on span "Save" at bounding box center [1353, 19] width 20 height 13
click at [727, 14] on icon at bounding box center [726, 18] width 12 height 12
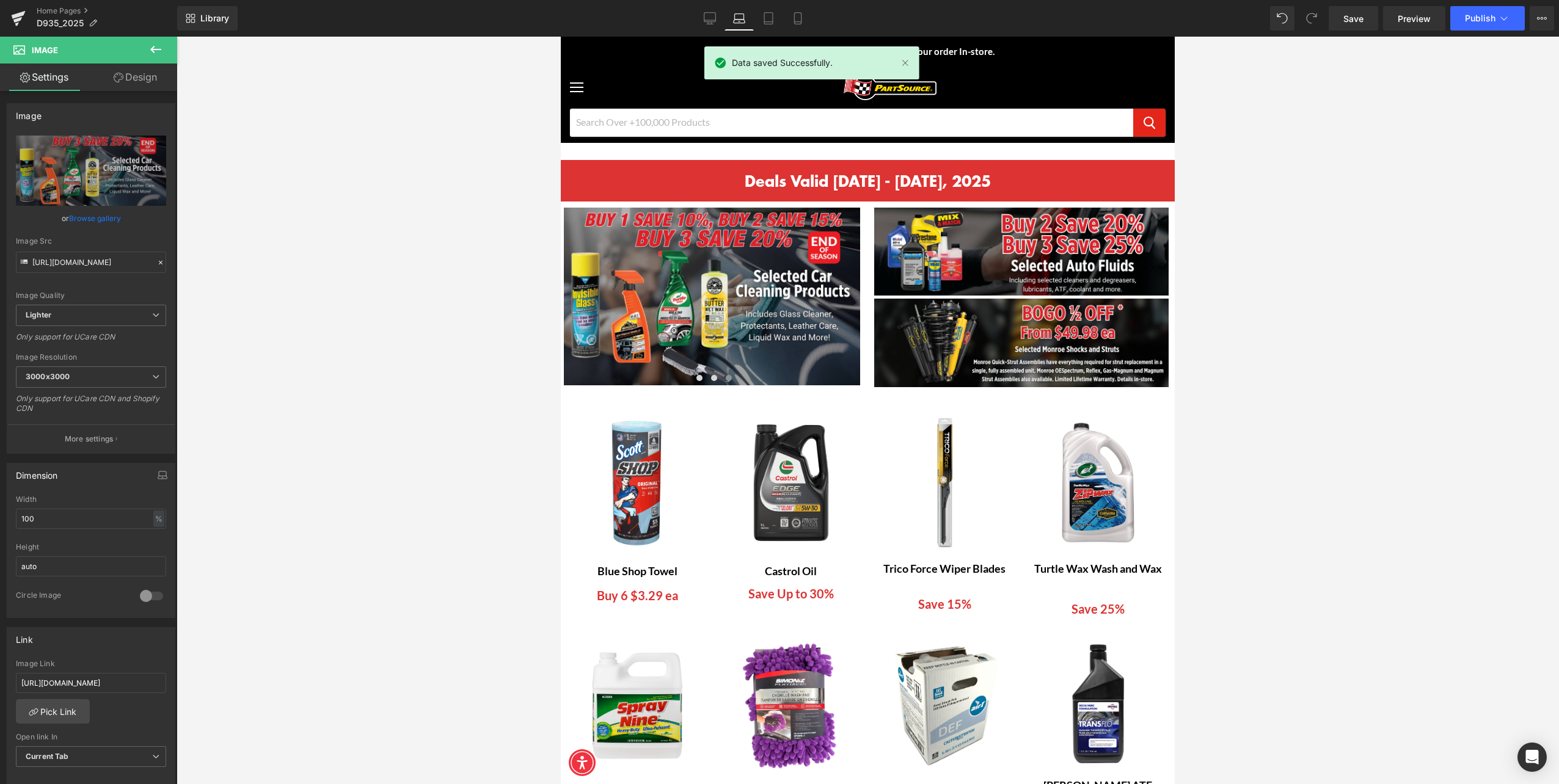
click at [753, 10] on link "Laptop" at bounding box center [739, 18] width 29 height 25
click at [767, 16] on icon at bounding box center [768, 18] width 12 height 12
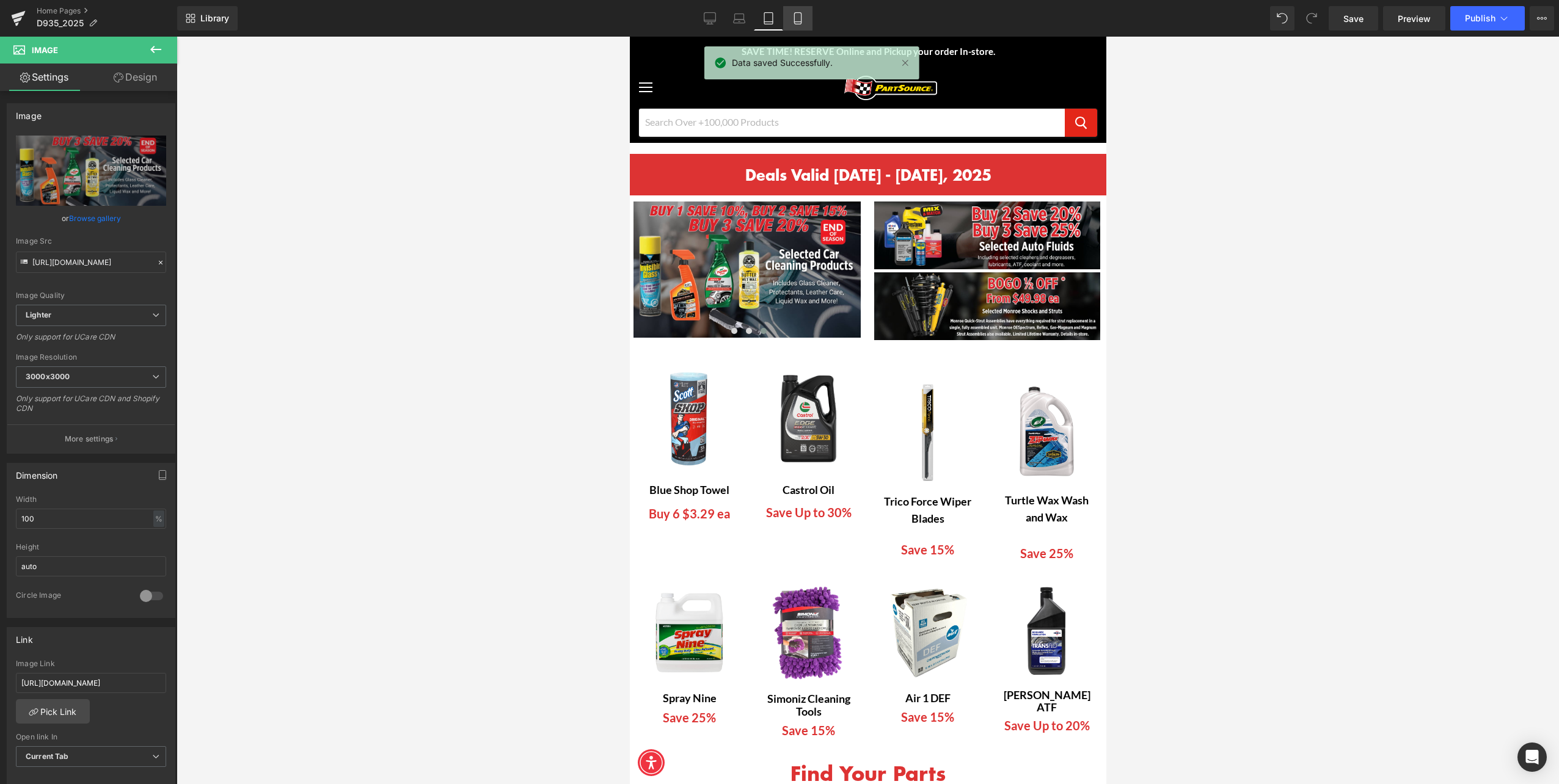
click at [809, 25] on link "Mobile" at bounding box center [797, 18] width 29 height 25
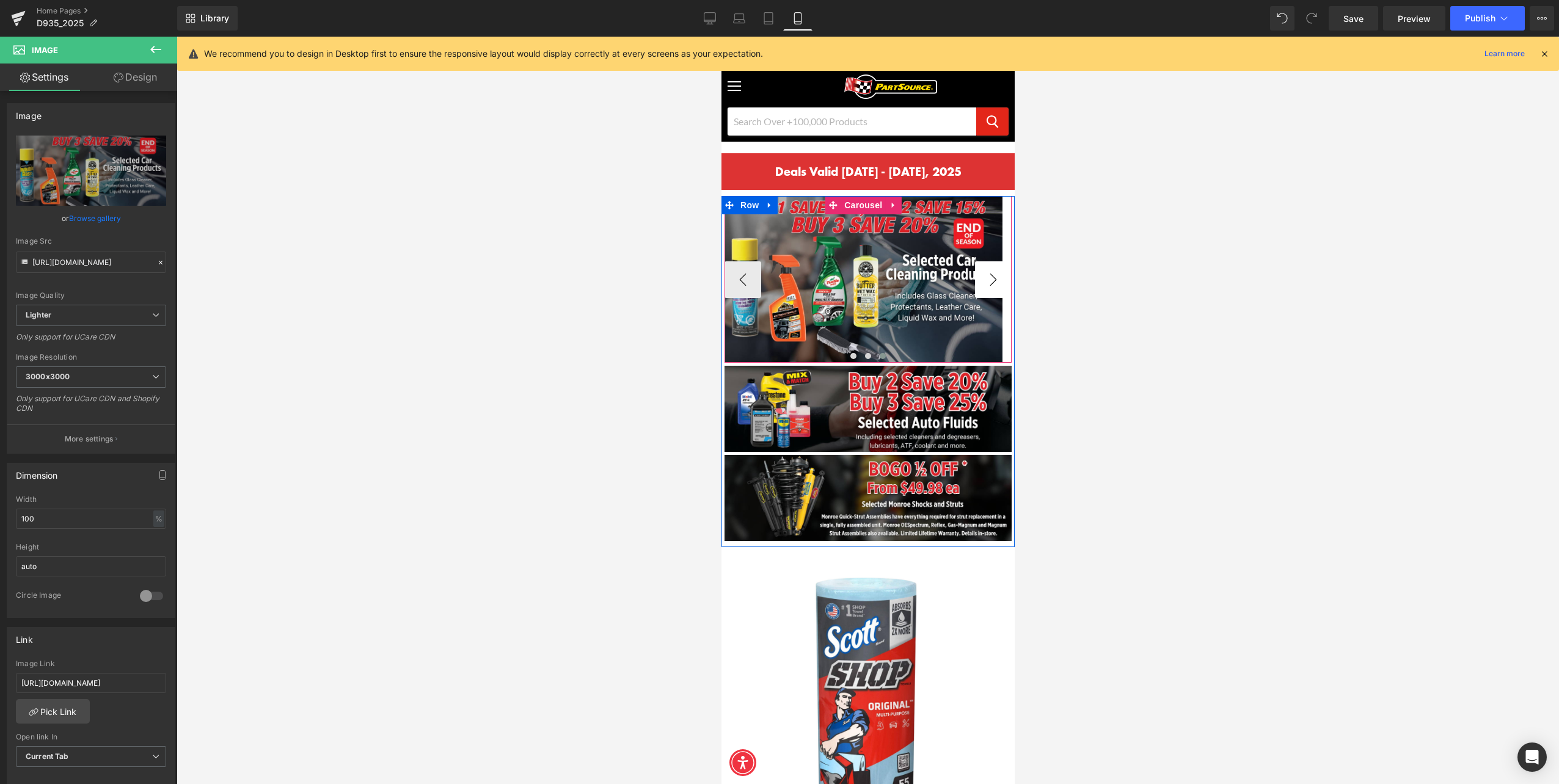
click at [980, 282] on button "›" at bounding box center [993, 280] width 36 height 36
click at [981, 280] on button "›" at bounding box center [993, 280] width 36 height 36
click at [979, 270] on button "›" at bounding box center [993, 280] width 36 height 36
click at [979, 276] on button "›" at bounding box center [993, 280] width 36 height 36
click at [694, 10] on div "Library Mobile Desktop Laptop Tablet Mobile Save Preview Publish Scheduled View…" at bounding box center [868, 18] width 1382 height 25
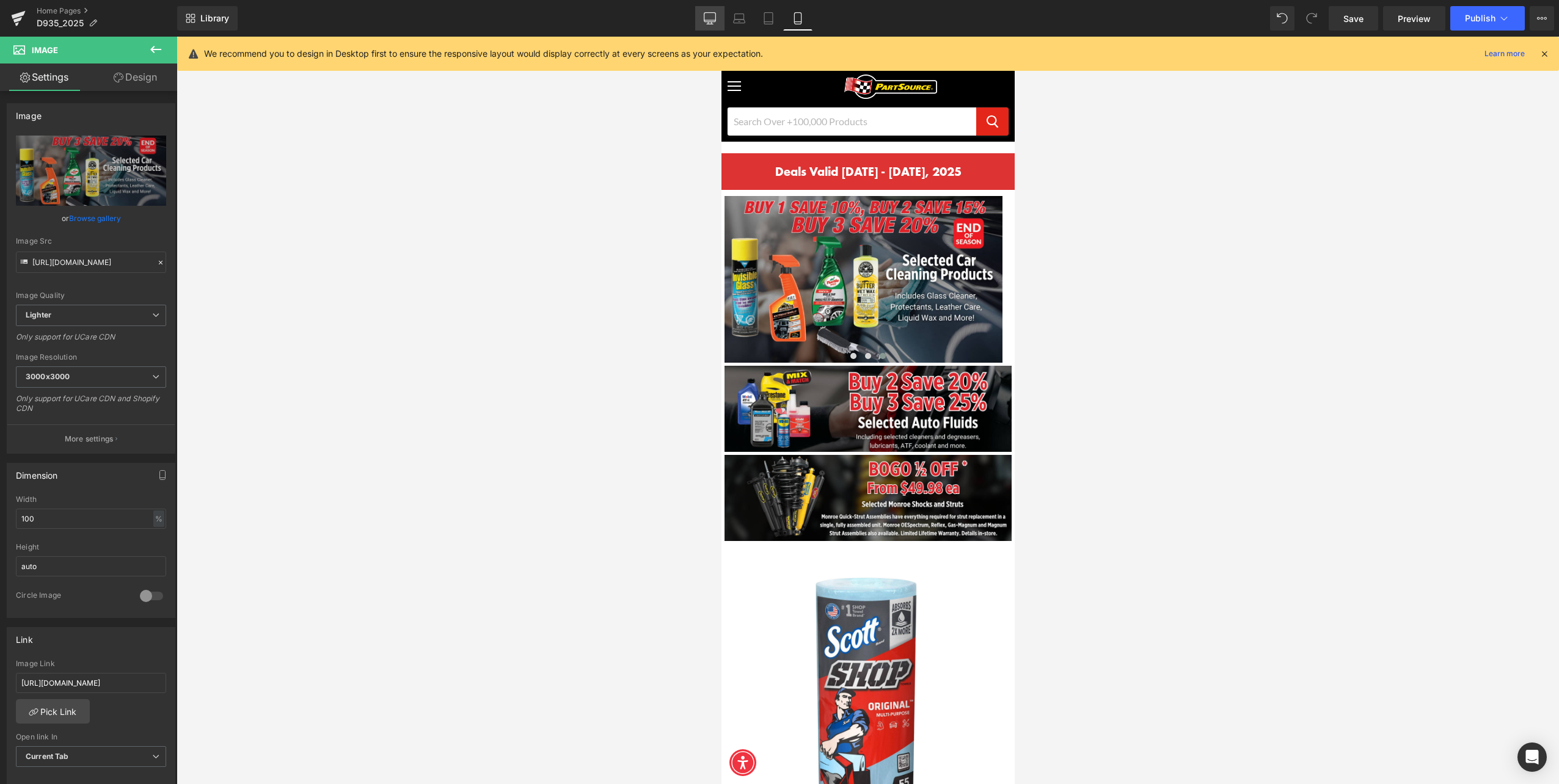
click at [699, 16] on link "Desktop" at bounding box center [710, 18] width 29 height 25
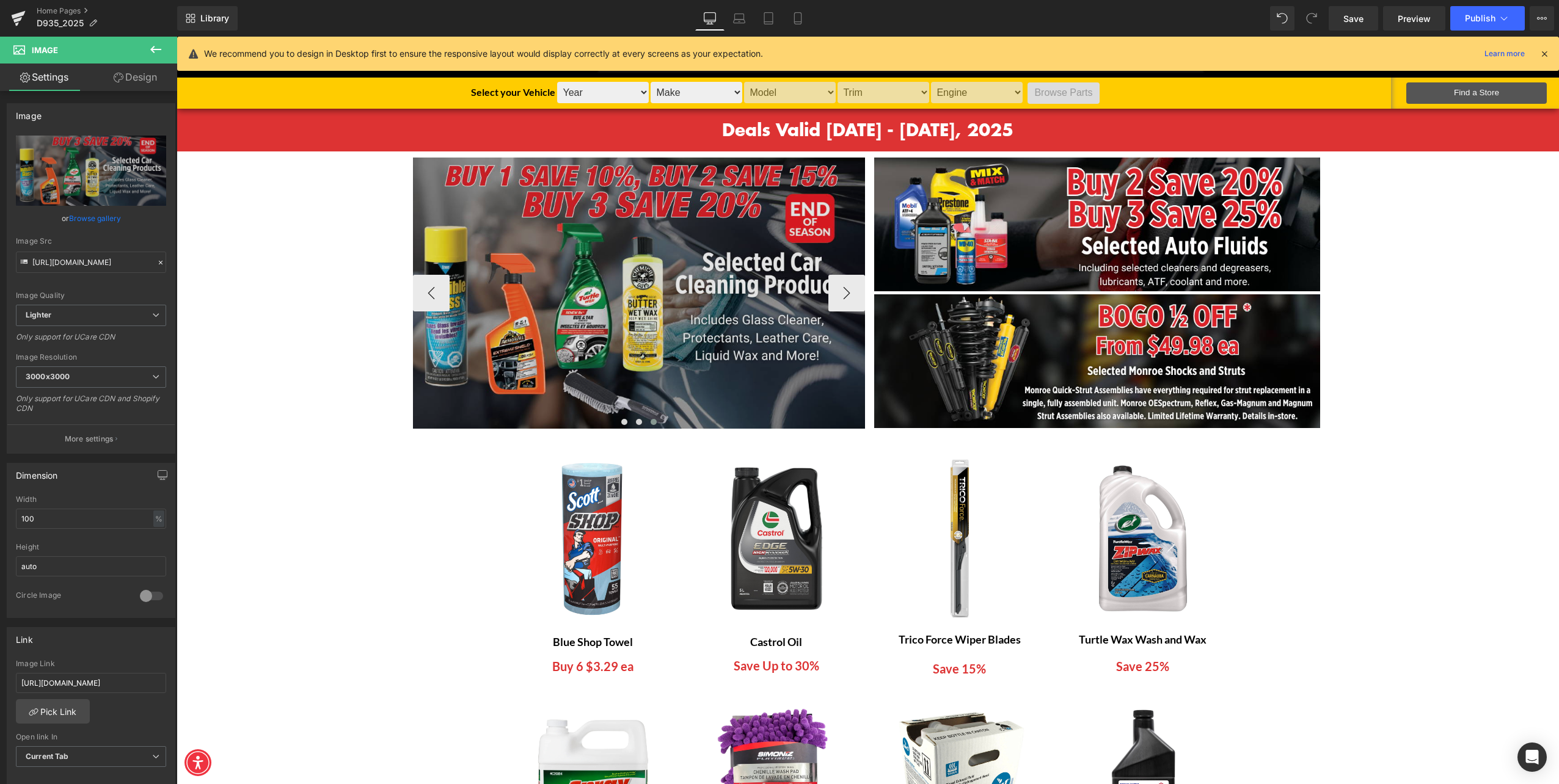
scroll to position [190, 0]
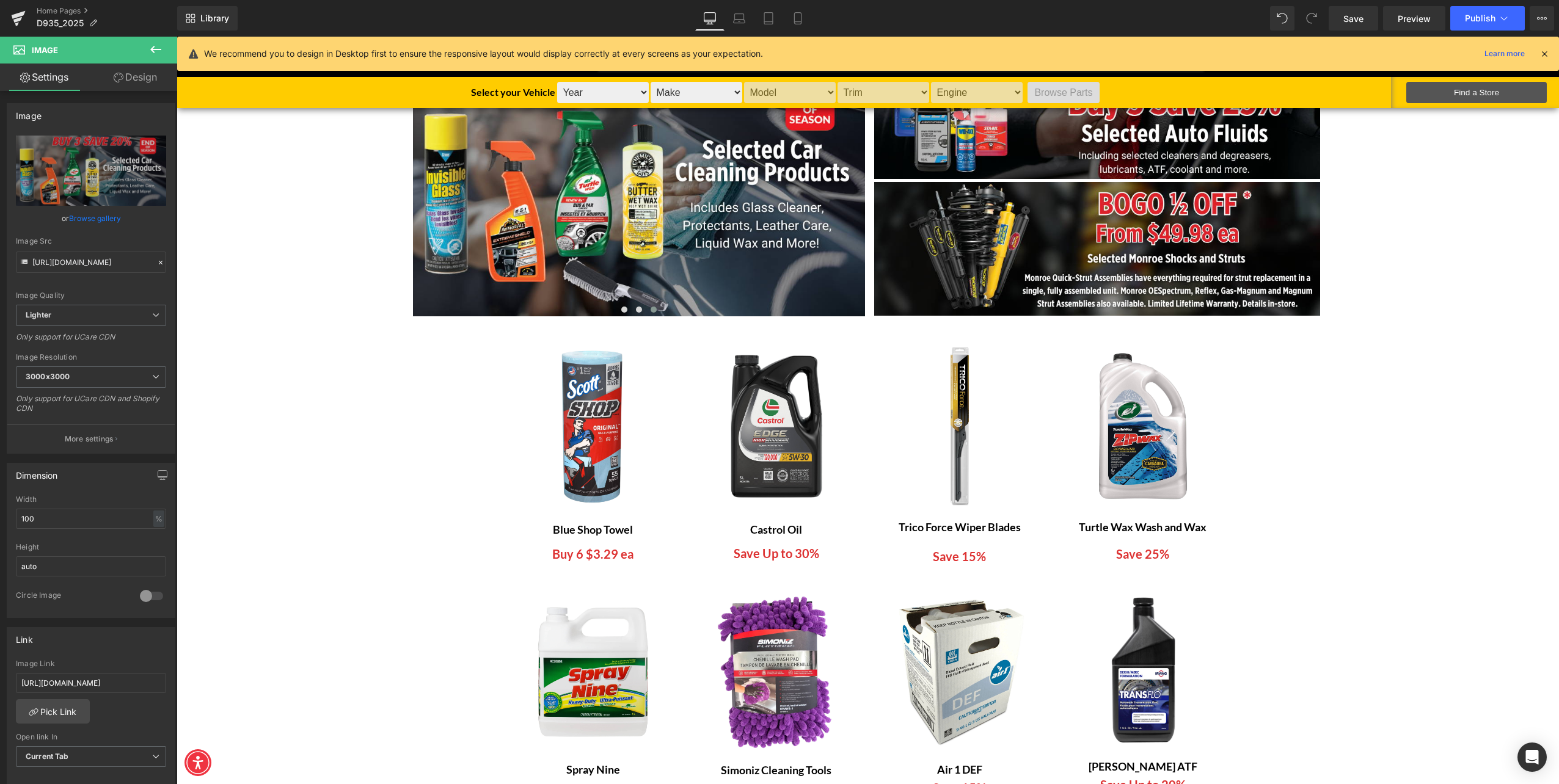
click at [600, 525] on span "Text Block" at bounding box center [586, 527] width 40 height 15
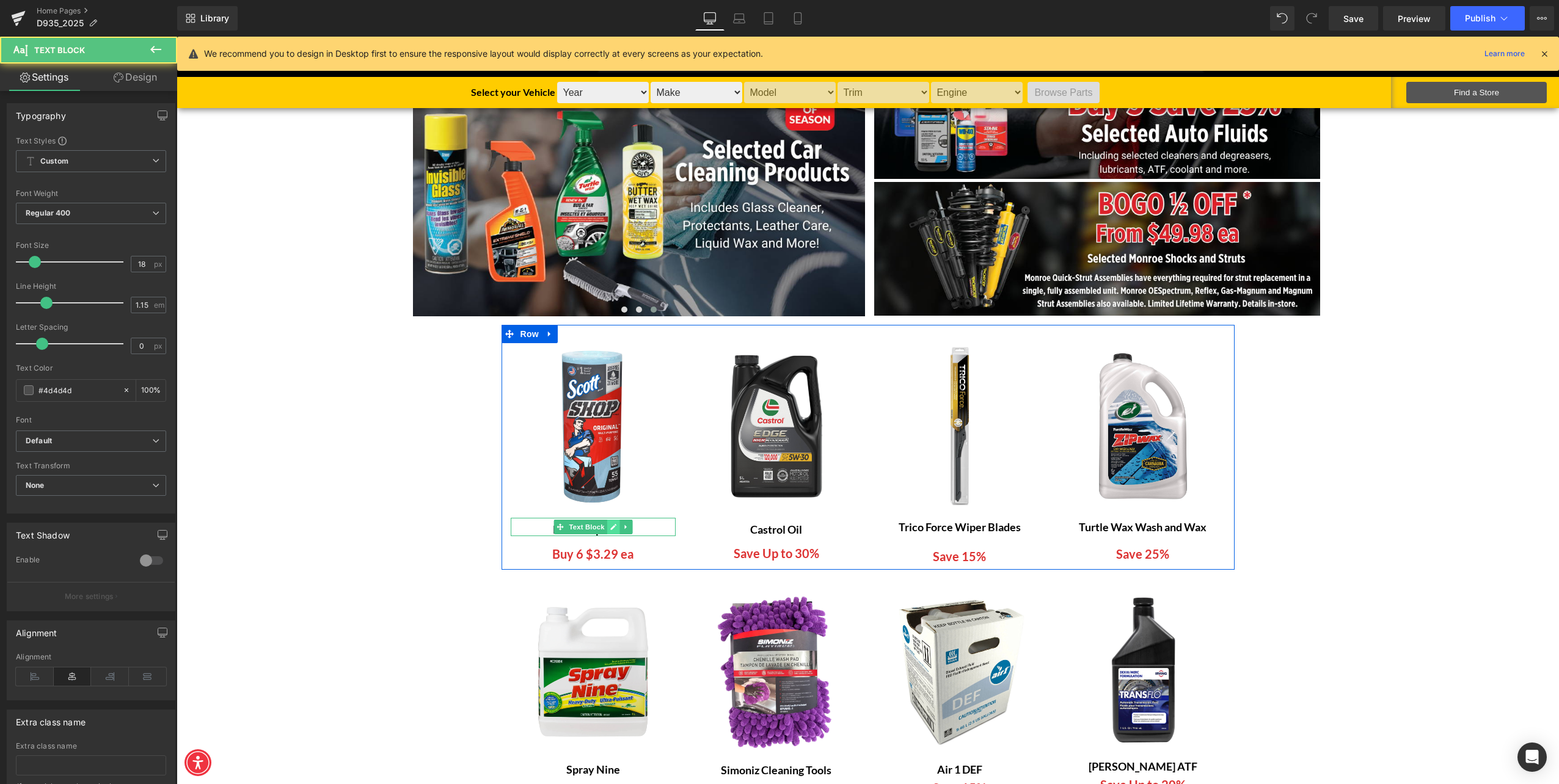
click at [606, 526] on link at bounding box center [613, 527] width 13 height 15
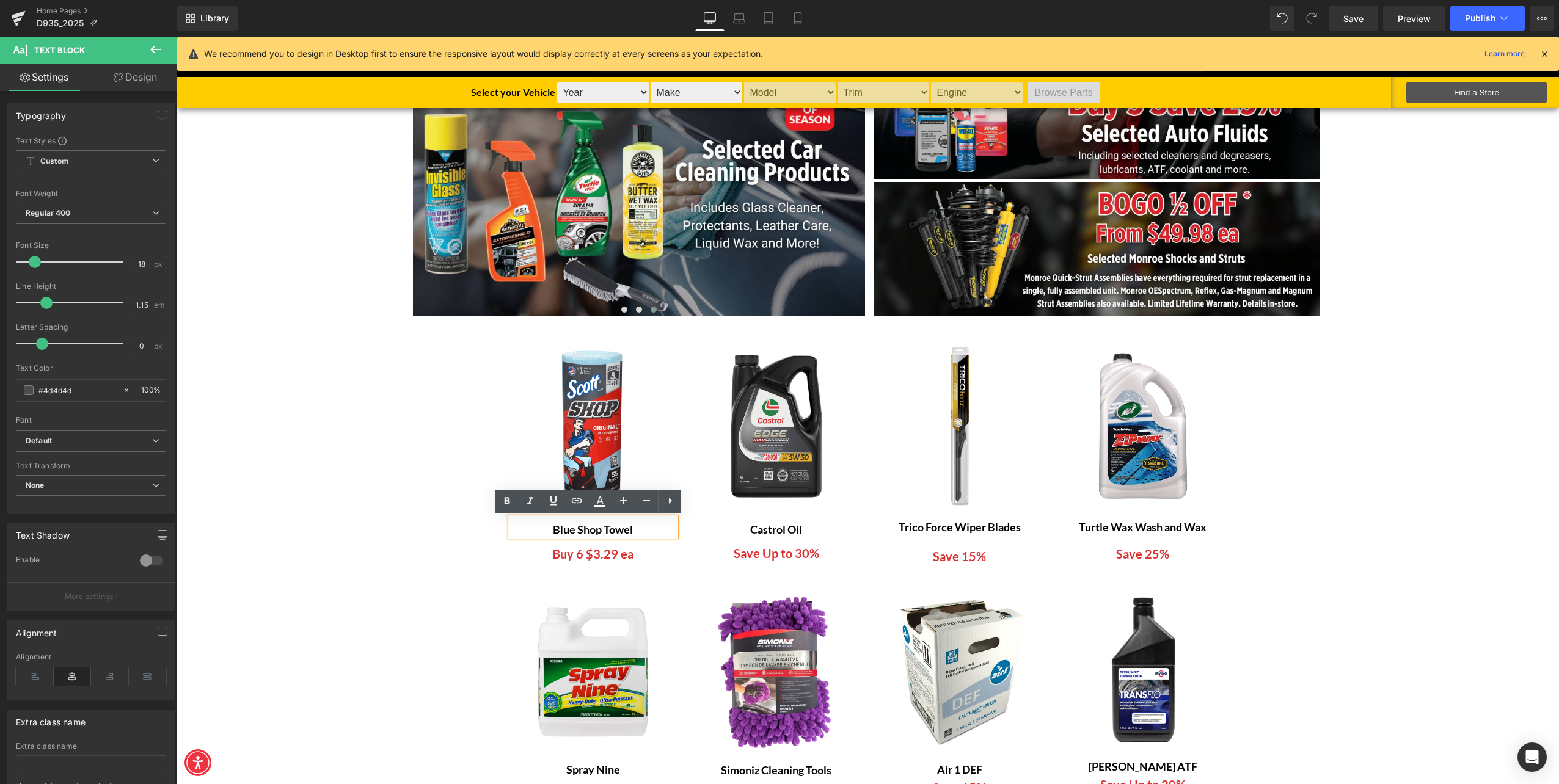
click at [597, 530] on b "Blue Shop Towel" at bounding box center [593, 530] width 80 height 14
click at [760, 530] on span "Text Block" at bounding box center [770, 527] width 40 height 15
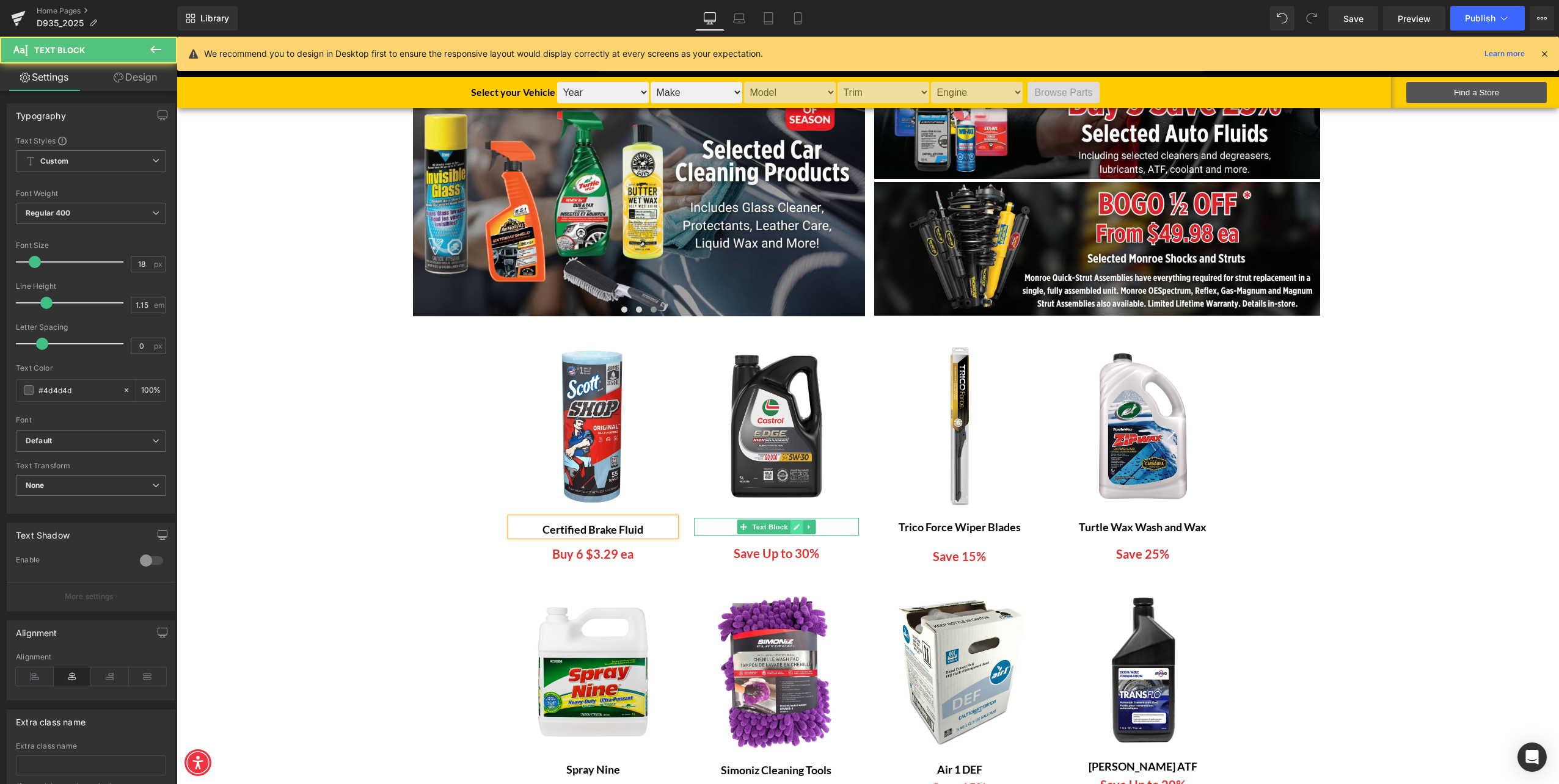
click at [790, 525] on link at bounding box center [797, 527] width 13 height 15
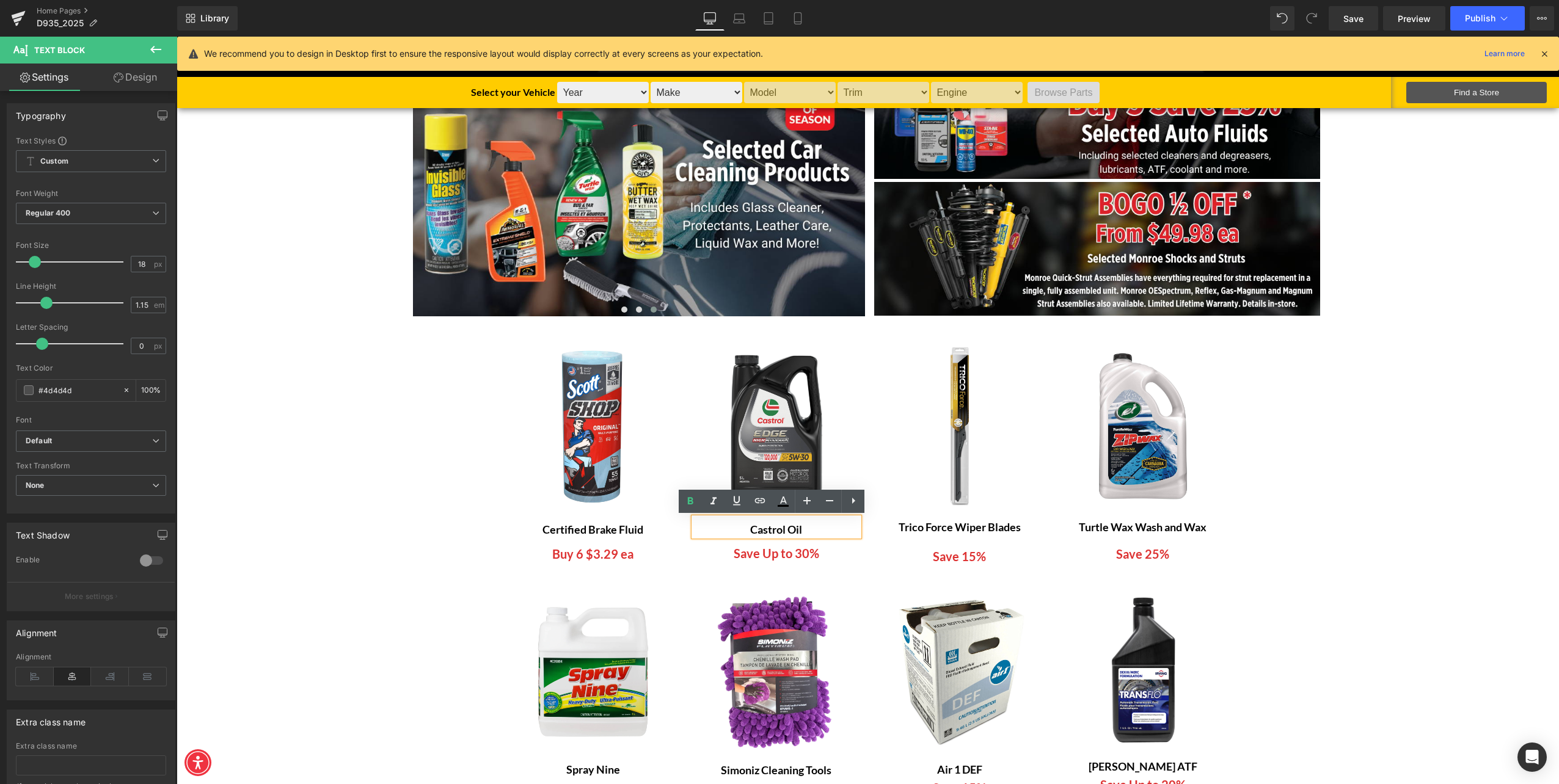
click at [769, 533] on b "Castrol Oil" at bounding box center [777, 530] width 52 height 14
click at [944, 533] on div at bounding box center [960, 534] width 165 height 3
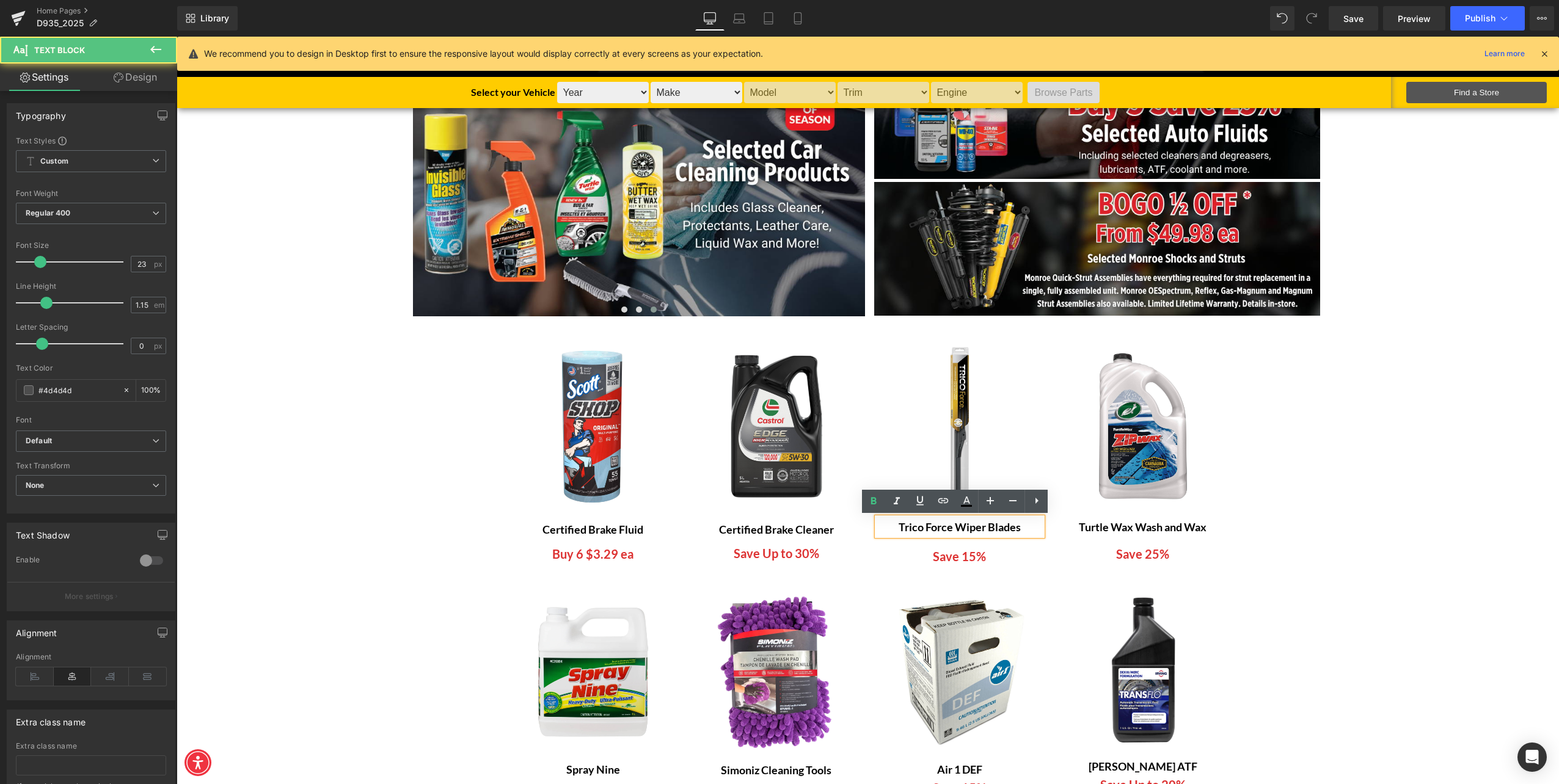
click at [925, 526] on b "Trico Force Wiper Blades" at bounding box center [960, 527] width 122 height 14
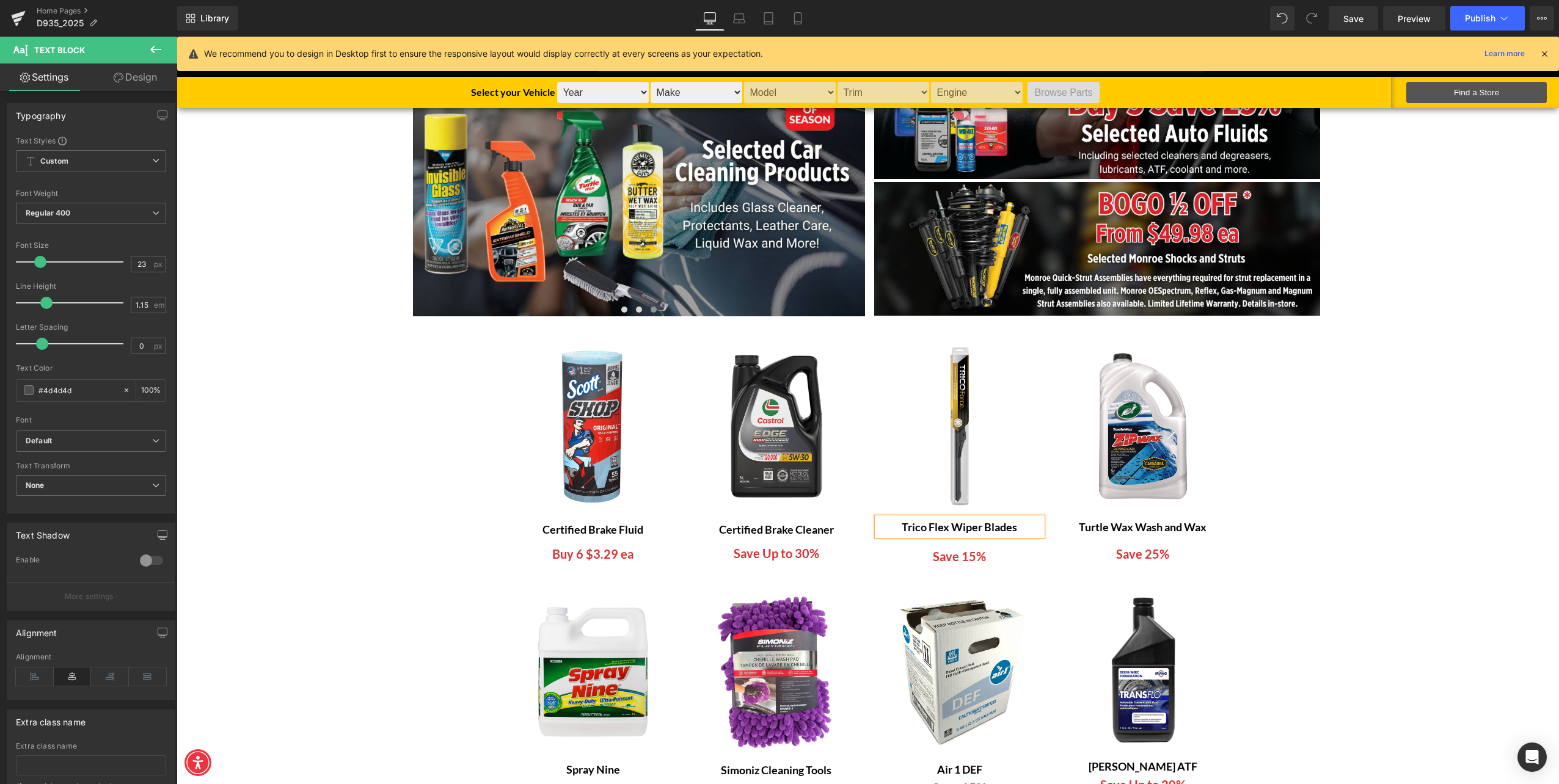
click at [1079, 529] on b "Turtle Wax Wash and Wax" at bounding box center [1143, 527] width 128 height 14
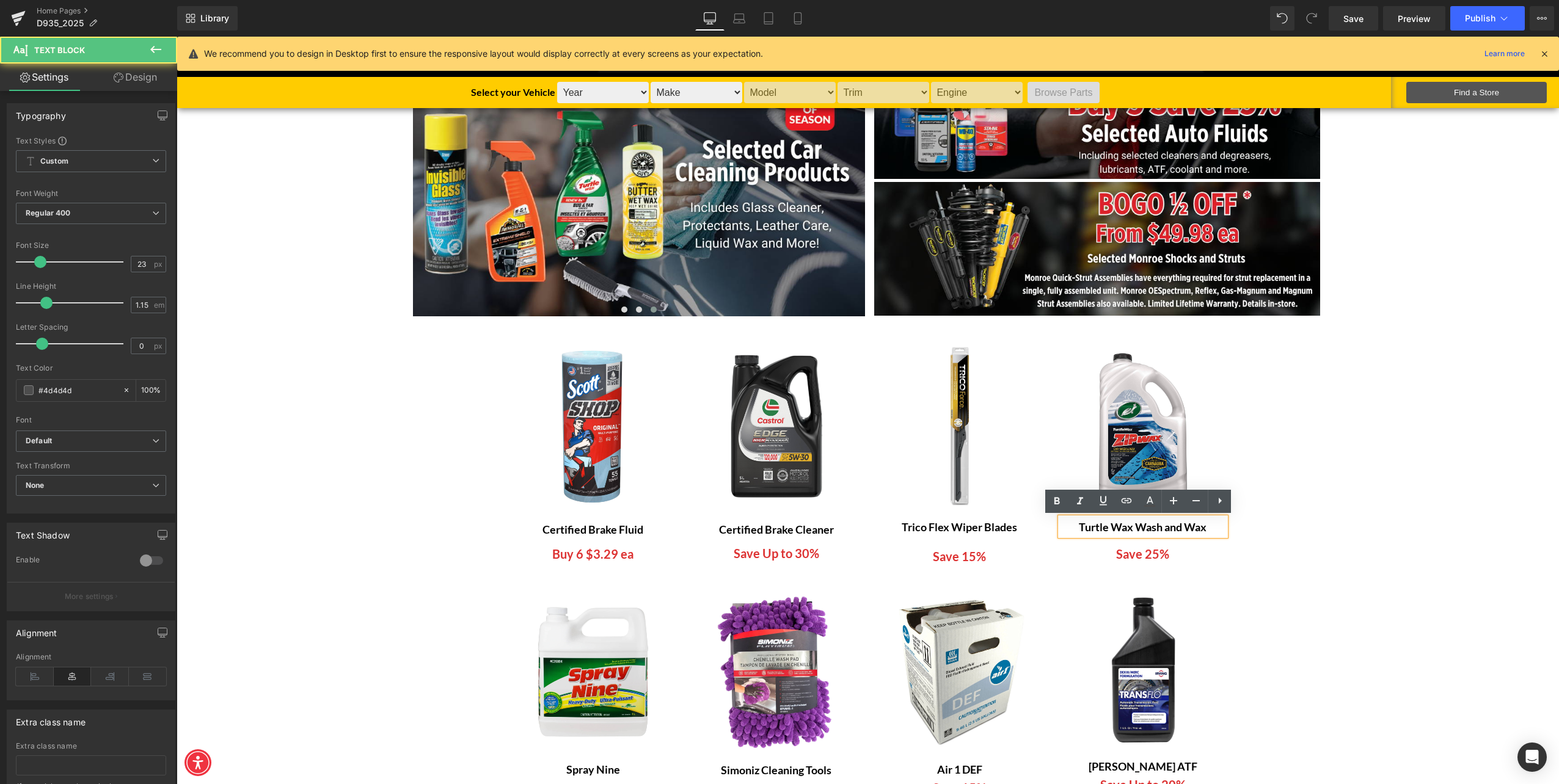
click at [1079, 528] on b "Turtle Wax Wash and Wax" at bounding box center [1143, 527] width 128 height 14
drag, startPoint x: 1075, startPoint y: 528, endPoint x: 1238, endPoint y: 511, distance: 163.9
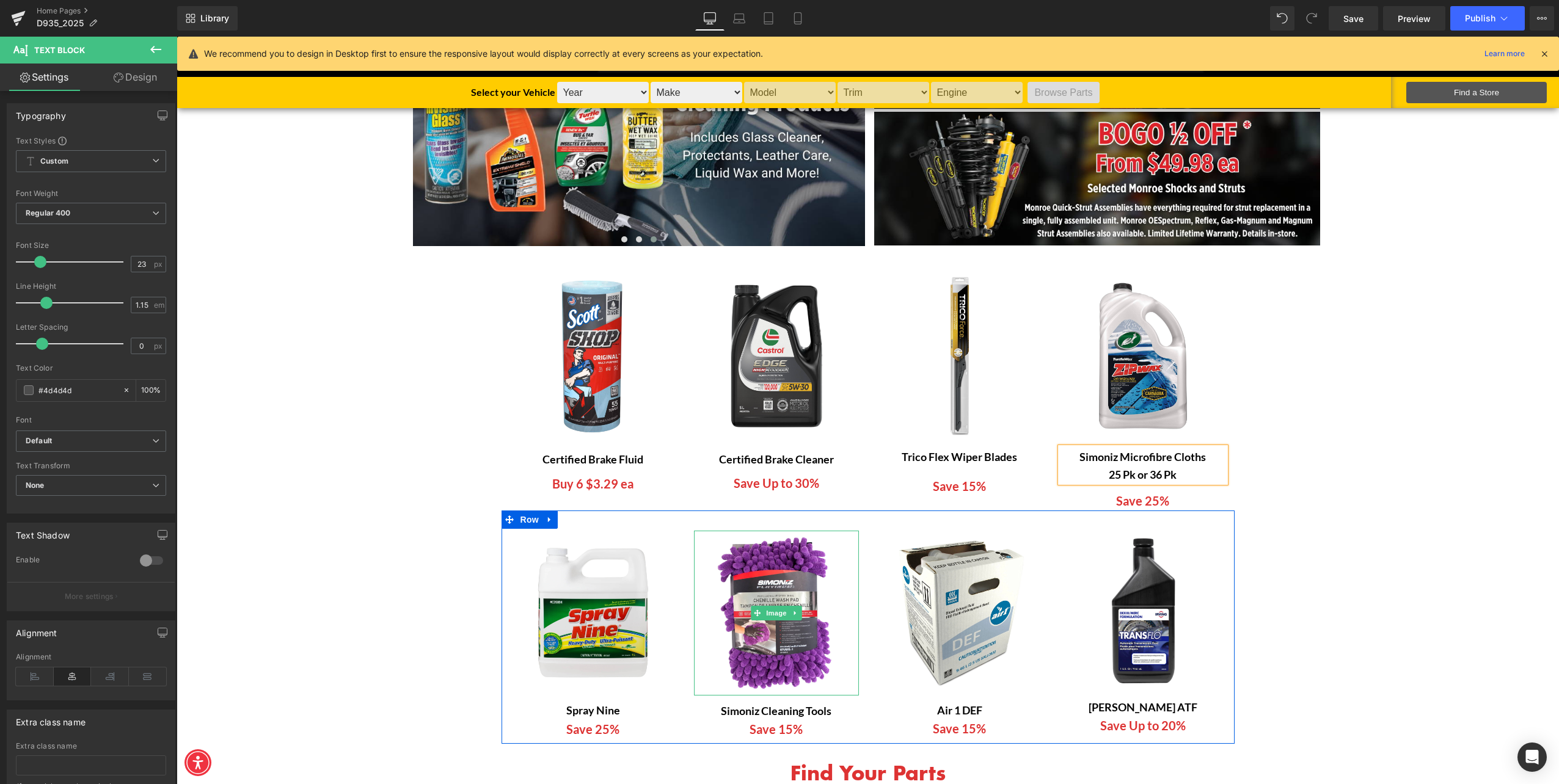
scroll to position [373, 0]
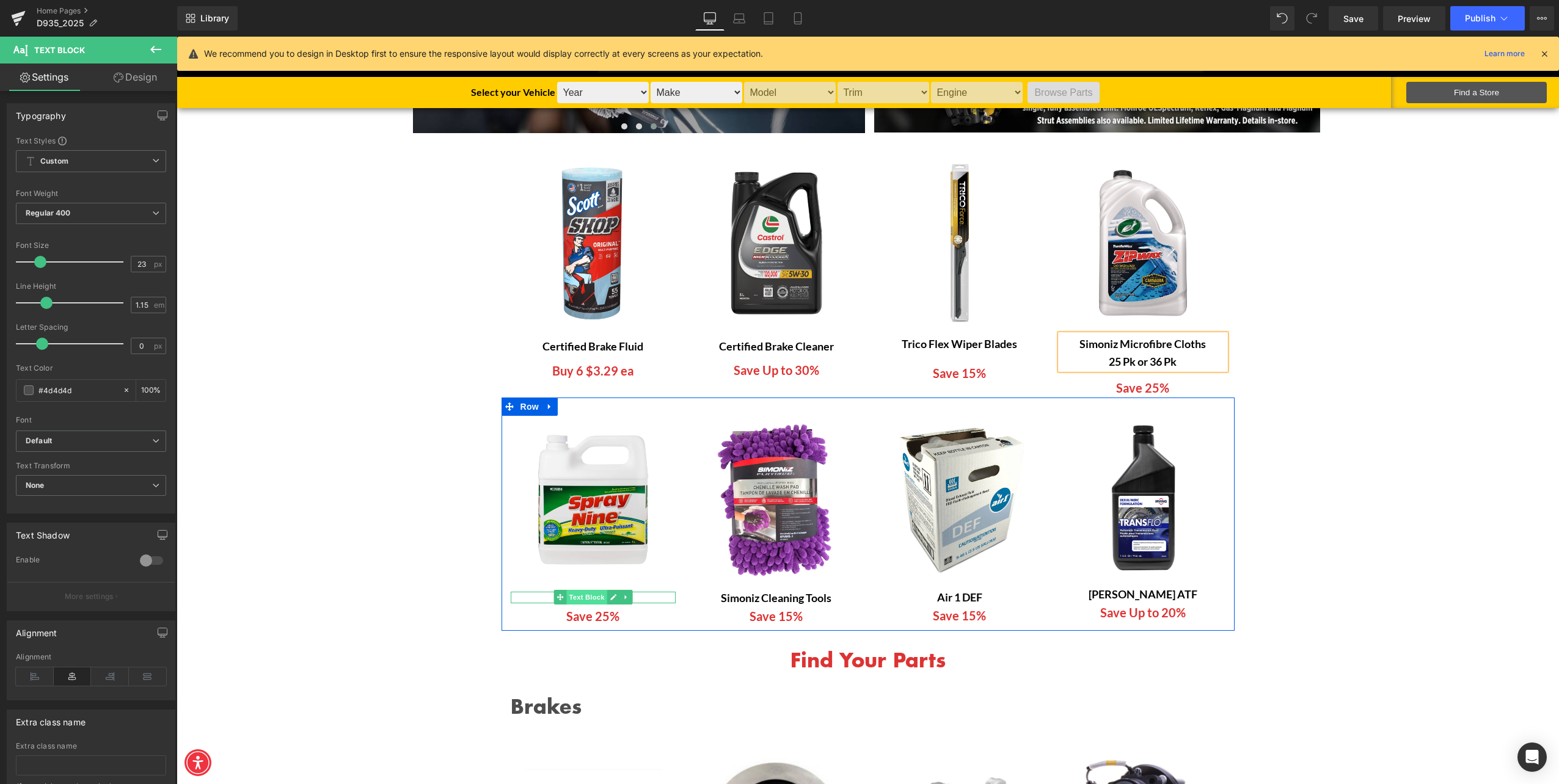
click at [577, 597] on span "Text Block" at bounding box center [586, 597] width 40 height 15
click at [606, 602] on link at bounding box center [613, 597] width 13 height 15
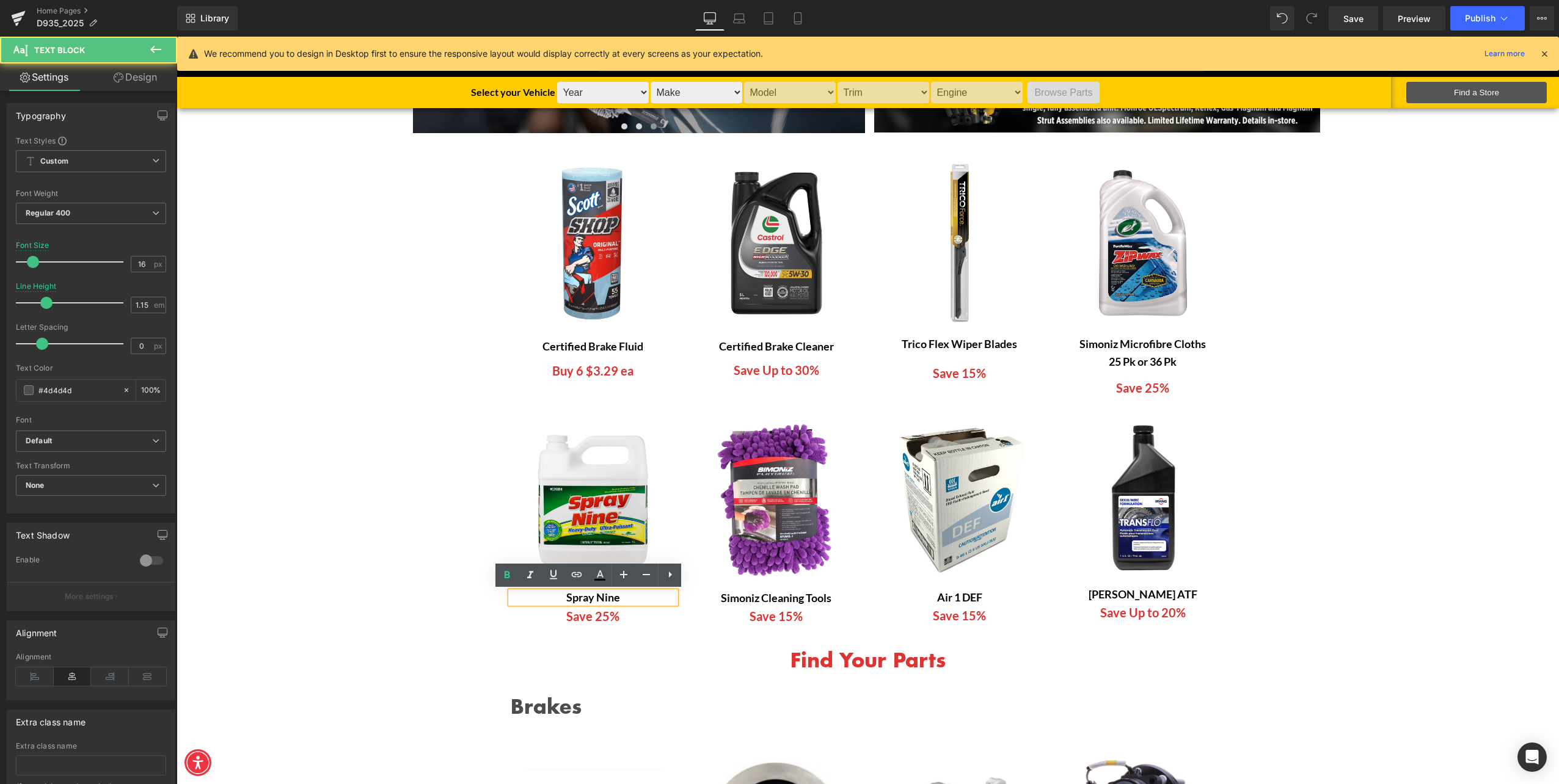
click at [607, 601] on b "Spray Nine" at bounding box center [593, 597] width 54 height 14
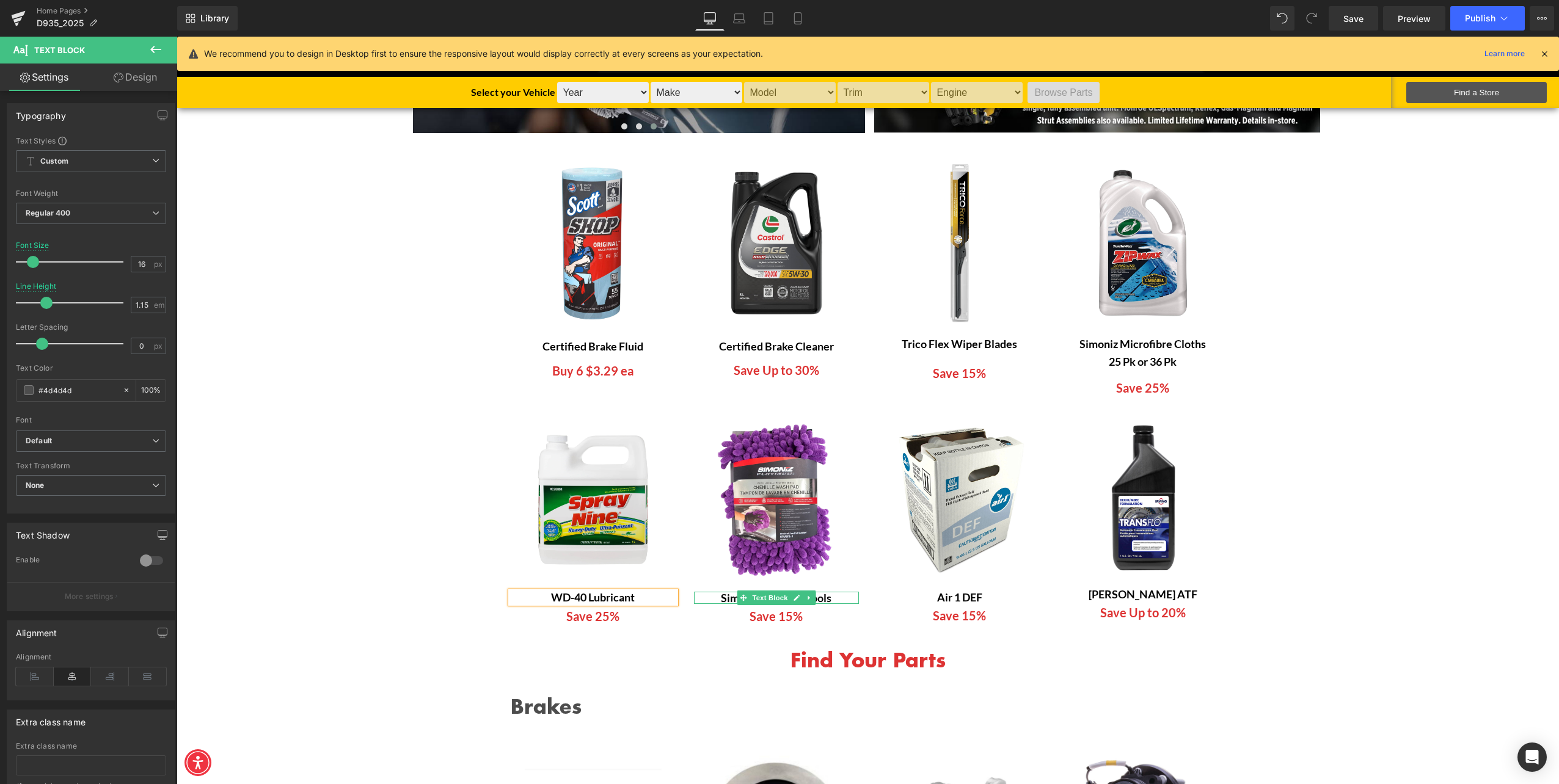
click at [767, 598] on span "Text Block" at bounding box center [770, 598] width 40 height 15
click at [793, 600] on icon at bounding box center [796, 598] width 6 height 6
click at [753, 602] on b "Simoniz Cleaning Tools" at bounding box center [776, 598] width 110 height 14
click at [1156, 593] on link at bounding box center [1163, 594] width 13 height 15
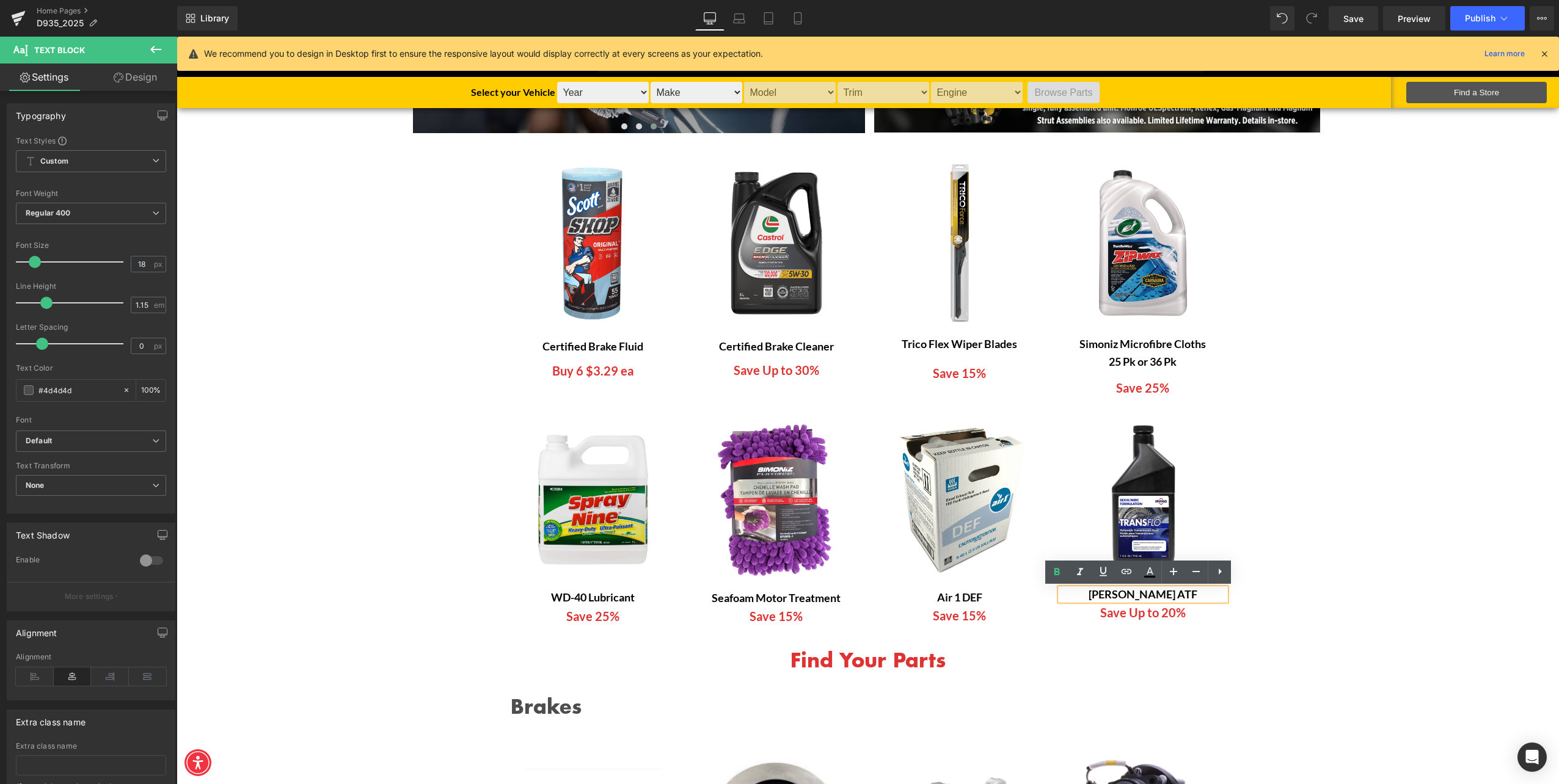
click at [1155, 593] on b "[PERSON_NAME] ATF" at bounding box center [1143, 594] width 109 height 14
drag, startPoint x: 1162, startPoint y: 587, endPoint x: 1099, endPoint y: 594, distance: 63.4
click at [1099, 594] on div "[PERSON_NAME] ATF" at bounding box center [1143, 594] width 165 height 12
click at [1145, 595] on b "[PERSON_NAME] ATF" at bounding box center [1143, 594] width 109 height 14
click at [1145, 594] on b "[PERSON_NAME] ATF" at bounding box center [1143, 594] width 109 height 14
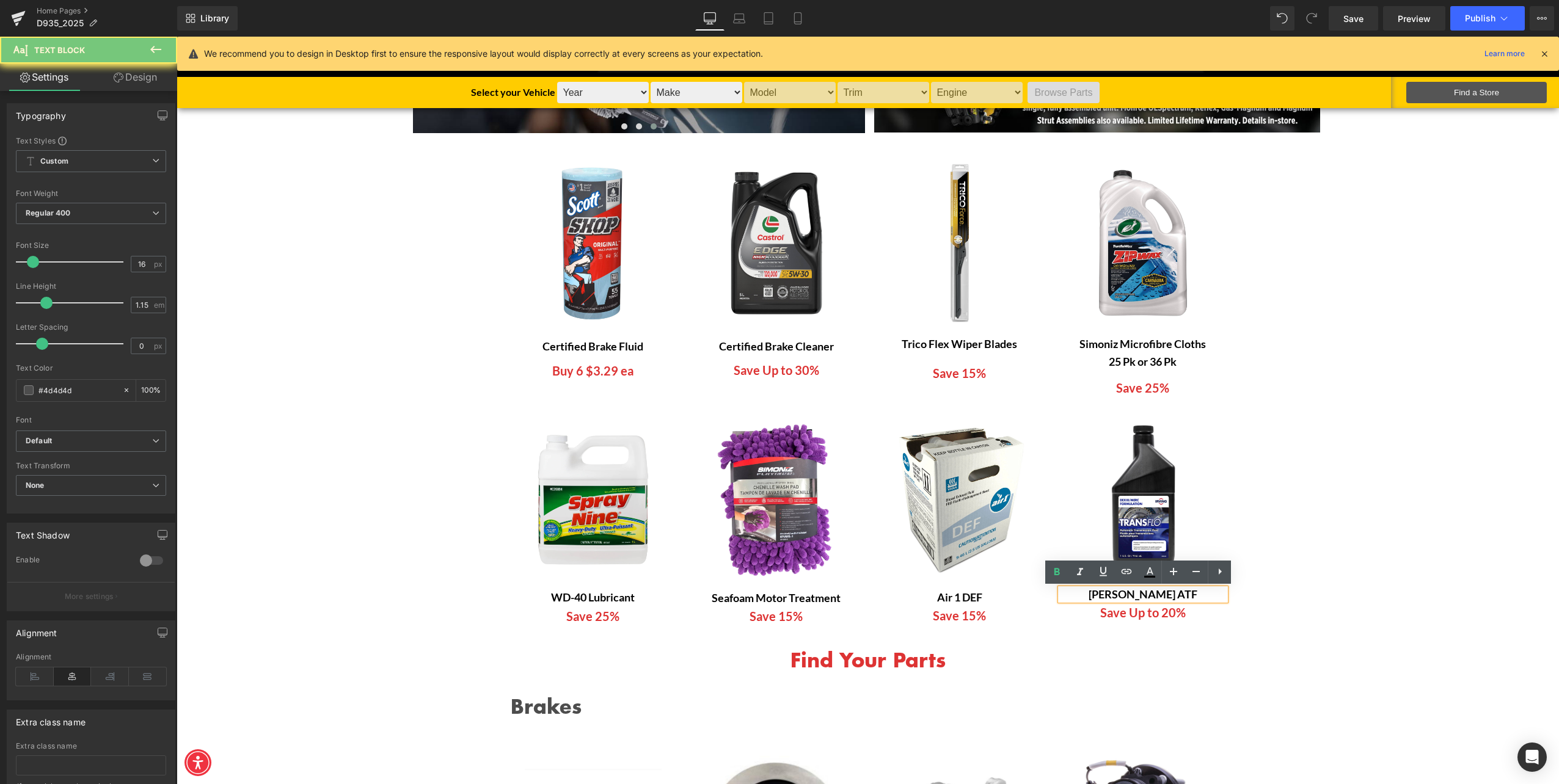
click at [1134, 600] on b "[PERSON_NAME] ATF" at bounding box center [1143, 594] width 109 height 14
click at [1133, 598] on b "[PERSON_NAME] ATF" at bounding box center [1143, 594] width 109 height 14
drag, startPoint x: 1133, startPoint y: 598, endPoint x: 1169, endPoint y: 594, distance: 36.2
click at [1169, 594] on div "[PERSON_NAME] ATF" at bounding box center [1143, 594] width 165 height 12
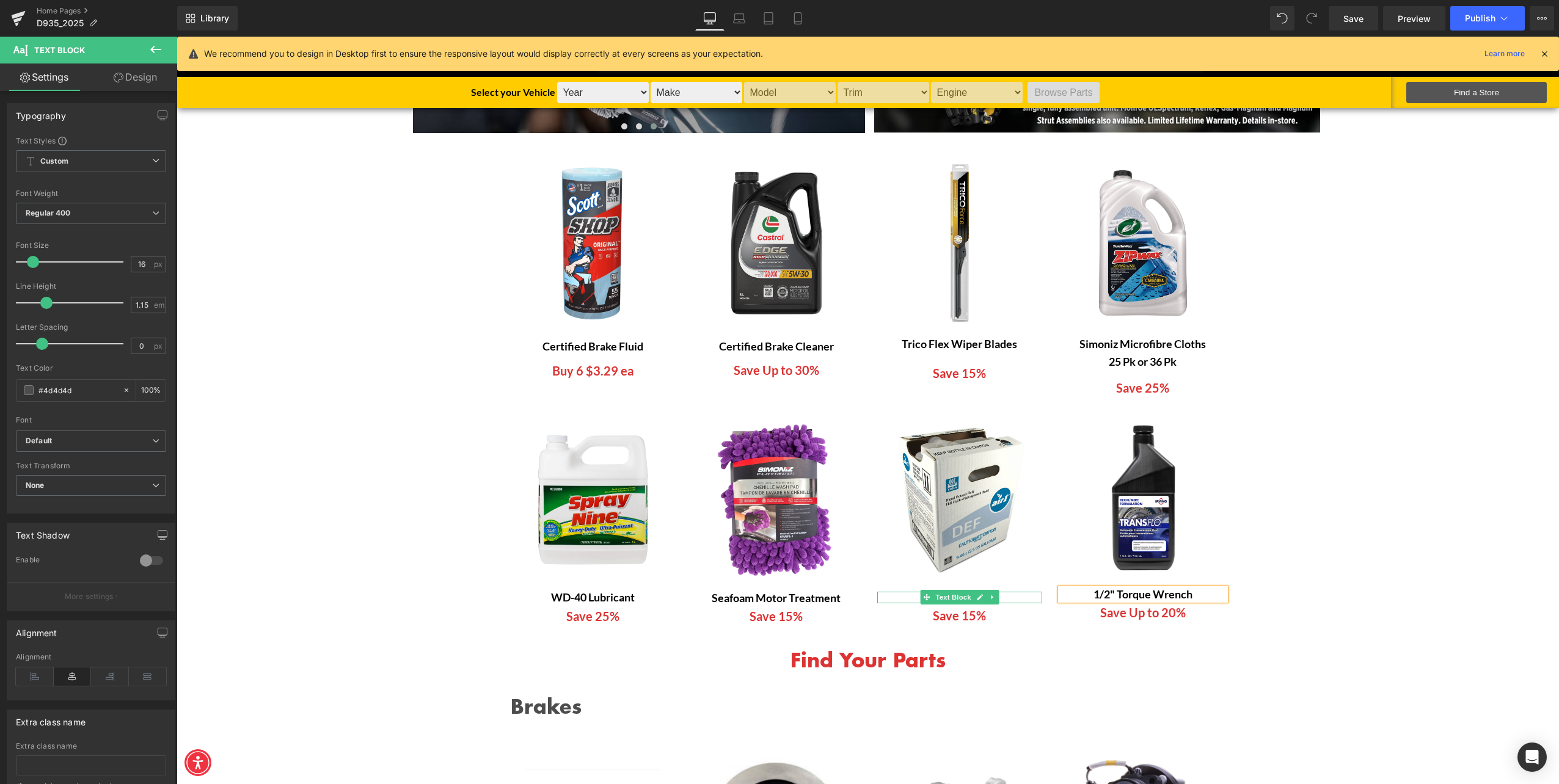
click at [997, 596] on p "Air 1 DEF" at bounding box center [960, 598] width 165 height 12
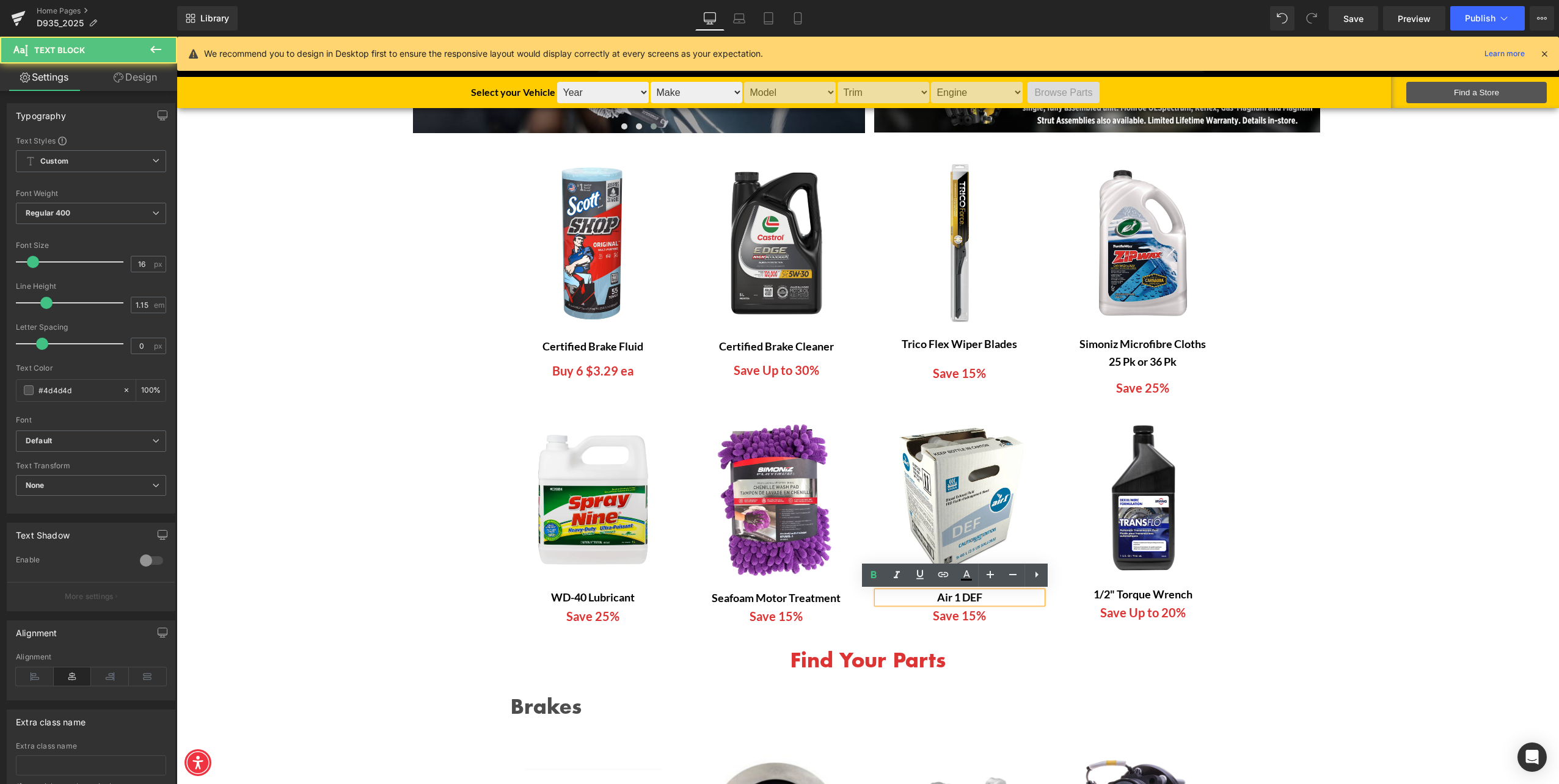
click at [995, 598] on p "Air 1 DEF" at bounding box center [960, 598] width 165 height 12
click at [714, 603] on div "Seafoam Motor Treatment Text Block" at bounding box center [777, 598] width 165 height 13
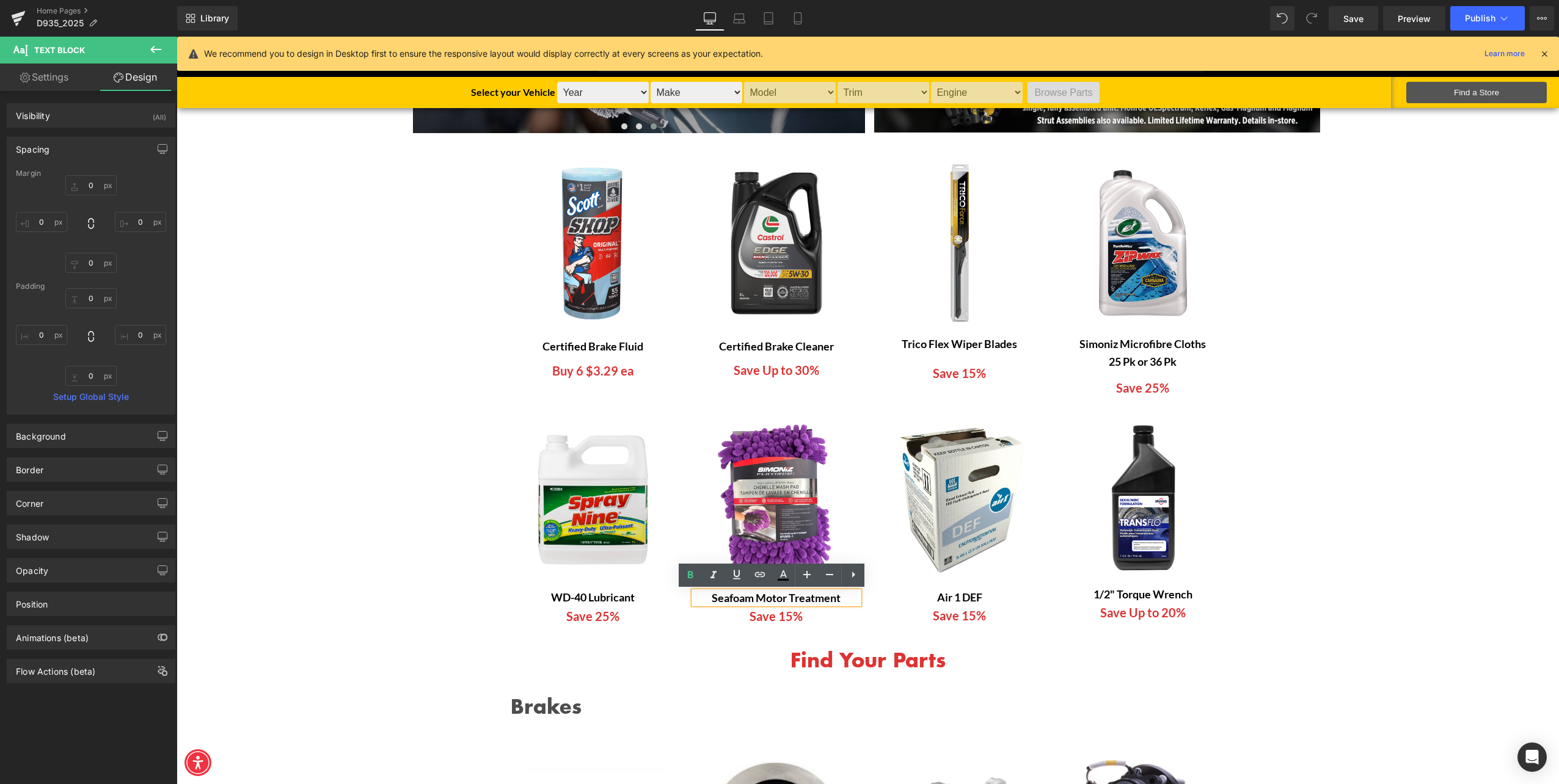
click at [712, 604] on div "Image Seafoam Motor Treatment Text Block Save 15% Text Block" at bounding box center [777, 521] width 183 height 207
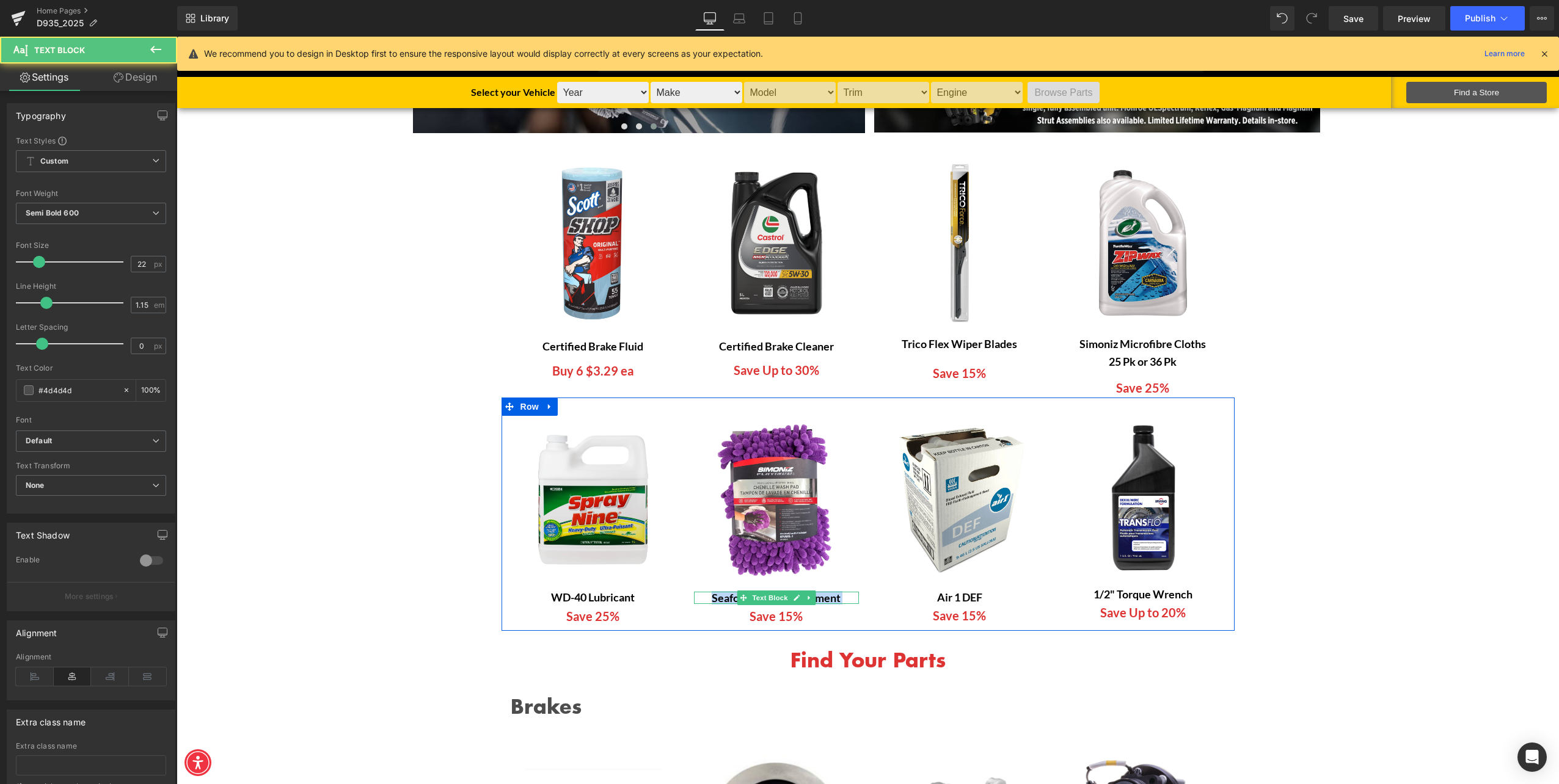
click at [712, 602] on b "Seafoam Motor Treatment" at bounding box center [776, 598] width 129 height 14
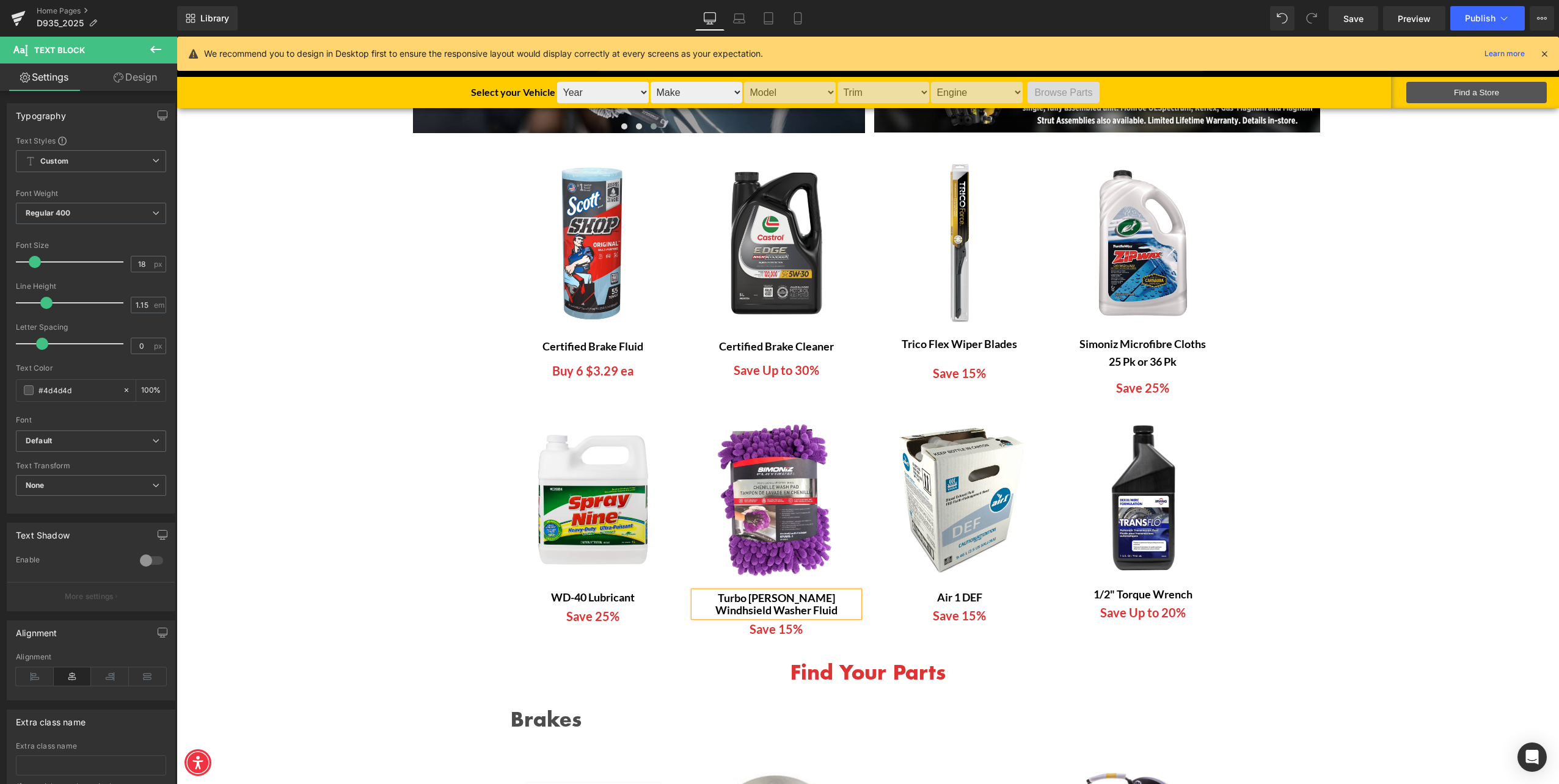
click at [733, 602] on b "Turbo [PERSON_NAME] Windhsield Washer Fluid" at bounding box center [777, 604] width 122 height 26
click at [785, 596] on b "Turbo Power Windhsield Washer Fluid" at bounding box center [777, 604] width 160 height 26
drag, startPoint x: 922, startPoint y: 590, endPoint x: 927, endPoint y: 598, distance: 9.4
click at [922, 590] on div "Image Air 1 DEF Text Block Save 15% Text Block" at bounding box center [960, 521] width 183 height 206
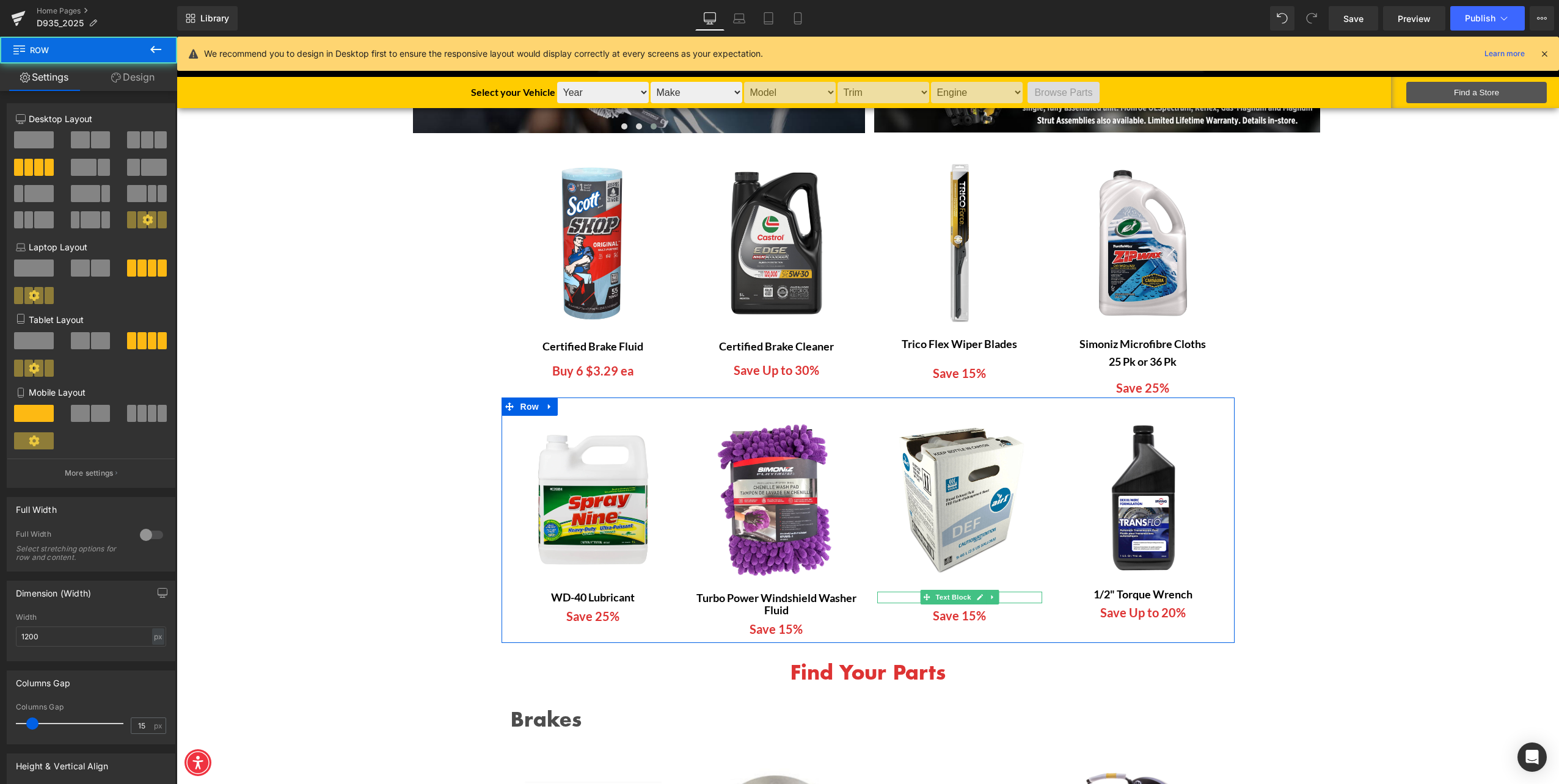
click at [927, 599] on span at bounding box center [927, 597] width 13 height 15
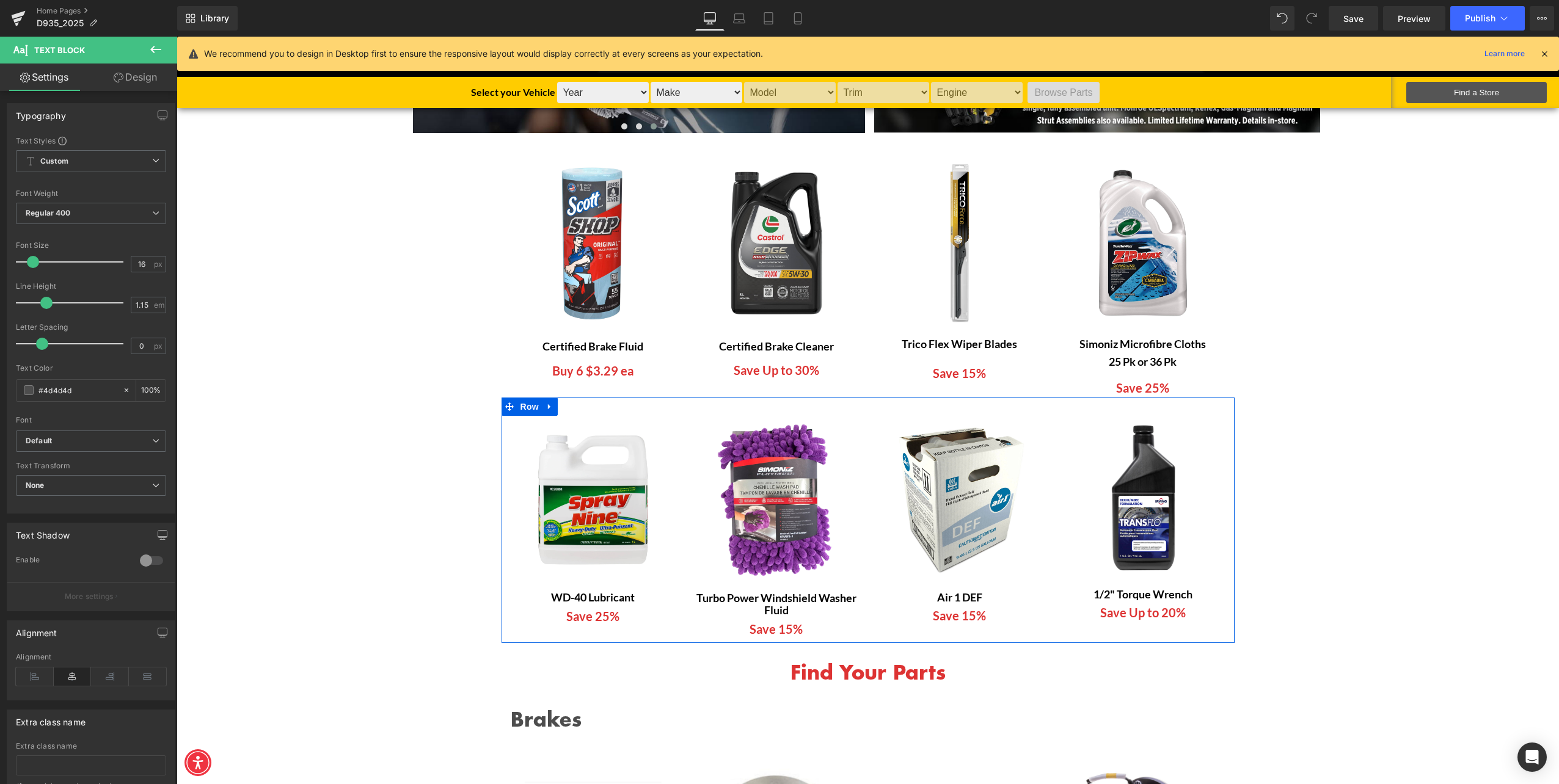
drag, startPoint x: 904, startPoint y: 587, endPoint x: 899, endPoint y: 598, distance: 12.1
click at [904, 588] on div "Image Air 1 DEF Text Block Save 15% Text Block" at bounding box center [960, 521] width 183 height 206
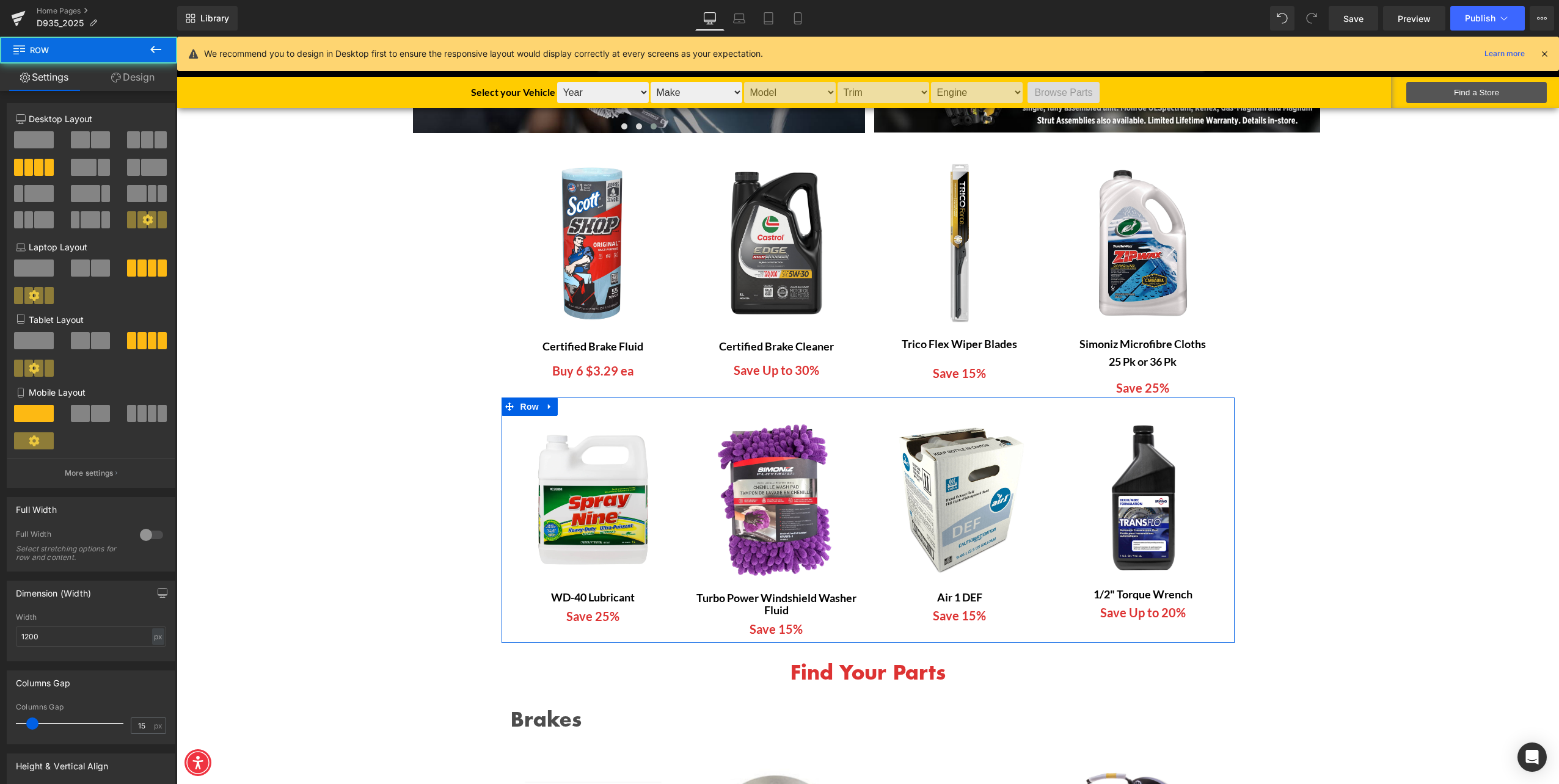
click at [177, 36] on div at bounding box center [177, 36] width 0 height 0
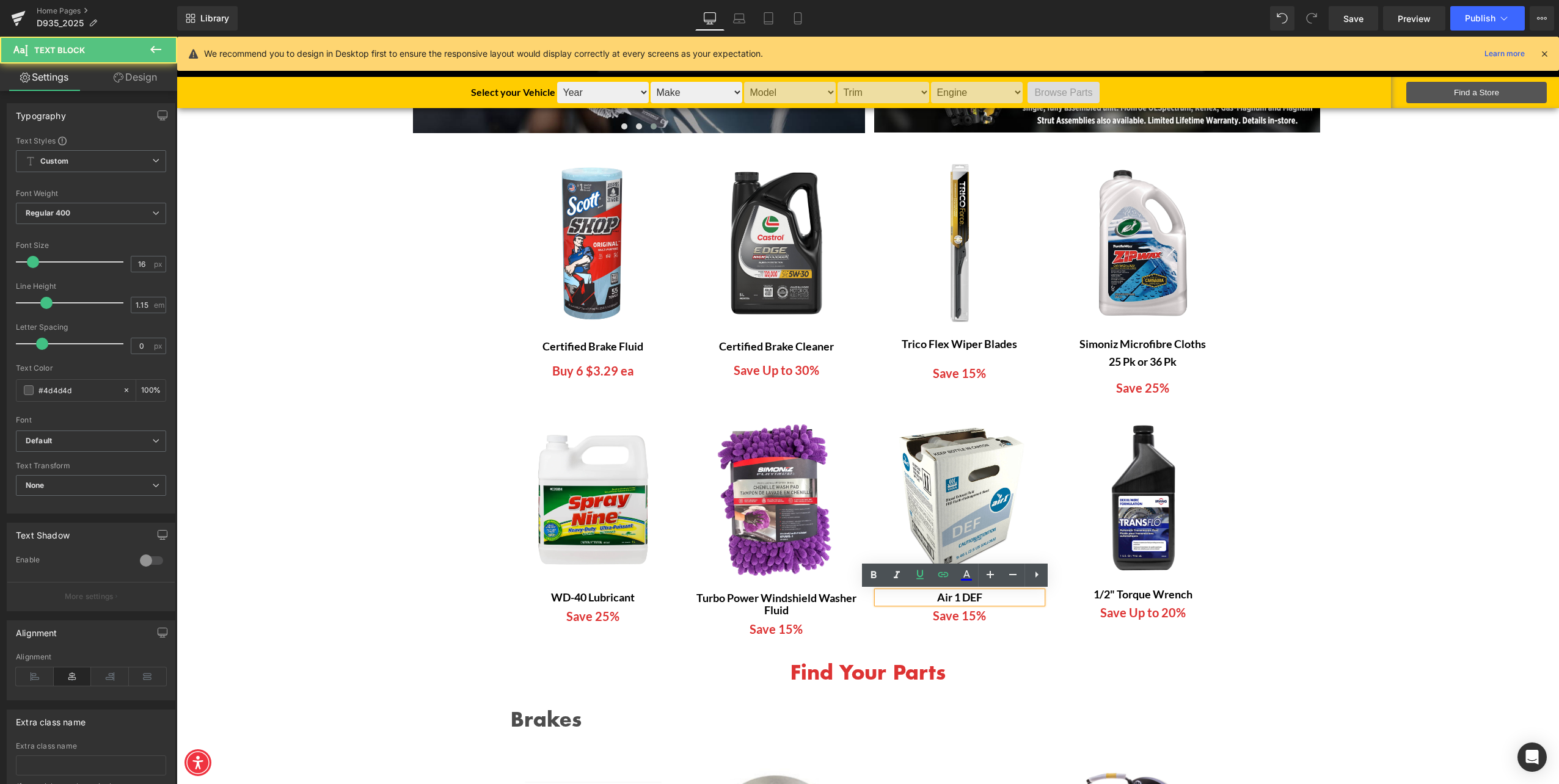
click at [898, 602] on p "Air 1 DEF" at bounding box center [960, 598] width 165 height 12
drag, startPoint x: 901, startPoint y: 602, endPoint x: 1067, endPoint y: 600, distance: 166.0
click at [1067, 600] on div "Image WD-40 Lubricant Text Block Save 25% Text Block Image Turbo Power Windshie…" at bounding box center [868, 521] width 733 height 246
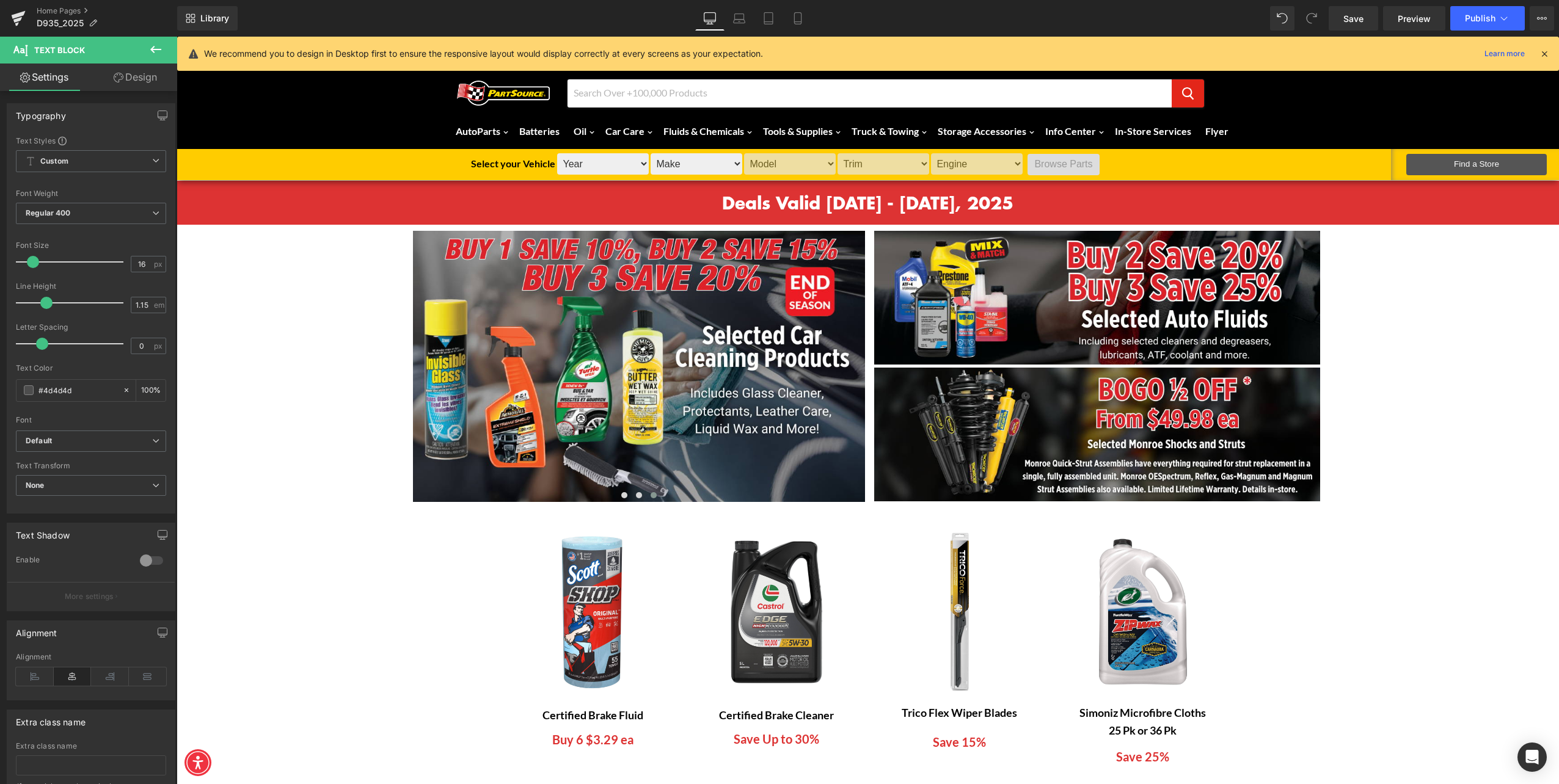
scroll to position [0, 0]
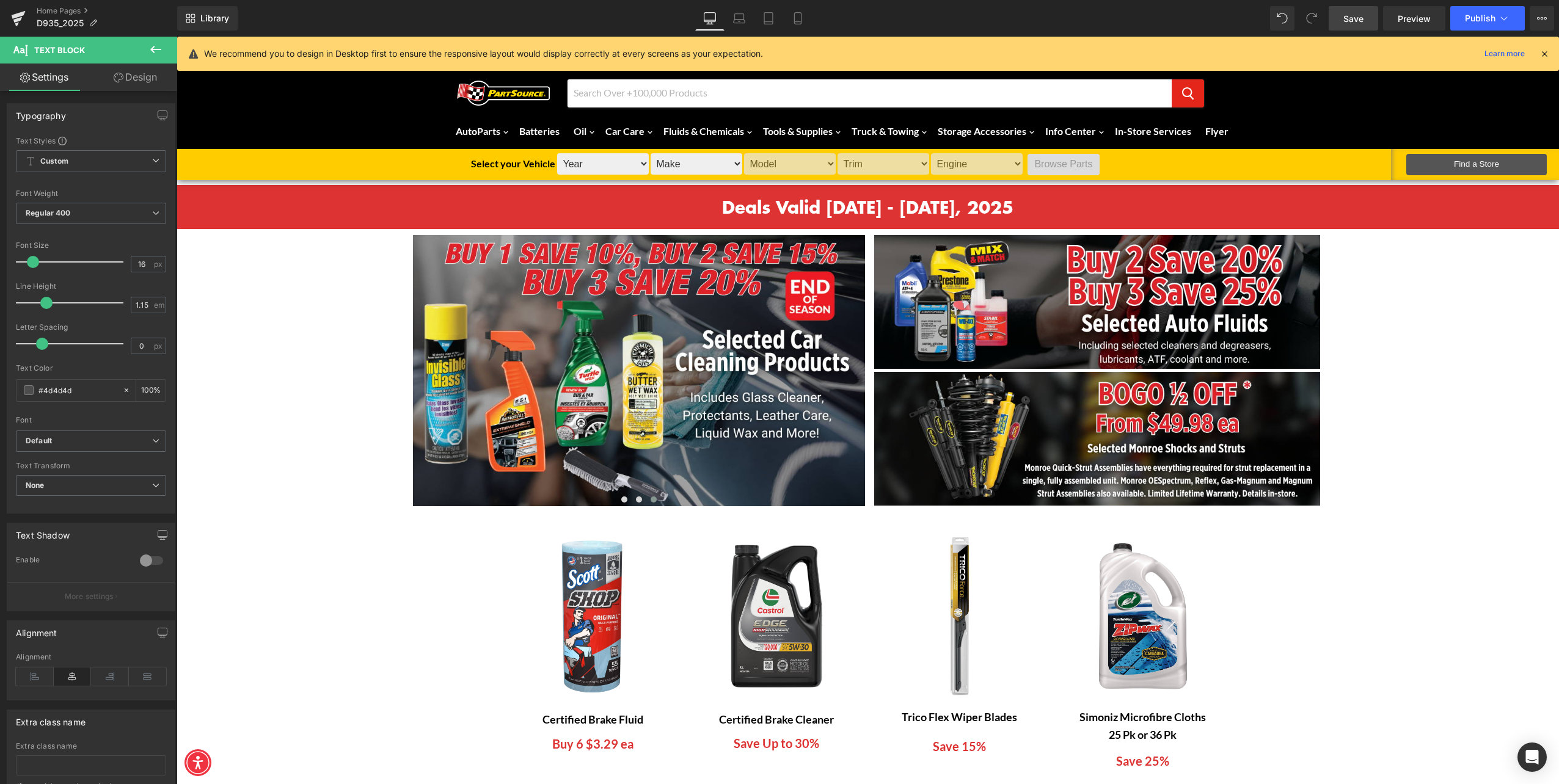
click at [1347, 22] on span "Save" at bounding box center [1353, 19] width 20 height 13
click at [840, 367] on button "›" at bounding box center [847, 371] width 36 height 36
click at [854, 374] on button "›" at bounding box center [847, 371] width 36 height 36
click at [851, 373] on button "›" at bounding box center [847, 371] width 36 height 36
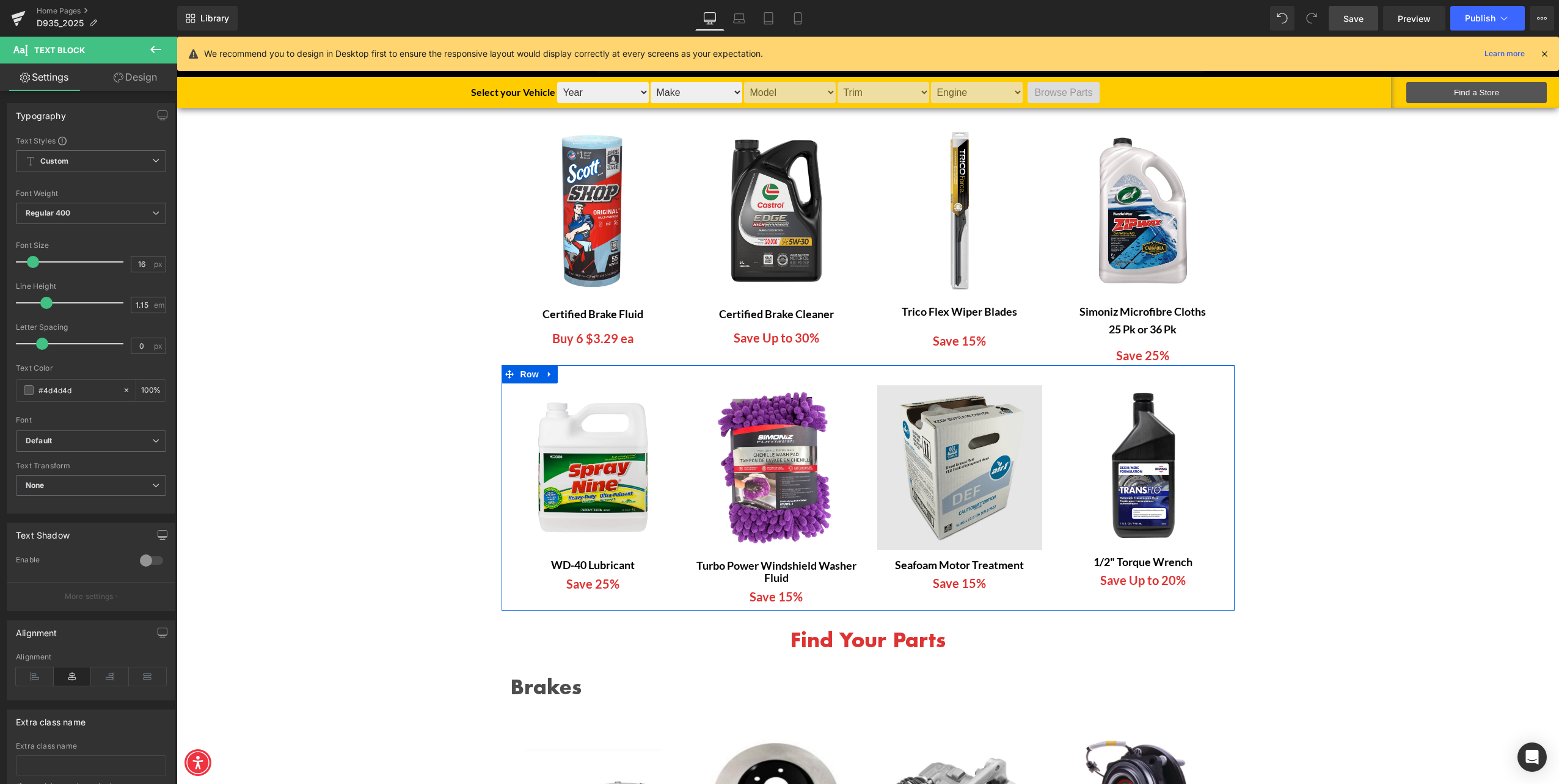
scroll to position [489, 0]
